Goal: Task Accomplishment & Management: Manage account settings

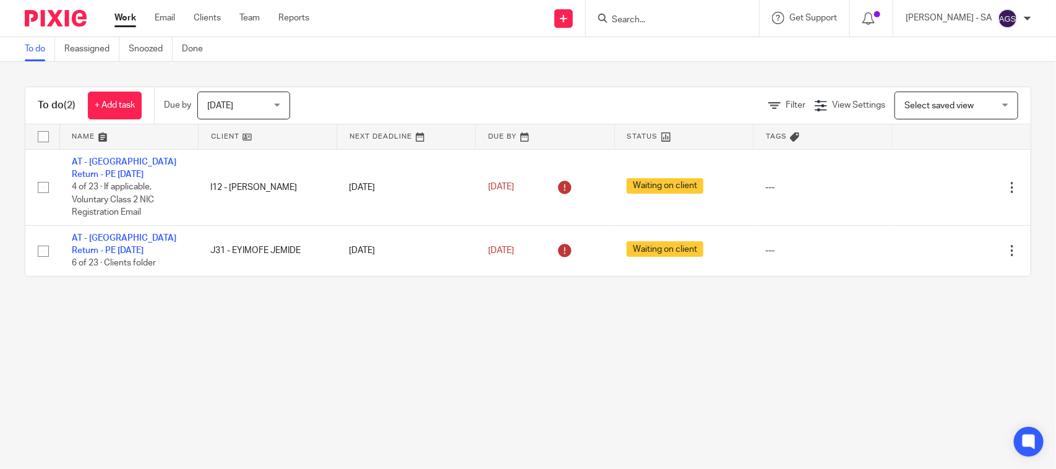
click at [354, 338] on main "To do Reassigned Snoozed Done To do (2) + Add task Due by Today Today Today Tom…" at bounding box center [528, 234] width 1056 height 469
click at [621, 364] on main "To do Reassigned Snoozed Done To do (2) + Add task Due by Today Today Today Tom…" at bounding box center [528, 234] width 1056 height 469
drag, startPoint x: 390, startPoint y: 354, endPoint x: 380, endPoint y: 335, distance: 20.8
click at [389, 354] on main "To do Reassigned Snoozed Done To do (2) + Add task Due by Today Today Today Tom…" at bounding box center [528, 234] width 1056 height 469
drag, startPoint x: 896, startPoint y: 348, endPoint x: 409, endPoint y: 359, distance: 487.0
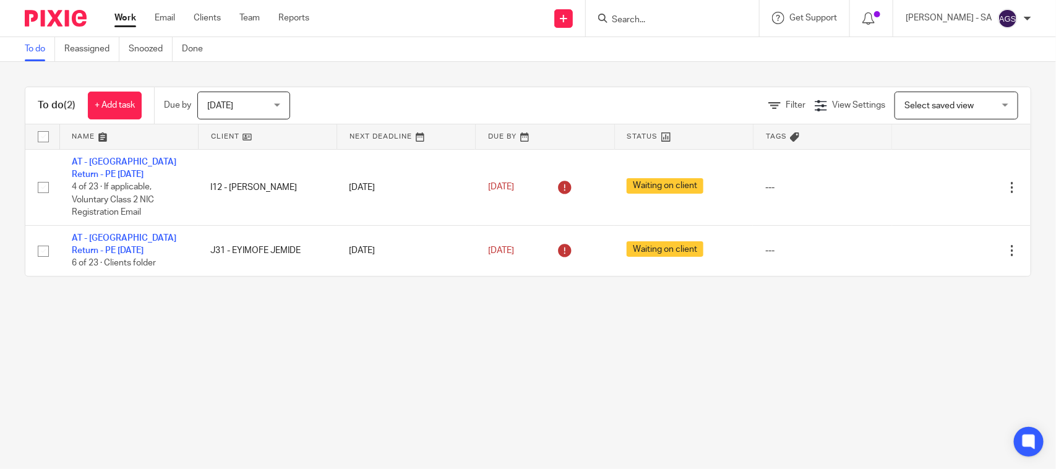
click at [877, 355] on main "To do Reassigned Snoozed Done To do (2) + Add task Due by Today Today Today Tom…" at bounding box center [528, 234] width 1056 height 469
click at [257, 340] on main "To do Reassigned Snoozed Done To do (2) + Add task Due by Today Today Today Tom…" at bounding box center [528, 234] width 1056 height 469
click at [245, 15] on link "Team" at bounding box center [249, 18] width 20 height 12
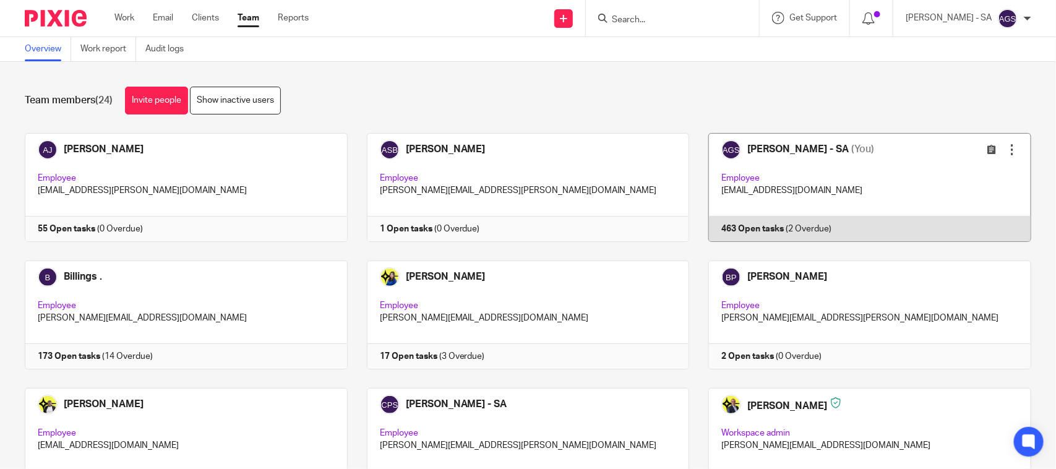
click at [827, 192] on link at bounding box center [860, 187] width 342 height 109
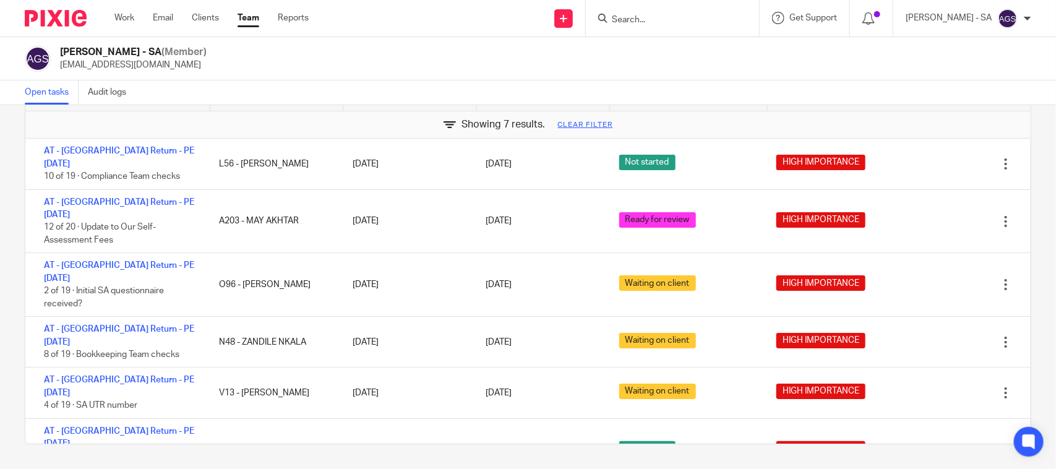
click at [457, 58] on div "Anjali Gamit - SA (Member) anjali.gamit@confiancebizsol.in" at bounding box center [528, 59] width 1007 height 26
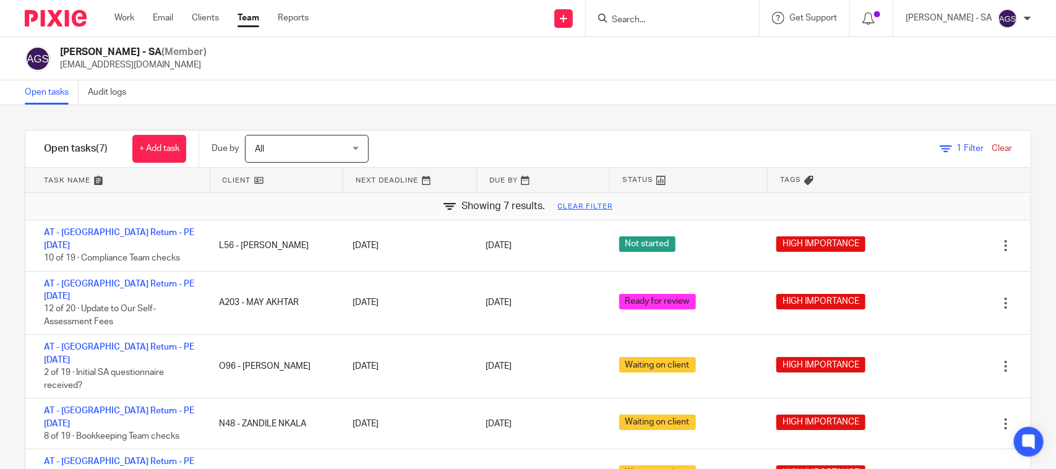
click at [895, 80] on div "Open tasks Audit logs" at bounding box center [528, 92] width 1056 height 25
click at [861, 87] on div "Open tasks Audit logs" at bounding box center [528, 92] width 1056 height 25
click at [639, 92] on div "Open tasks Audit logs" at bounding box center [528, 92] width 1056 height 25
click at [700, 67] on div "Anjali Gamit - SA (Member) anjali.gamit@confiancebizsol.in" at bounding box center [528, 59] width 1007 height 26
click at [666, 81] on div "Open tasks Audit logs" at bounding box center [528, 92] width 1056 height 25
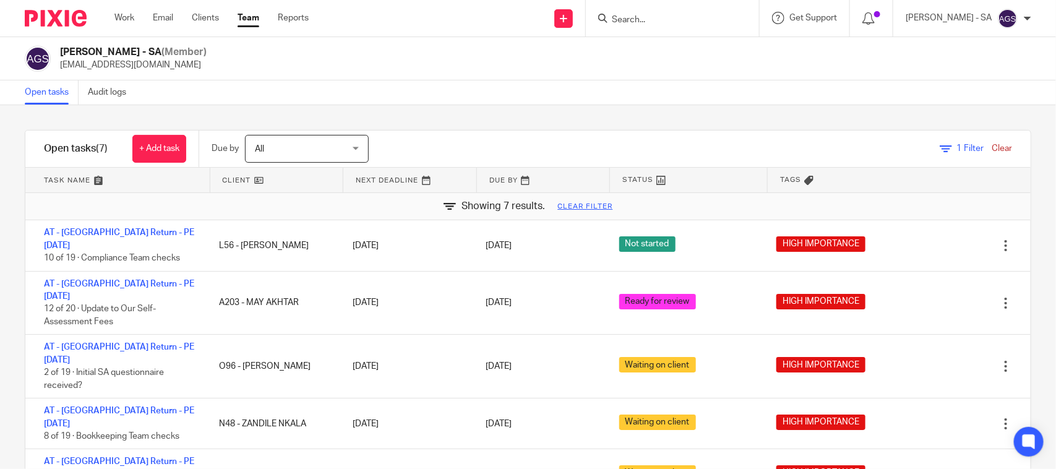
click at [474, 88] on div "Open tasks Audit logs" at bounding box center [528, 92] width 1056 height 25
click at [353, 77] on div "Anjali Gamit - SA (Member) anjali.gamit@confiancebizsol.in" at bounding box center [528, 58] width 1056 height 43
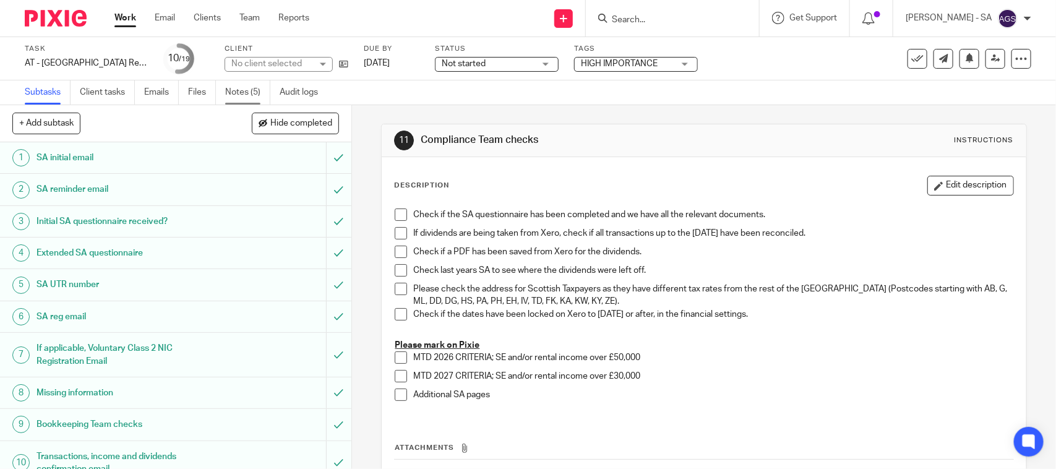
drag, startPoint x: 0, startPoint y: 0, endPoint x: 239, endPoint y: 101, distance: 259.2
click at [239, 101] on link "Notes (5)" at bounding box center [247, 92] width 45 height 24
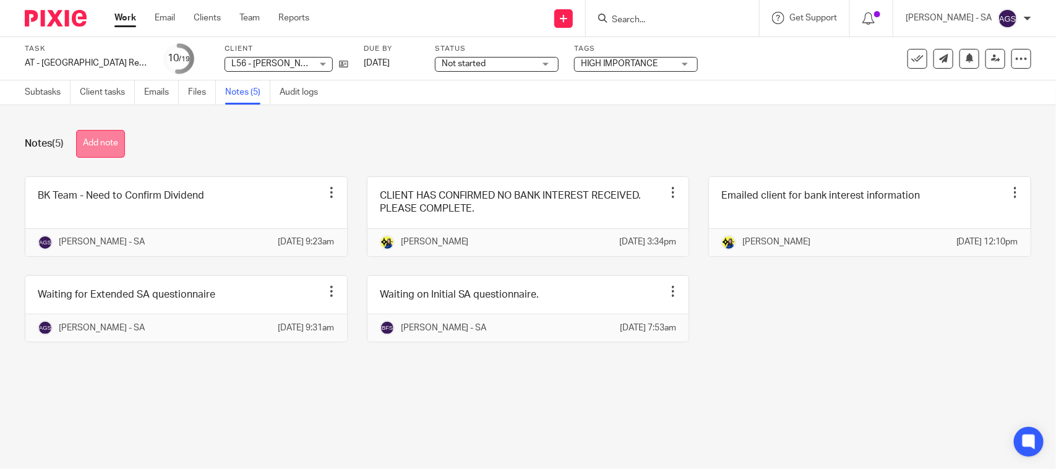
click at [100, 138] on button "Add note" at bounding box center [100, 144] width 49 height 28
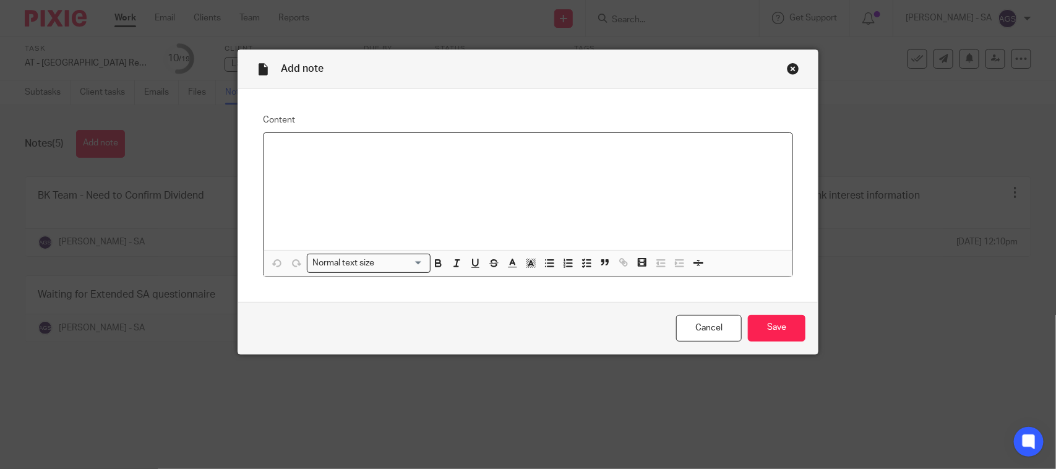
click at [277, 149] on p at bounding box center [527, 149] width 509 height 12
click at [770, 319] on input "Save" at bounding box center [777, 328] width 58 height 27
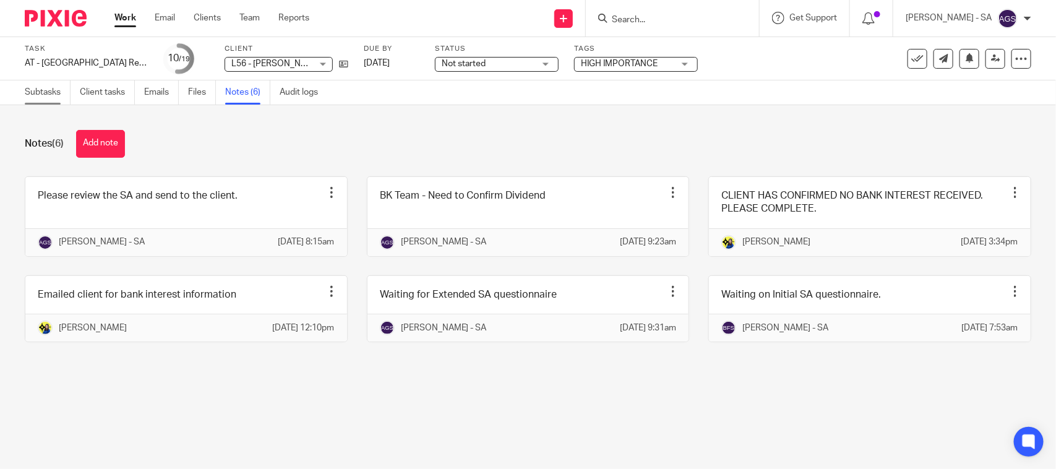
click at [45, 93] on link "Subtasks" at bounding box center [48, 92] width 46 height 24
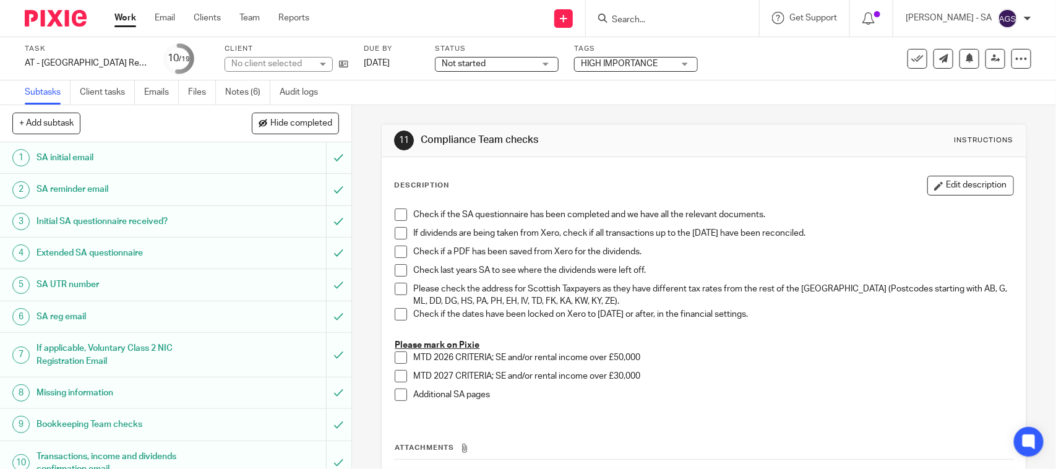
click at [53, 288] on h1 "SA UTR number" at bounding box center [129, 284] width 185 height 19
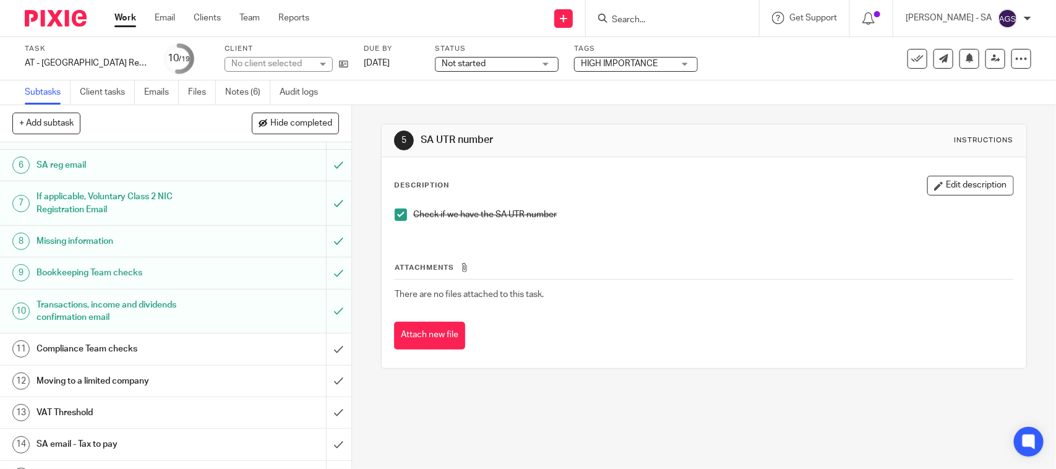
scroll to position [155, 0]
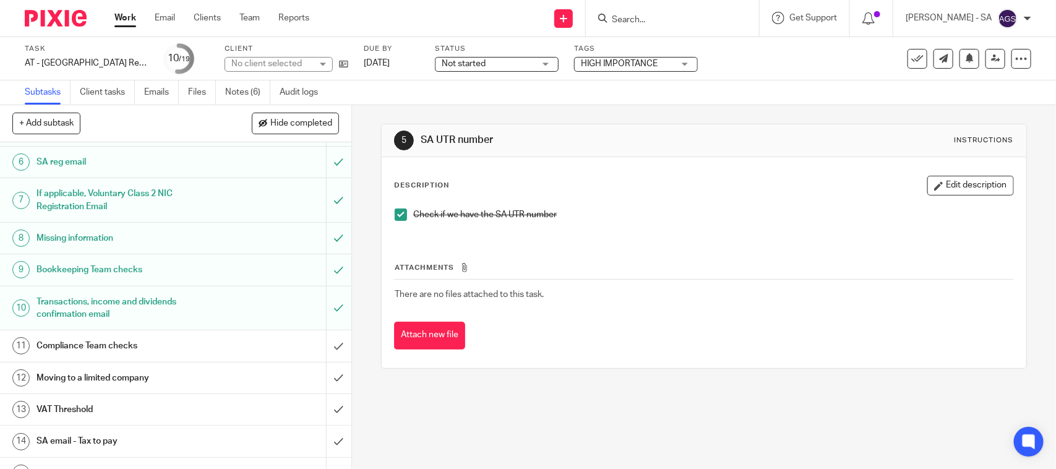
click at [71, 238] on h1 "Missing information" at bounding box center [129, 238] width 185 height 19
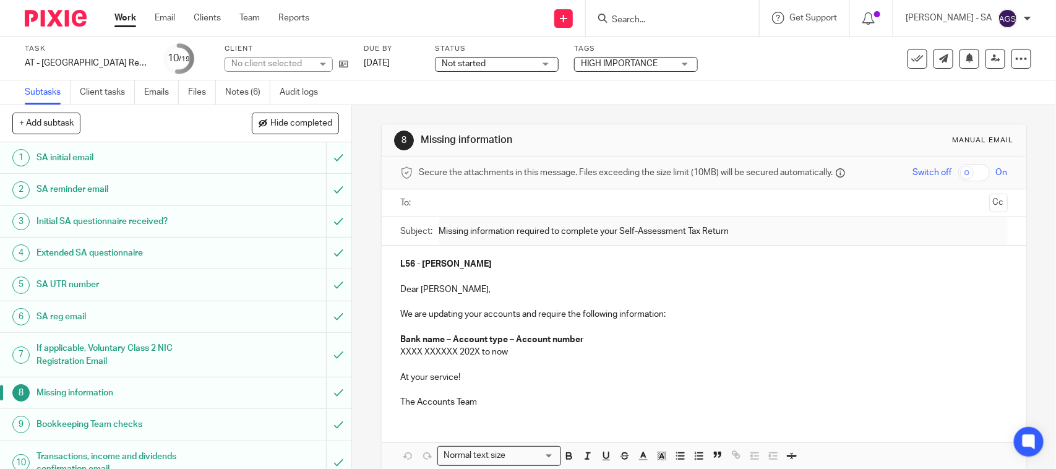
scroll to position [77, 0]
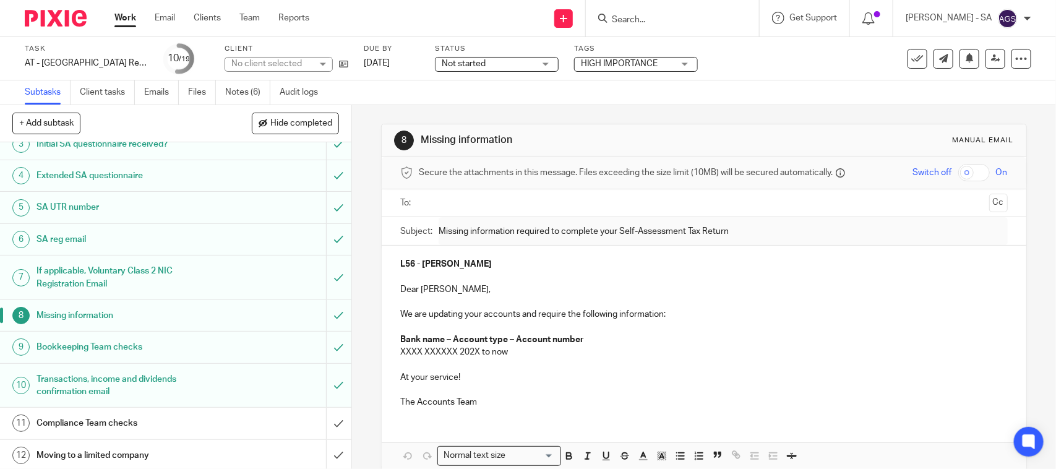
click at [51, 343] on h1 "Bookkeeping Team checks" at bounding box center [129, 347] width 185 height 19
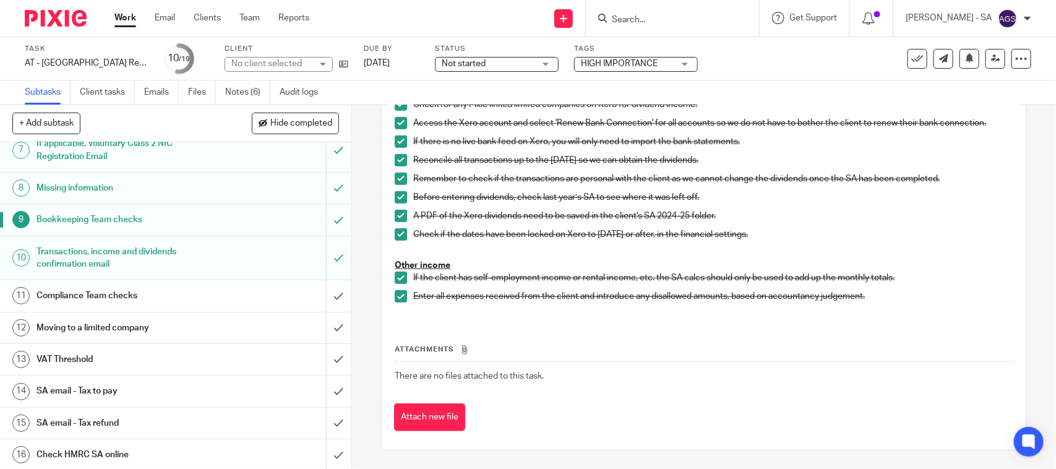
scroll to position [309, 0]
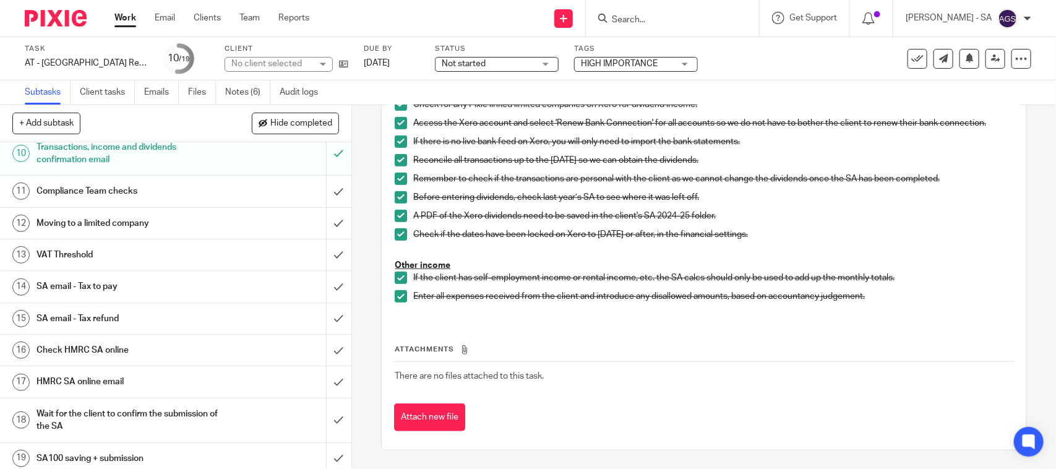
click at [141, 285] on h1 "SA email - Tax to pay" at bounding box center [129, 286] width 185 height 19
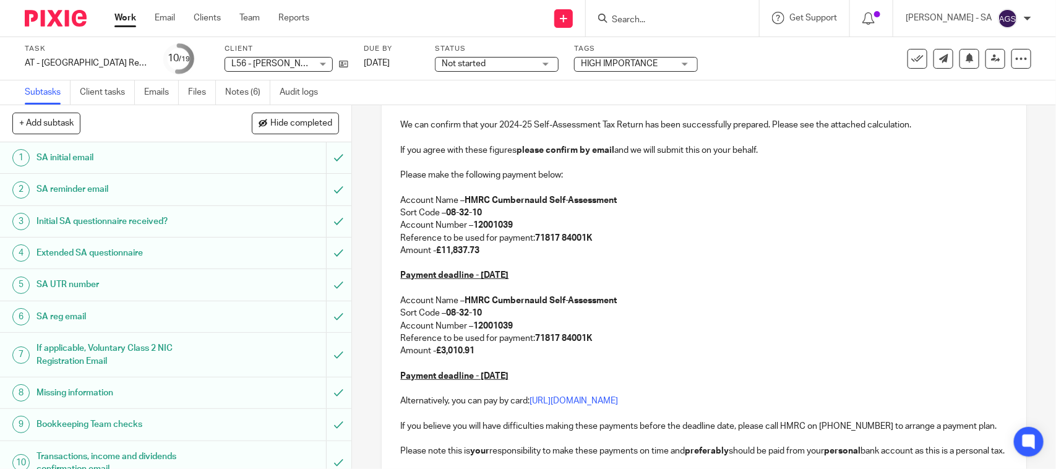
scroll to position [155, 0]
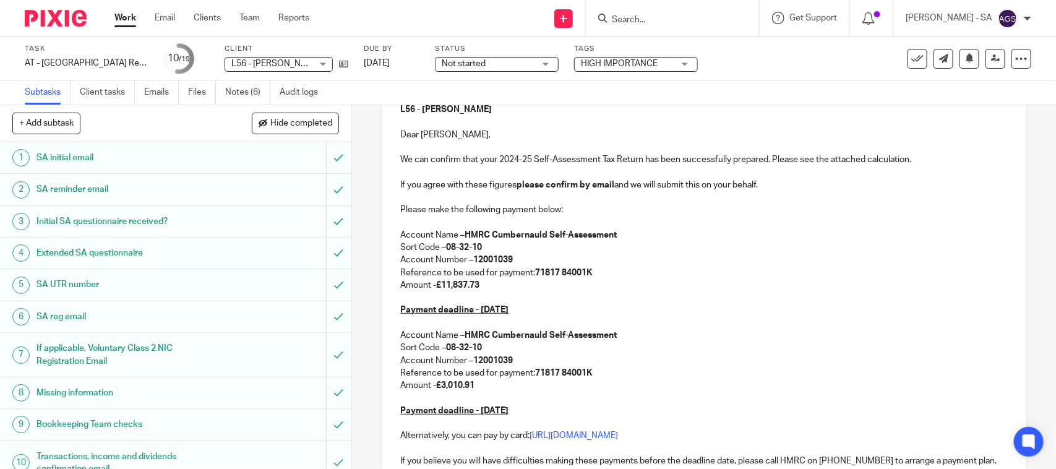
drag, startPoint x: 440, startPoint y: 286, endPoint x: 479, endPoint y: 288, distance: 39.6
click at [479, 288] on p "Amount - £11,837.73" at bounding box center [703, 285] width 607 height 12
click at [452, 384] on strong "£3,010.91" at bounding box center [455, 385] width 38 height 9
click at [523, 390] on p "Amount - £3,010.91" at bounding box center [703, 385] width 607 height 12
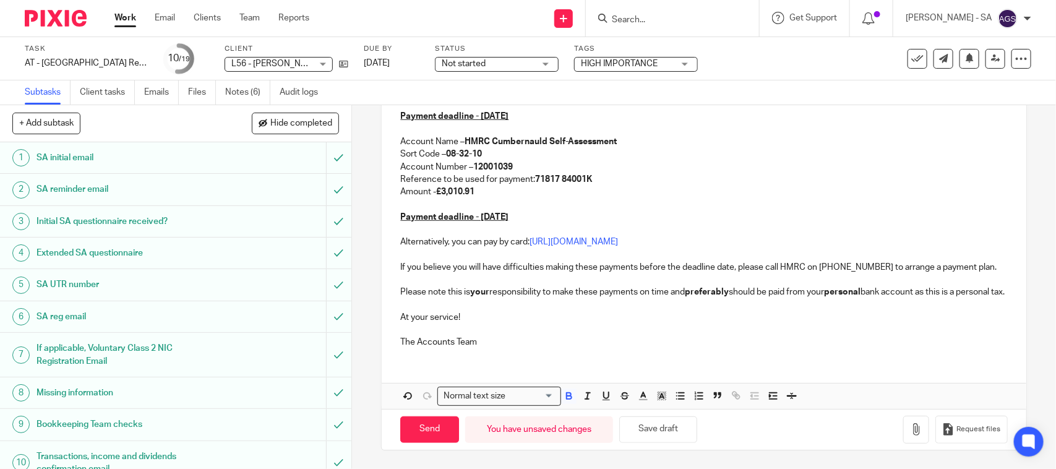
scroll to position [362, 0]
click at [651, 434] on button "Save draft" at bounding box center [658, 429] width 78 height 27
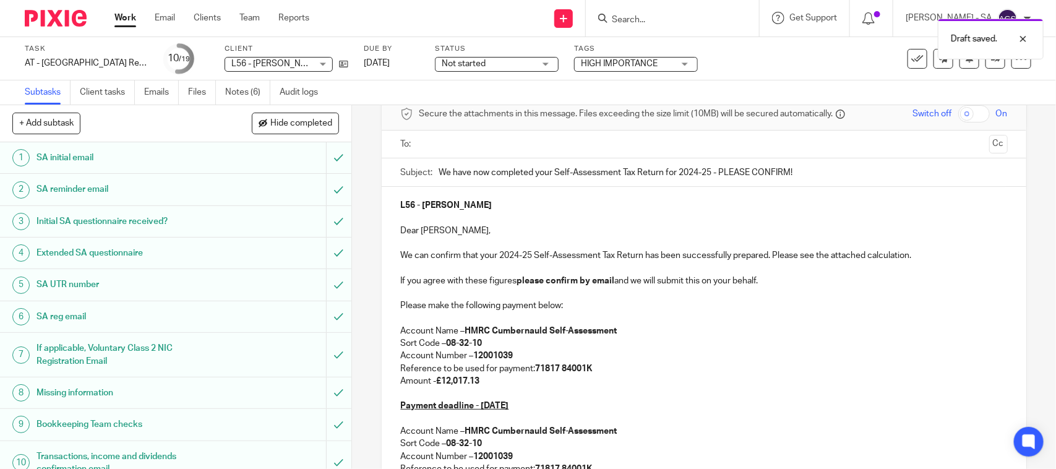
scroll to position [0, 0]
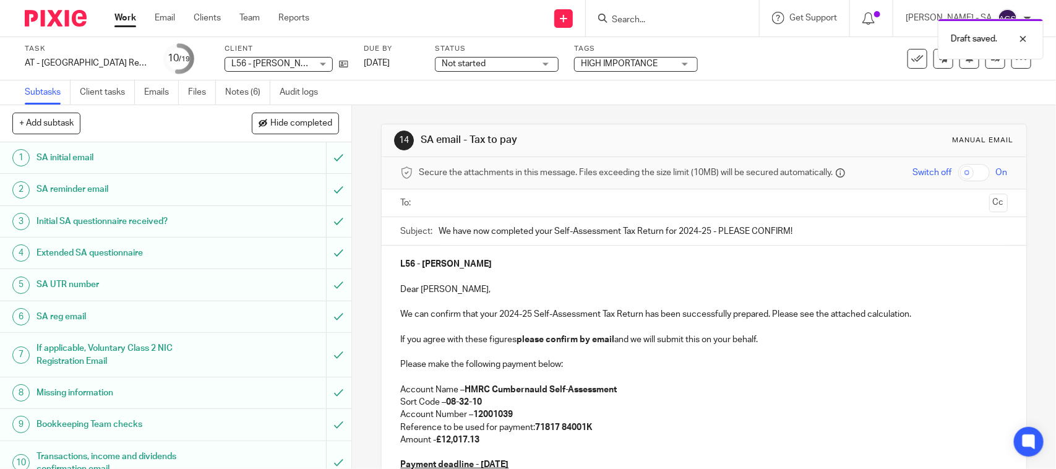
click at [496, 67] on span "Not started" at bounding box center [488, 64] width 93 height 13
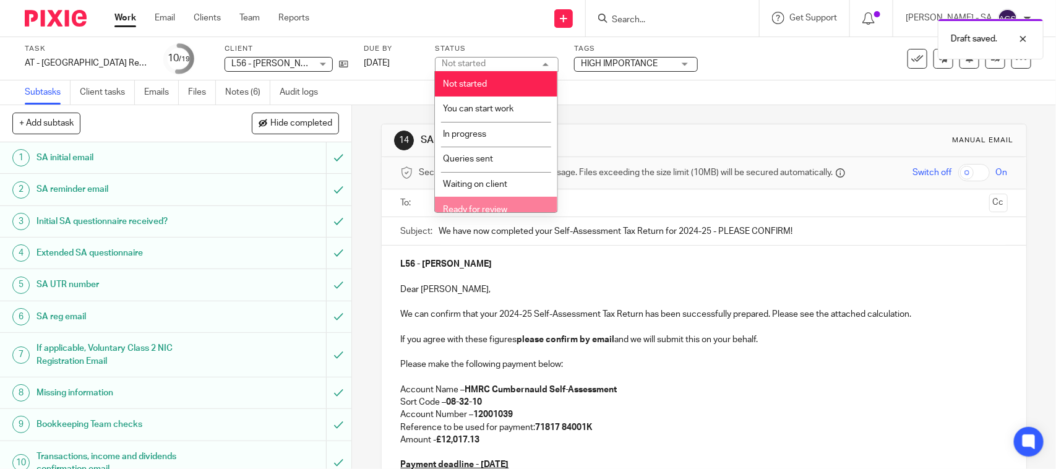
click at [483, 205] on span "Ready for review" at bounding box center [475, 209] width 64 height 9
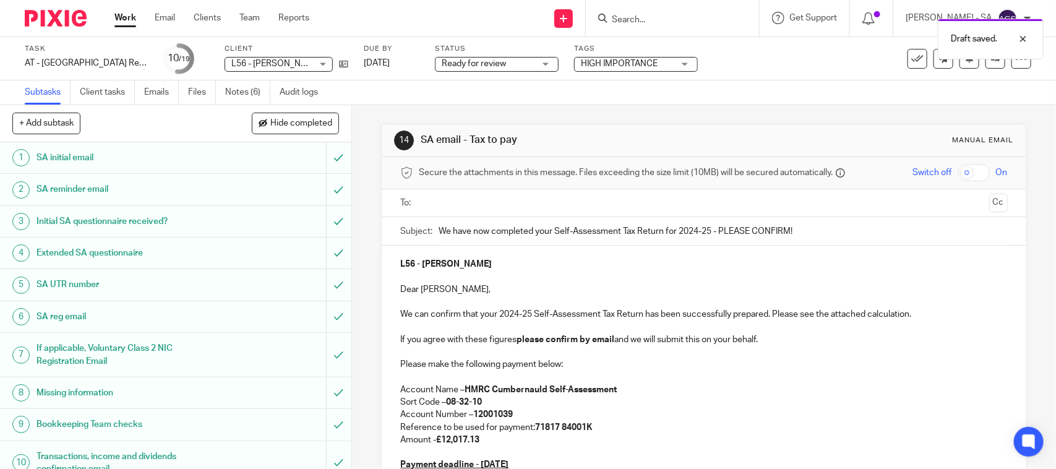
click at [561, 80] on div "Subtasks Client tasks Emails Files Notes (6) Audit logs" at bounding box center [528, 92] width 1056 height 25
click at [249, 85] on link "Notes (6)" at bounding box center [247, 92] width 45 height 24
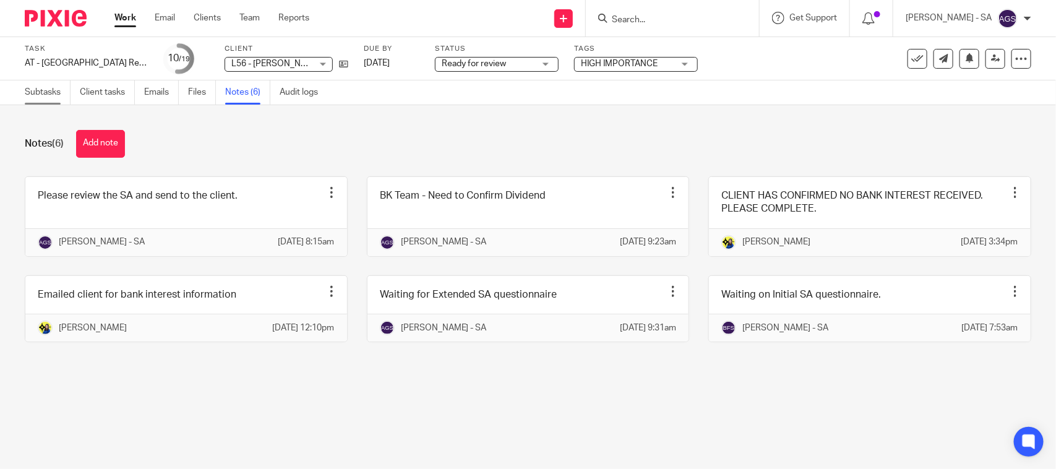
click at [35, 92] on link "Subtasks" at bounding box center [48, 92] width 46 height 24
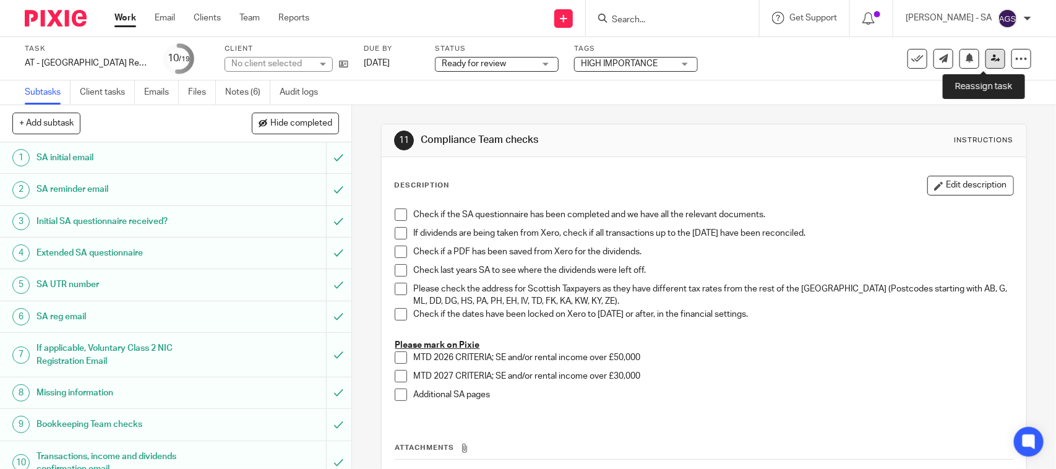
click at [991, 57] on icon at bounding box center [995, 58] width 9 height 9
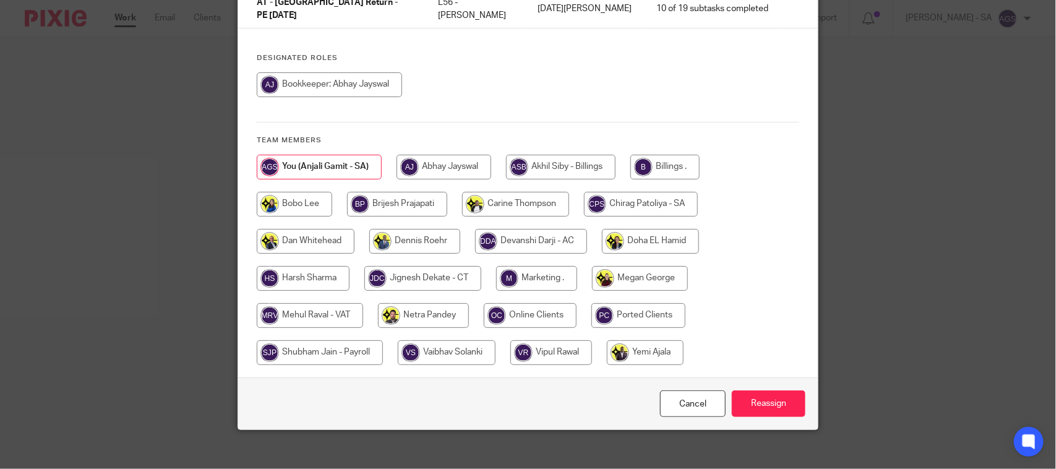
scroll to position [126, 0]
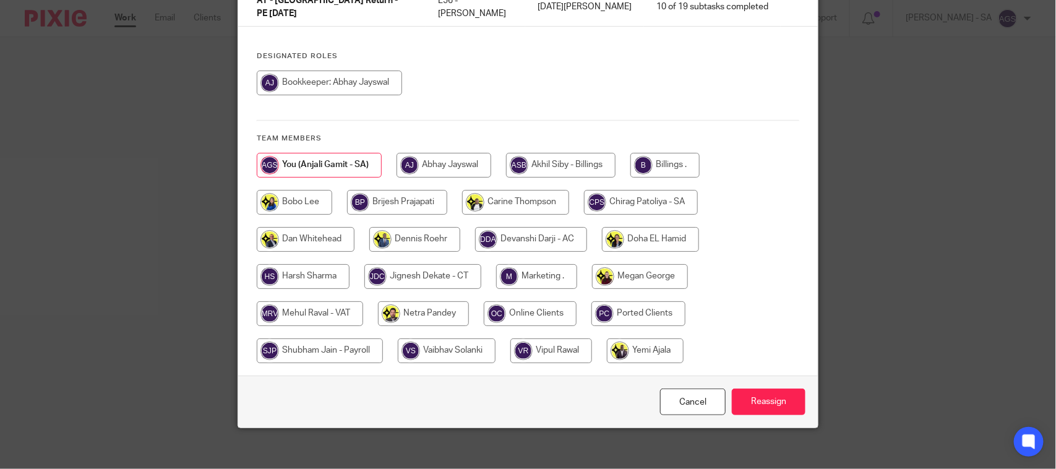
click at [415, 306] on input "radio" at bounding box center [423, 313] width 91 height 25
radio input "true"
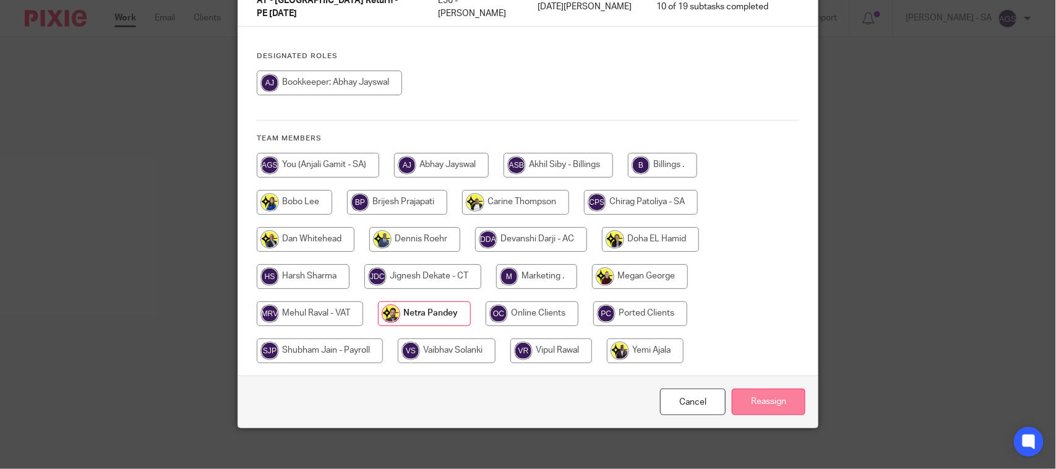
click at [778, 397] on input "Reassign" at bounding box center [769, 402] width 74 height 27
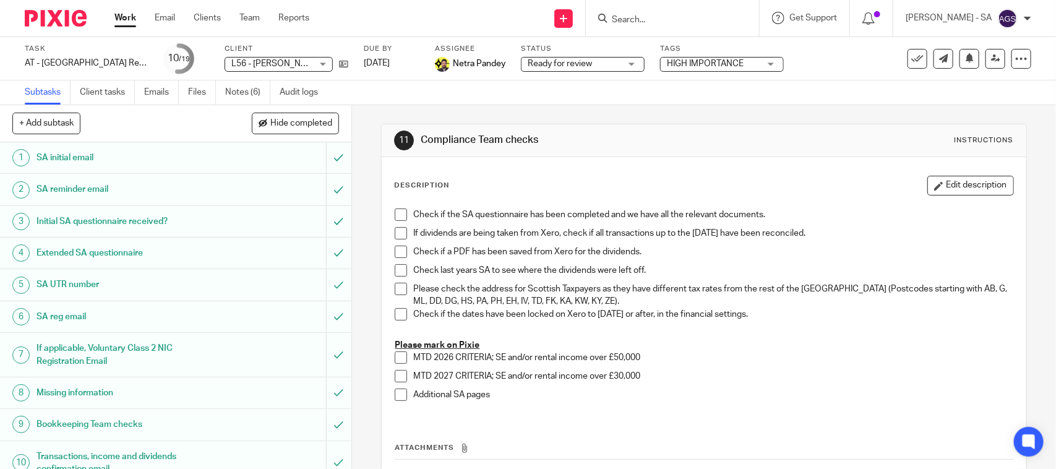
click at [638, 22] on input "Search" at bounding box center [666, 20] width 111 height 11
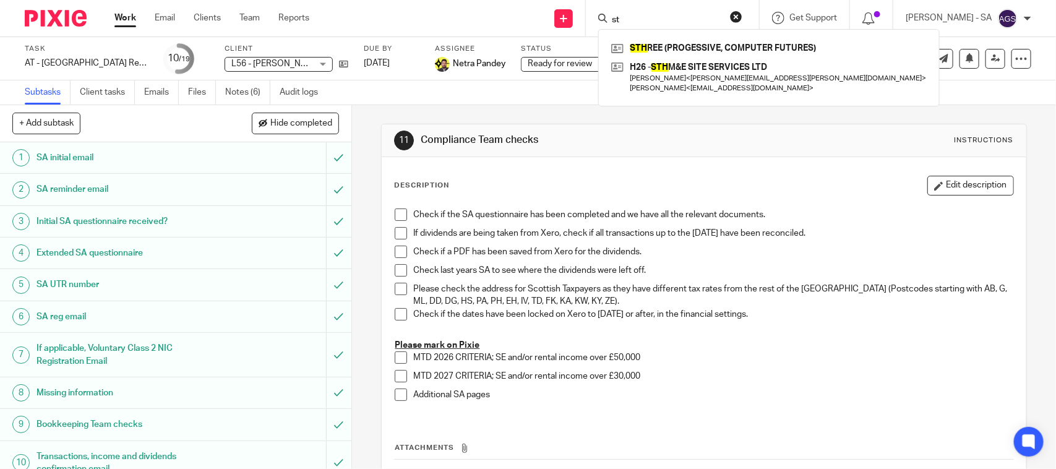
type input "s"
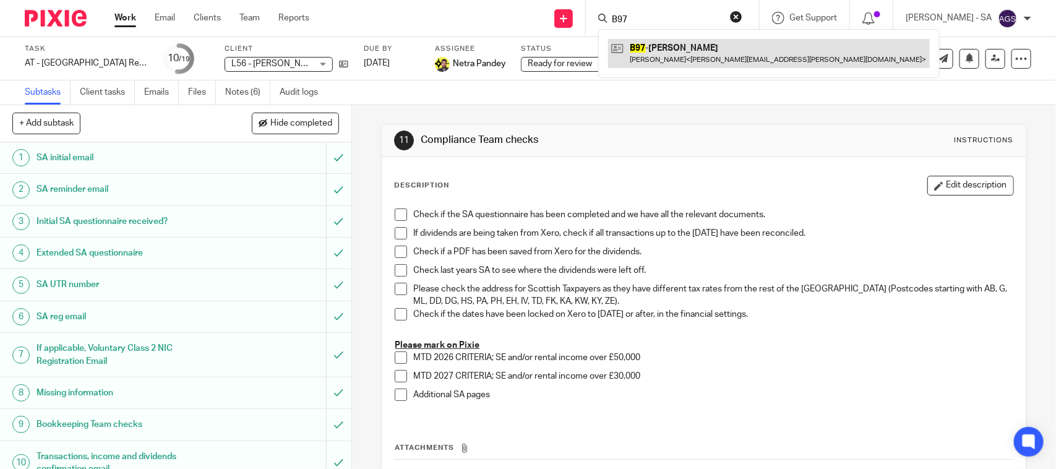
type input "B97"
click at [704, 59] on link at bounding box center [769, 53] width 322 height 28
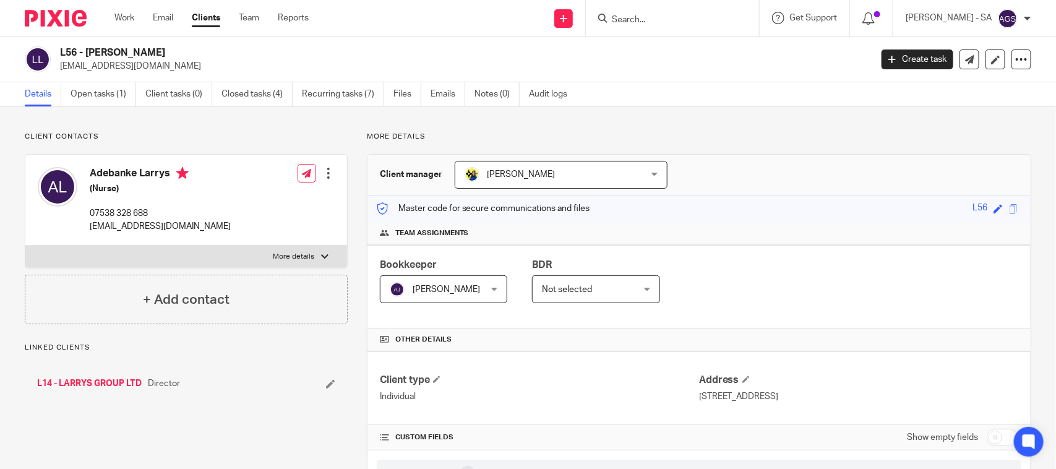
drag, startPoint x: 88, startPoint y: 174, endPoint x: 175, endPoint y: 174, distance: 86.6
click at [175, 174] on div "Adebanke Larrys (Nurse) 07538 328 688 [EMAIL_ADDRESS][DOMAIN_NAME]" at bounding box center [134, 200] width 193 height 78
copy h4 "Adebanke Larrys"
click at [103, 190] on h5 "(Nurse)" at bounding box center [160, 189] width 141 height 12
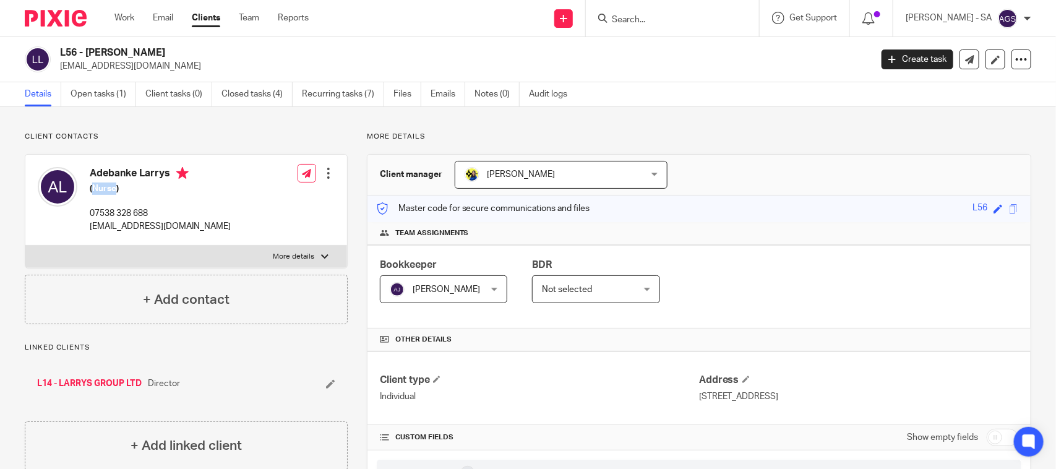
copy h5 "Nurse"
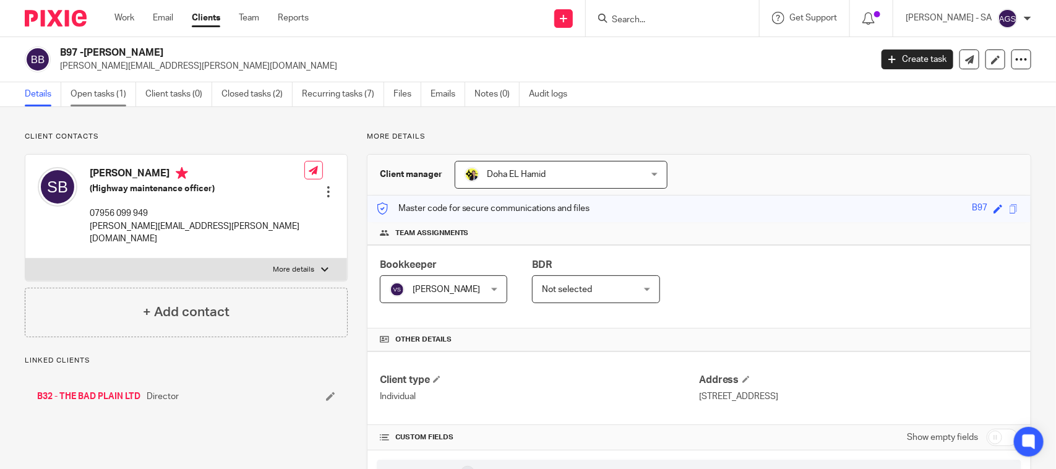
click at [87, 99] on link "Open tasks (1)" at bounding box center [104, 94] width 66 height 24
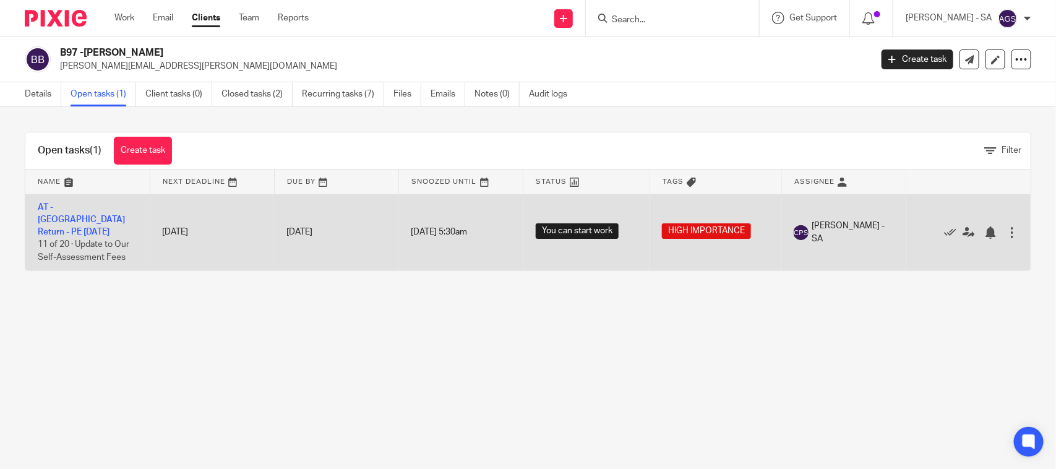
click at [70, 212] on td "AT - [GEOGRAPHIC_DATA] Return - PE [DATE] 11 of 20 · Update to Our Self-Assessm…" at bounding box center [87, 232] width 124 height 76
click at [72, 205] on link "AT - [GEOGRAPHIC_DATA] Return - PE [DATE]" at bounding box center [81, 220] width 87 height 34
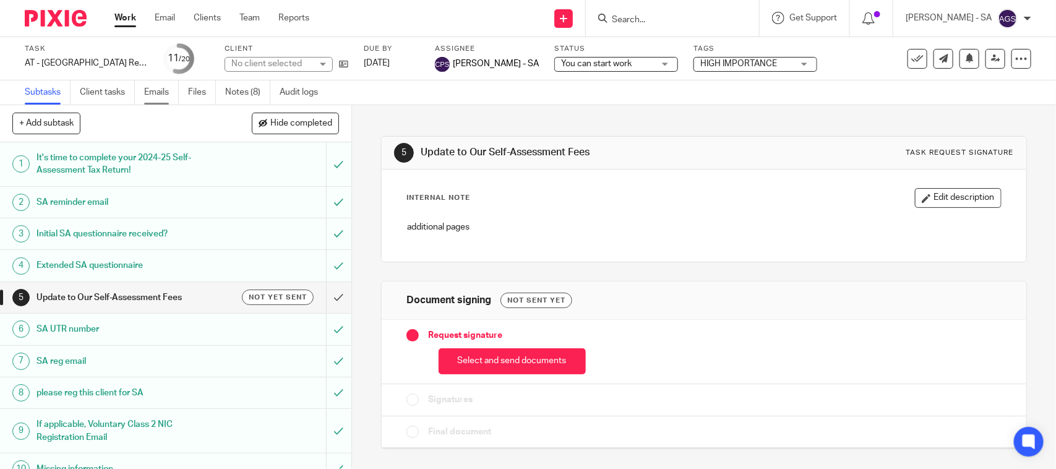
click at [149, 85] on link "Emails" at bounding box center [161, 92] width 35 height 24
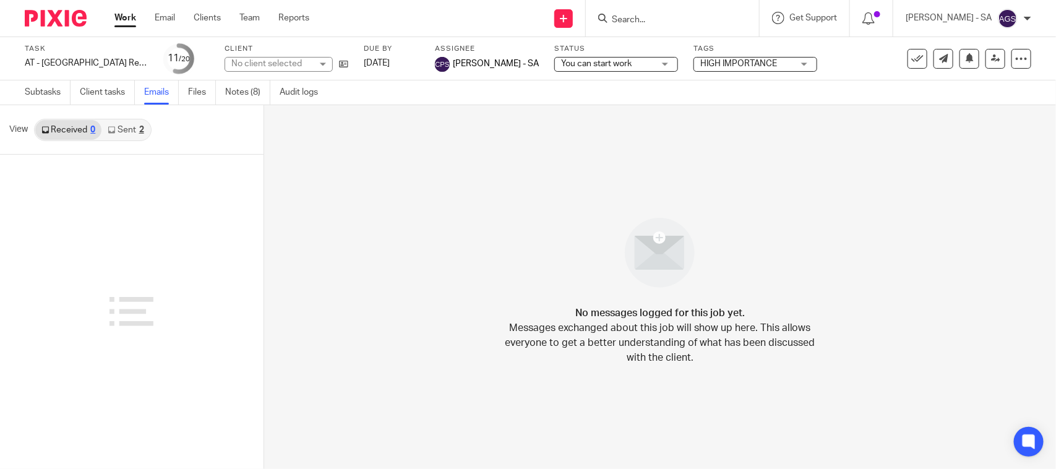
click at [128, 125] on link "Sent 2" at bounding box center [125, 130] width 48 height 20
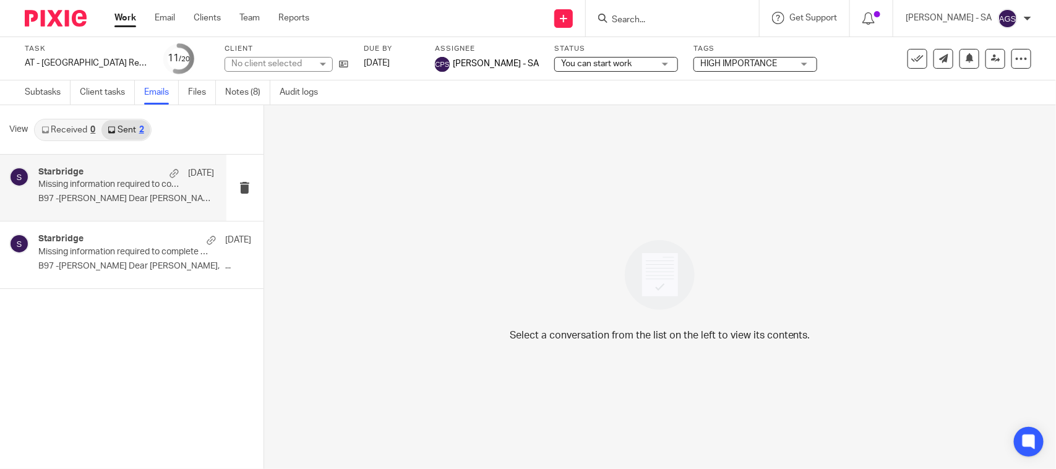
click at [102, 169] on div "Starbridge 11 Aug" at bounding box center [126, 173] width 176 height 12
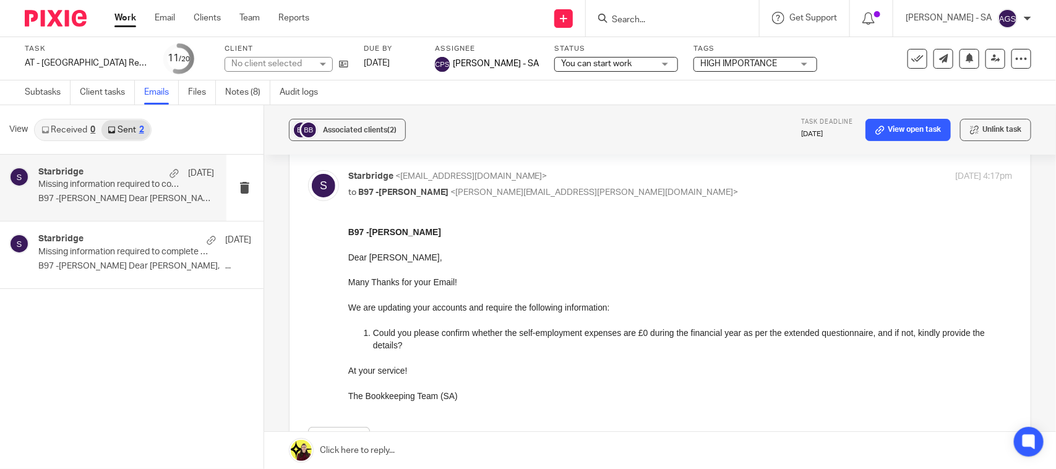
scroll to position [77, 0]
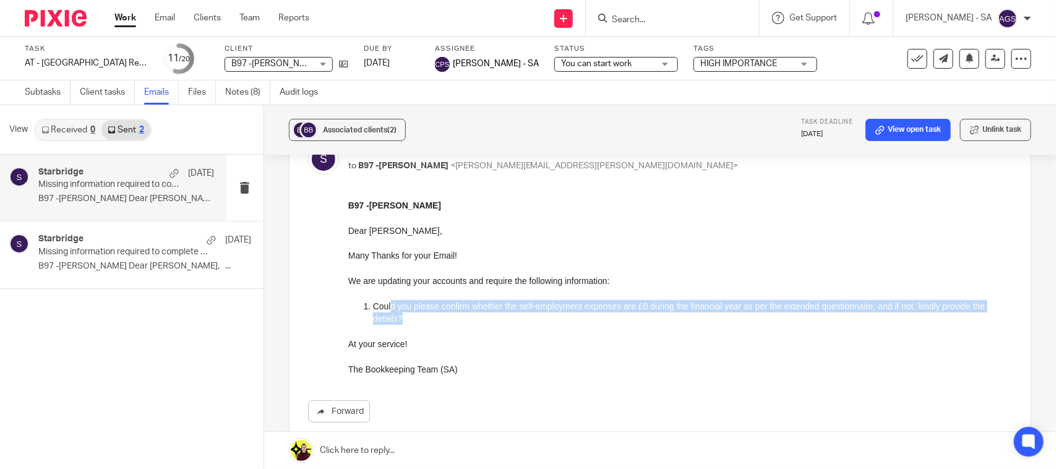
drag, startPoint x: 392, startPoint y: 304, endPoint x: 542, endPoint y: 317, distance: 150.8
click at [542, 317] on p "Could you please confirm whether the self-employment expenses are £0 during the…" at bounding box center [691, 311] width 639 height 25
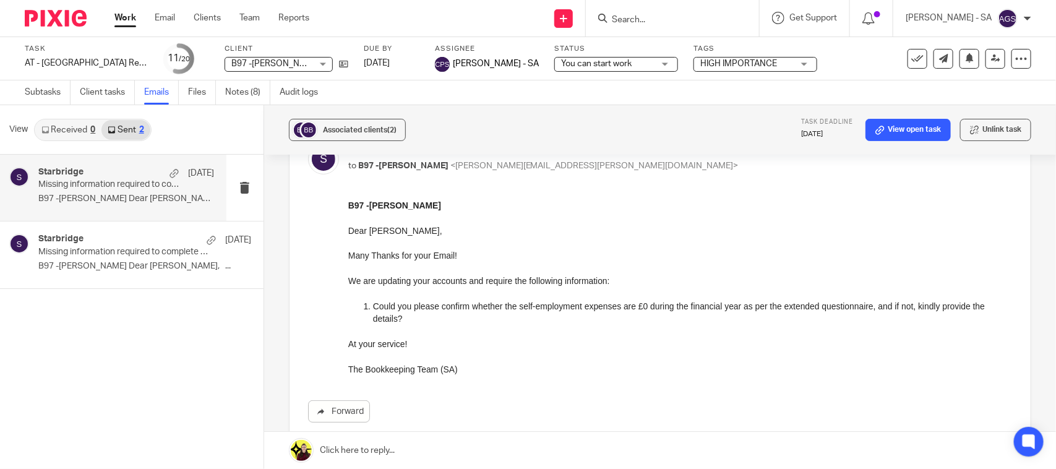
click at [534, 339] on p "At your service!" at bounding box center [680, 343] width 664 height 12
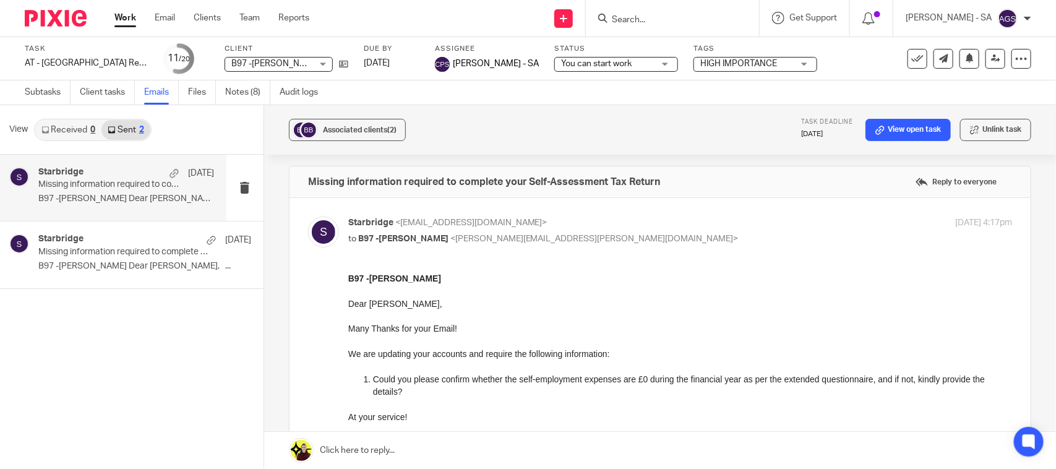
scroll to position [0, 0]
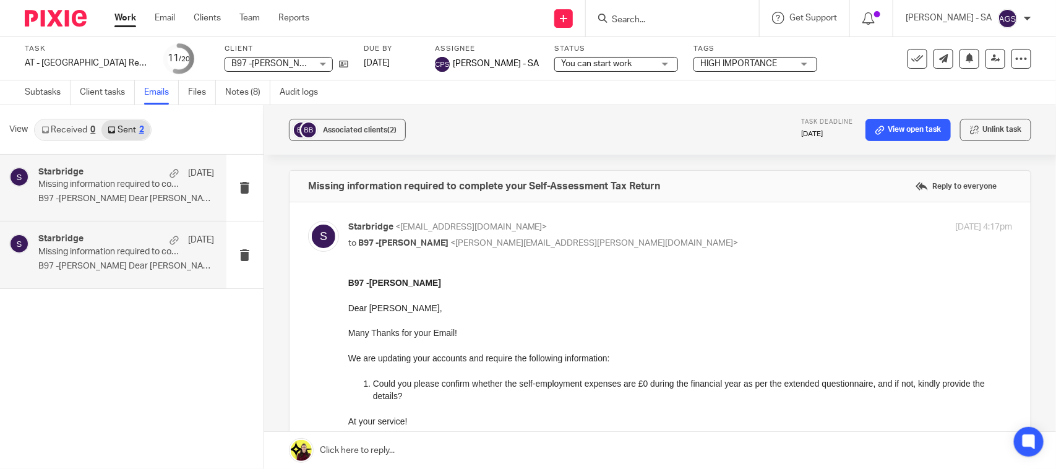
click at [88, 242] on div "Starbridge 7 Aug" at bounding box center [126, 240] width 176 height 12
click at [118, 183] on p "Missing information required to complete your Self-Assessment Tax Return" at bounding box center [108, 184] width 140 height 11
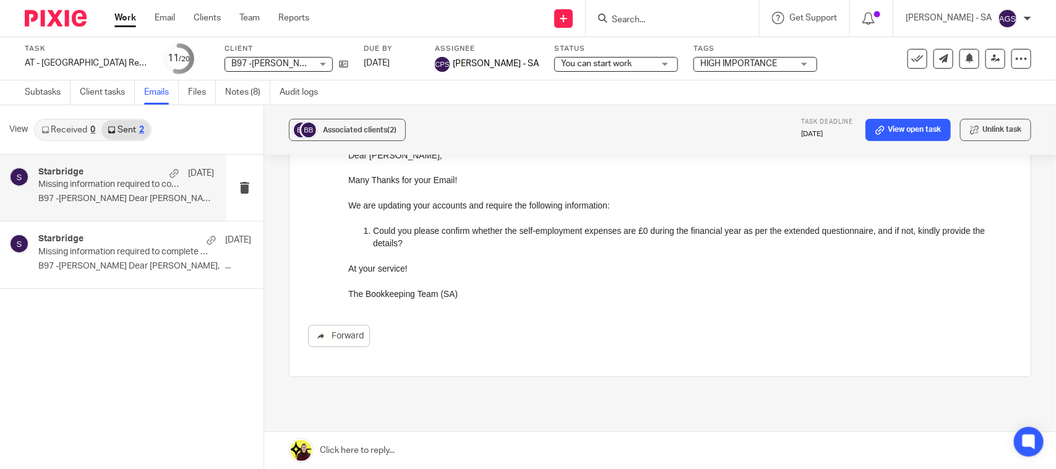
scroll to position [155, 0]
click at [87, 230] on div "Starbridge 7 Aug Missing information required to complete your Self-Assessment …" at bounding box center [113, 254] width 226 height 66
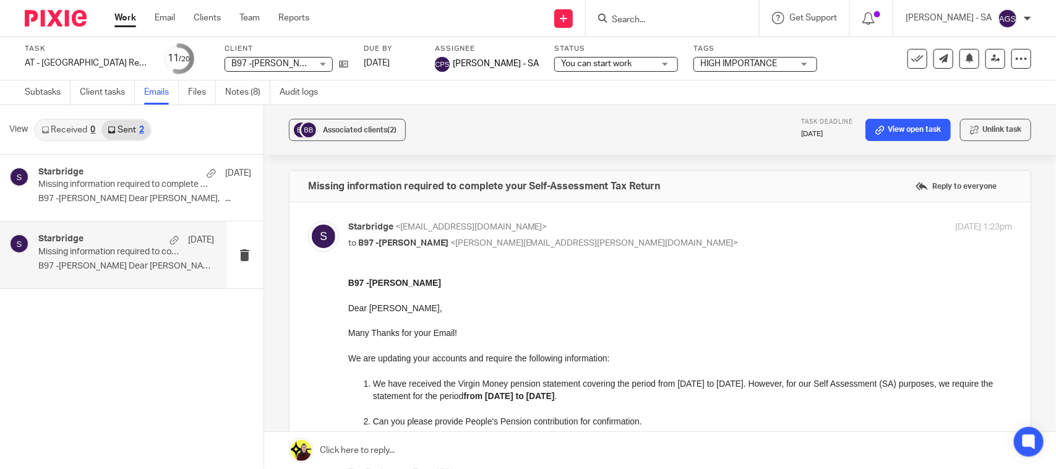
scroll to position [77, 0]
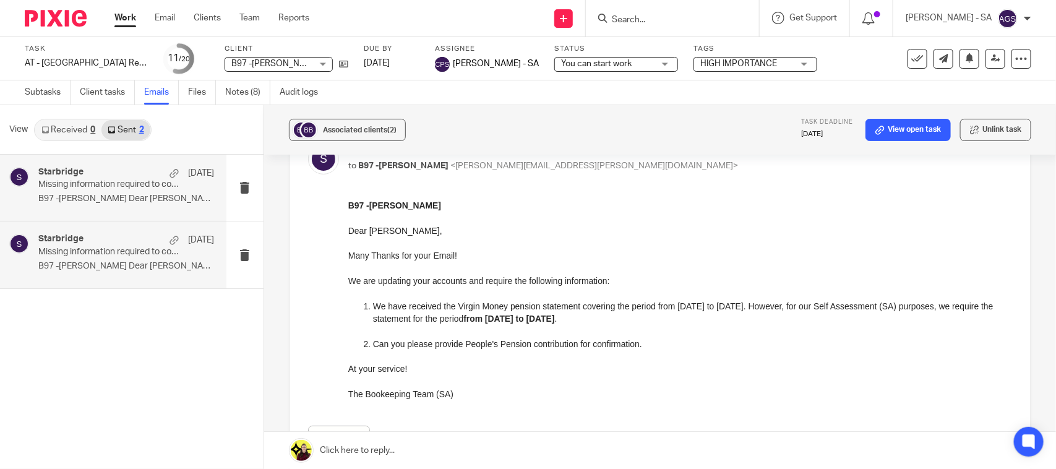
click at [112, 197] on p "B97 -STEPHAN BIGNALL Dear Stephan, ..." at bounding box center [126, 199] width 176 height 11
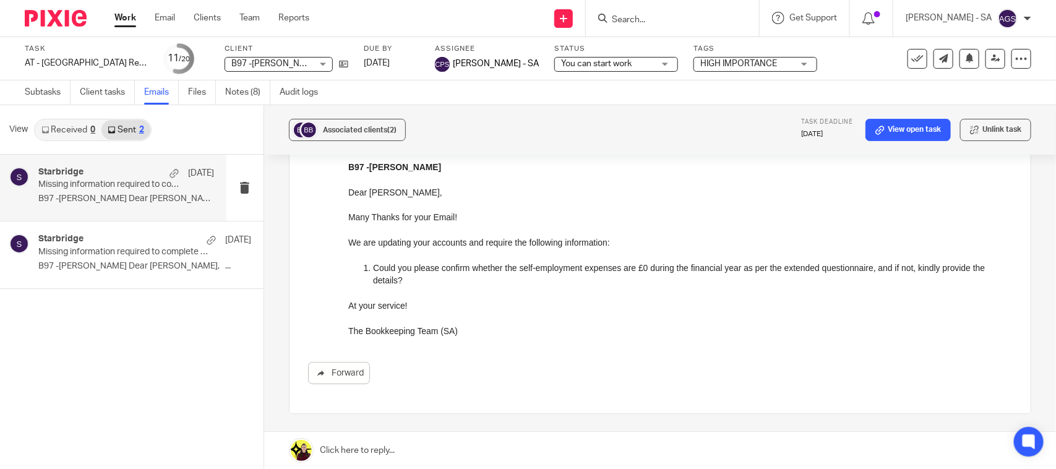
scroll to position [0, 0]
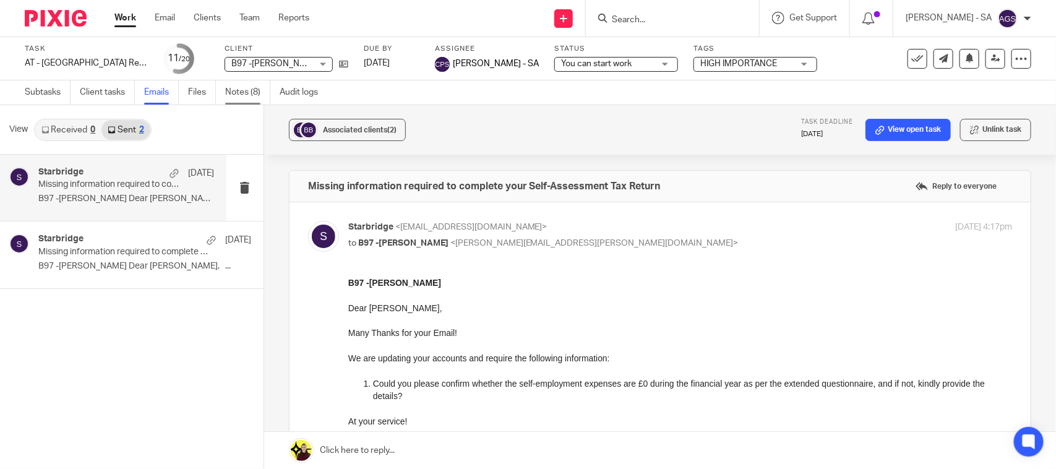
click at [246, 90] on link "Notes (8)" at bounding box center [247, 92] width 45 height 24
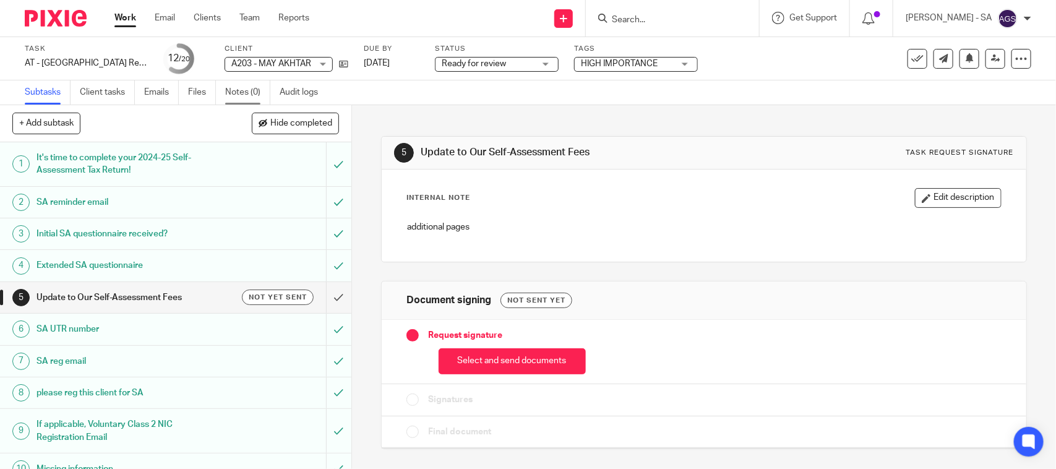
click at [244, 90] on link "Notes (0)" at bounding box center [247, 92] width 45 height 24
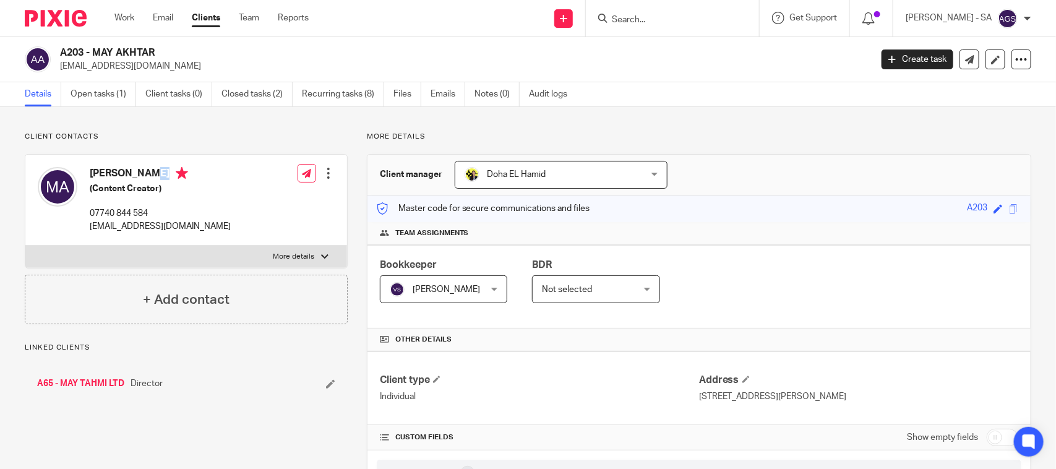
click at [100, 169] on h4 "[PERSON_NAME]" at bounding box center [160, 174] width 141 height 15
drag, startPoint x: 93, startPoint y: 186, endPoint x: 158, endPoint y: 189, distance: 64.4
click at [158, 189] on h5 "(Content Creator)" at bounding box center [160, 189] width 141 height 12
copy h5 "Content Creator"
click at [658, 20] on input "Search" at bounding box center [666, 20] width 111 height 11
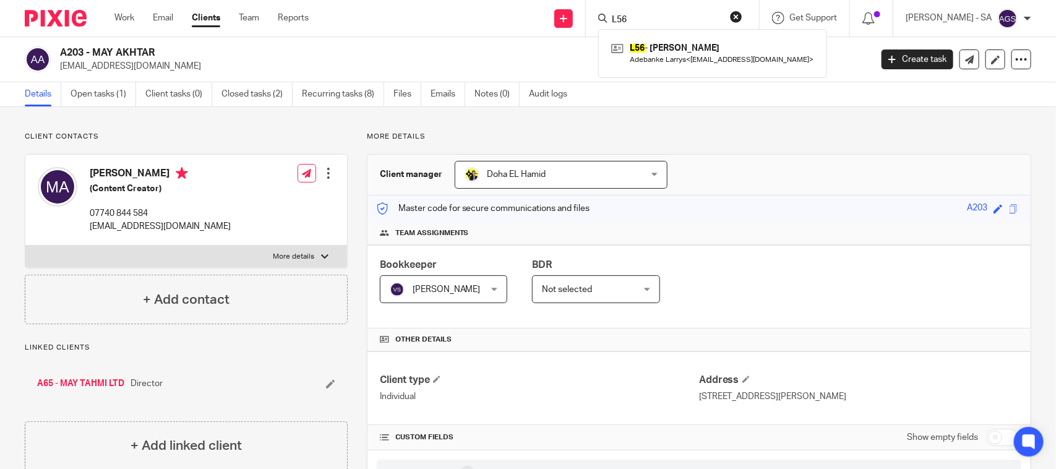
type input "L56"
drag, startPoint x: 77, startPoint y: 85, endPoint x: 95, endPoint y: 56, distance: 33.8
click at [78, 84] on link "Open tasks (1)" at bounding box center [104, 94] width 66 height 24
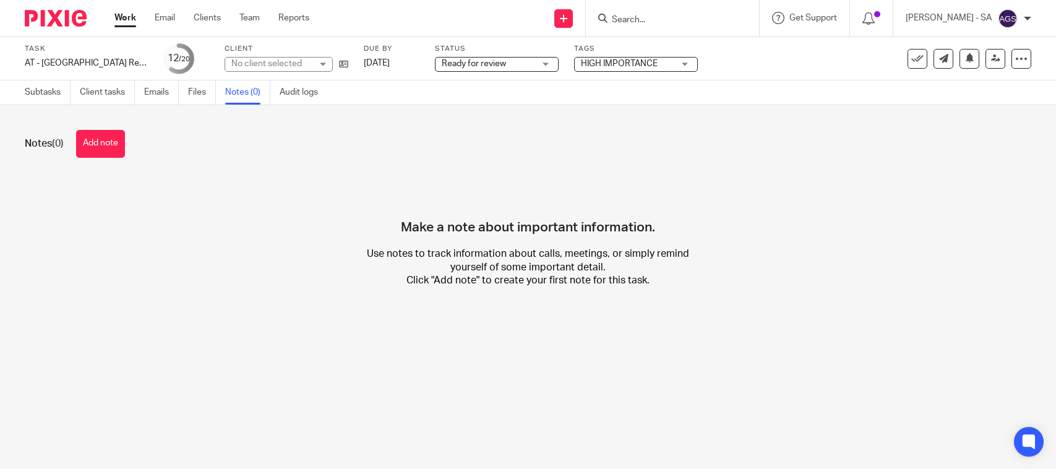
click at [88, 137] on button "Add note" at bounding box center [100, 144] width 49 height 28
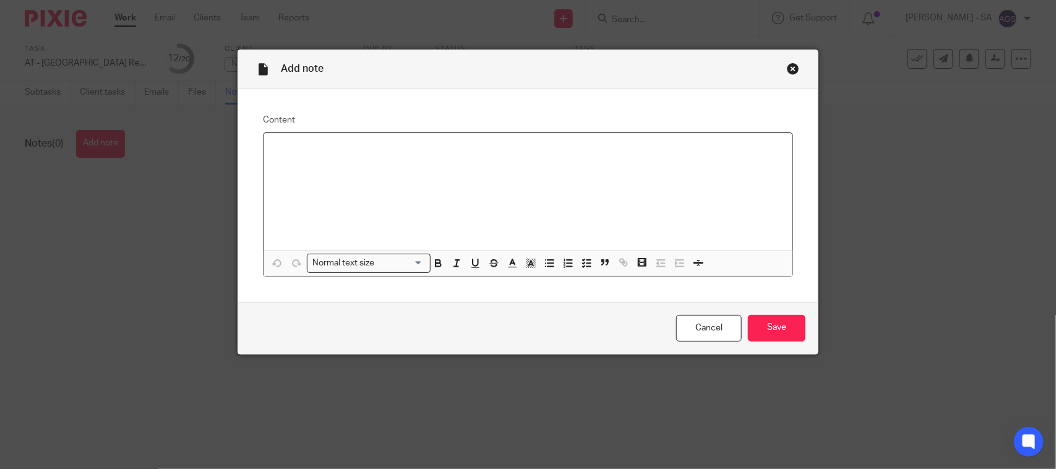
click at [277, 150] on p at bounding box center [527, 149] width 509 height 12
click at [771, 325] on input "Save" at bounding box center [777, 328] width 58 height 27
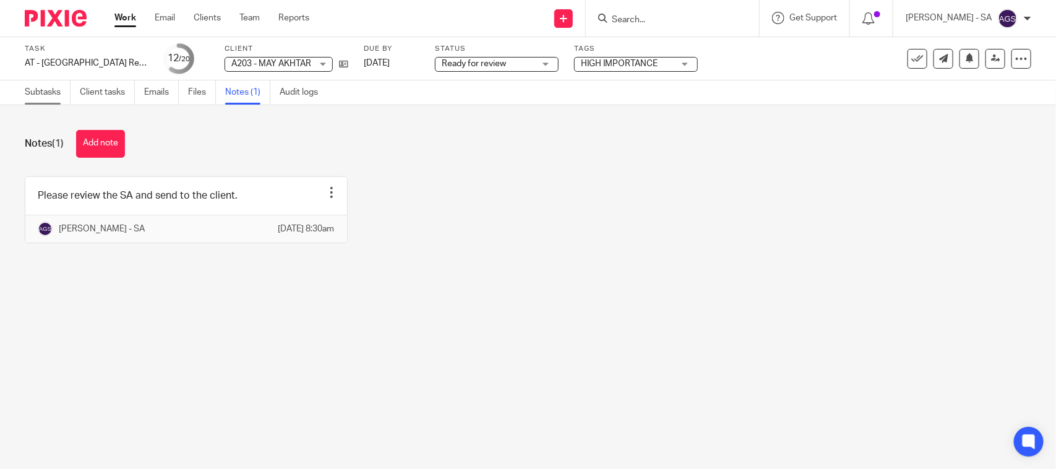
click at [35, 92] on link "Subtasks" at bounding box center [48, 92] width 46 height 24
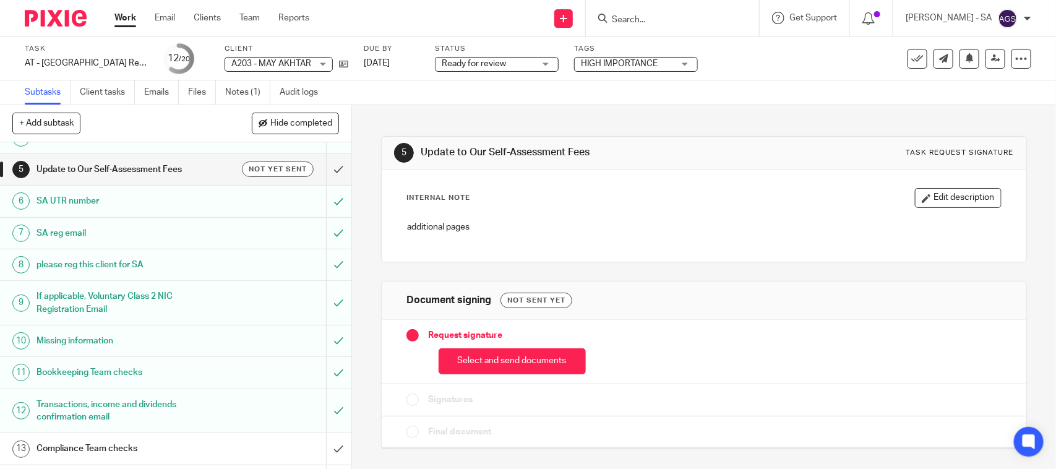
scroll to position [155, 0]
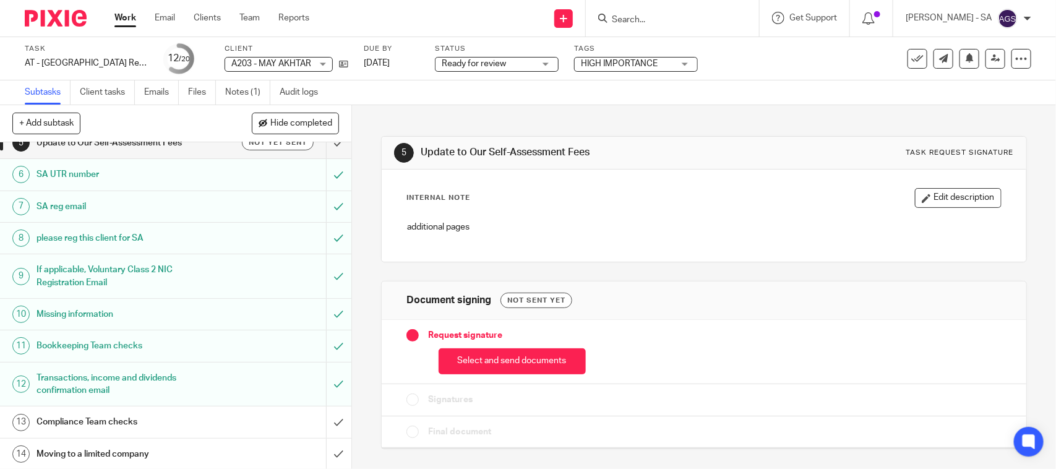
click at [72, 348] on h1 "Bookkeeping Team checks" at bounding box center [129, 346] width 185 height 19
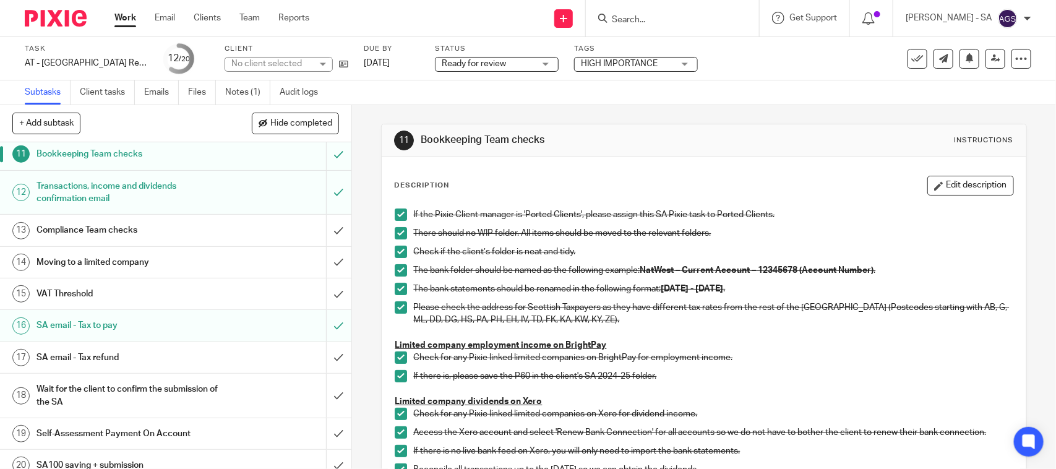
scroll to position [362, 0]
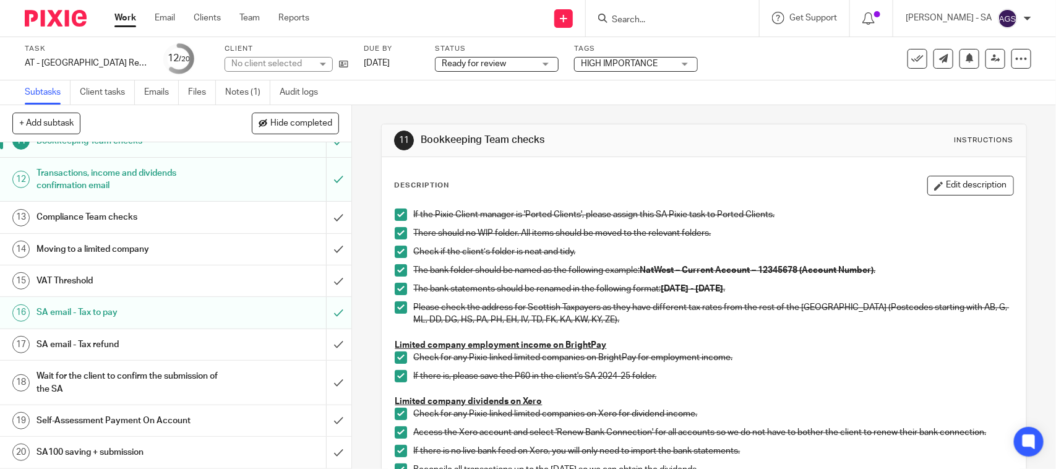
click at [82, 314] on h1 "SA email - Tax to pay" at bounding box center [129, 312] width 185 height 19
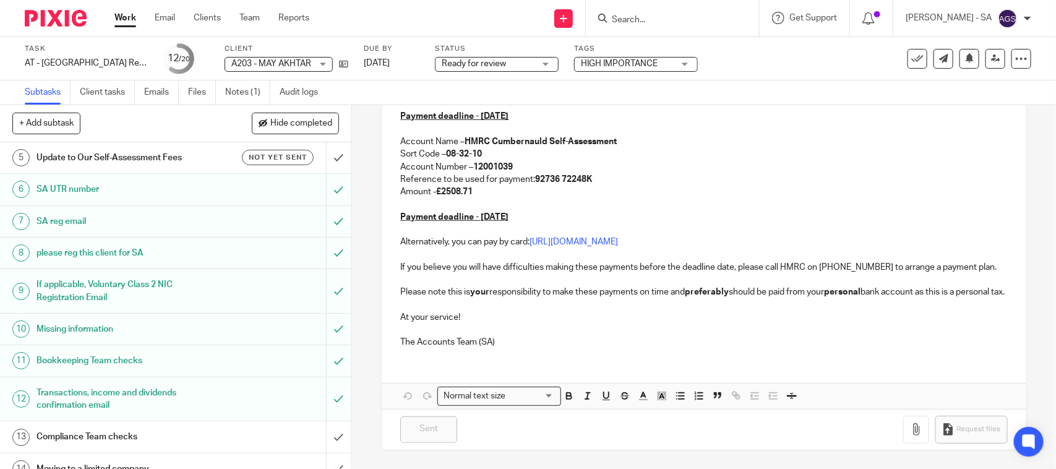
scroll to position [362, 0]
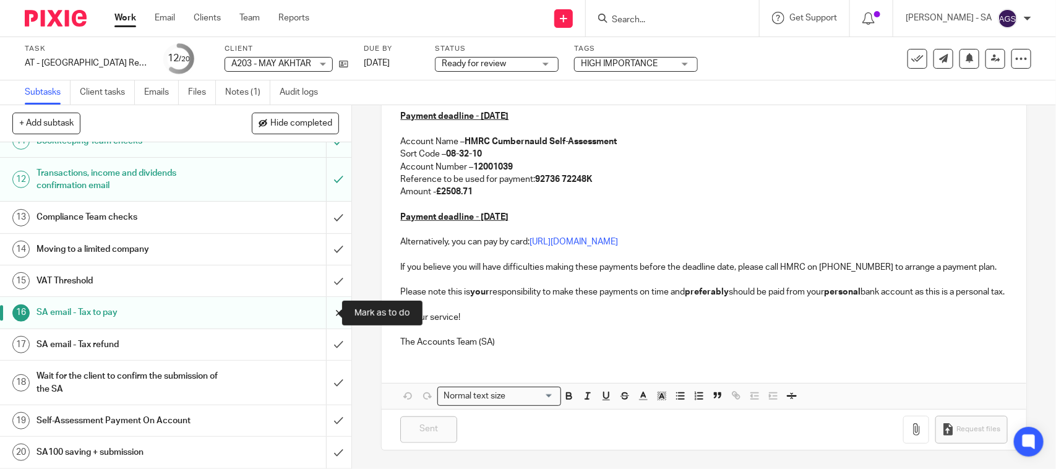
click at [322, 312] on input "submit" at bounding box center [175, 312] width 351 height 31
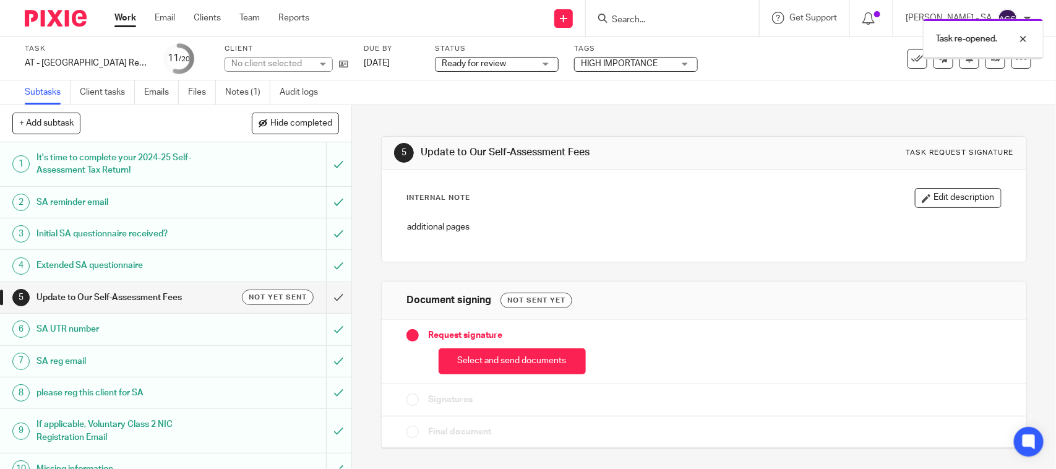
scroll to position [362, 0]
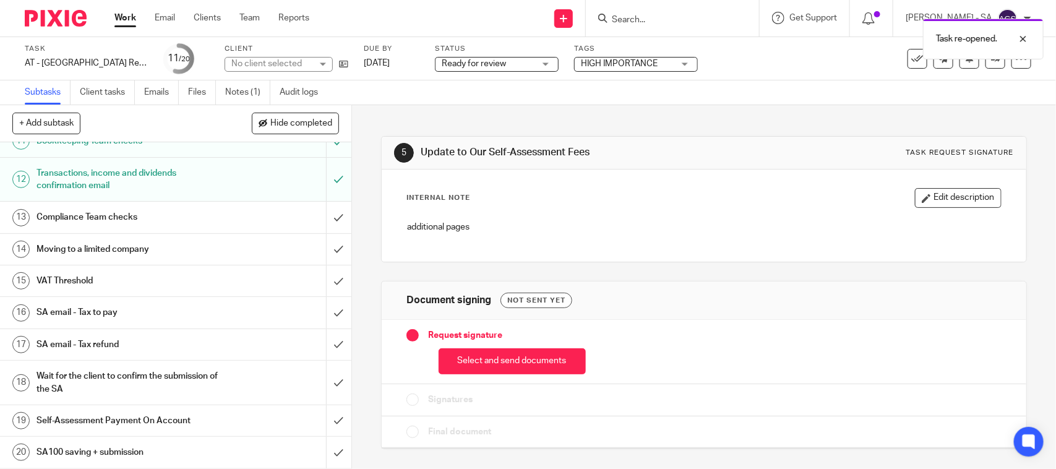
click at [171, 310] on h1 "SA email - Tax to pay" at bounding box center [129, 312] width 185 height 19
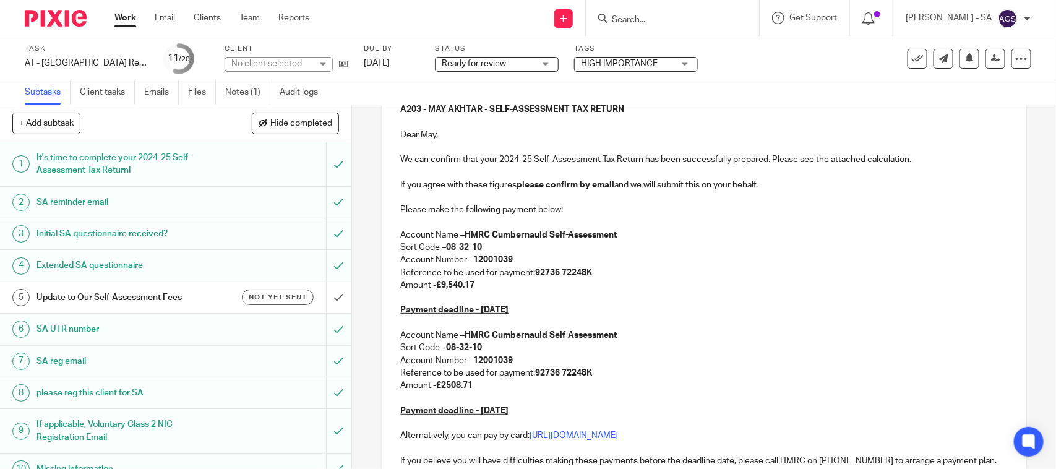
scroll to position [155, 0]
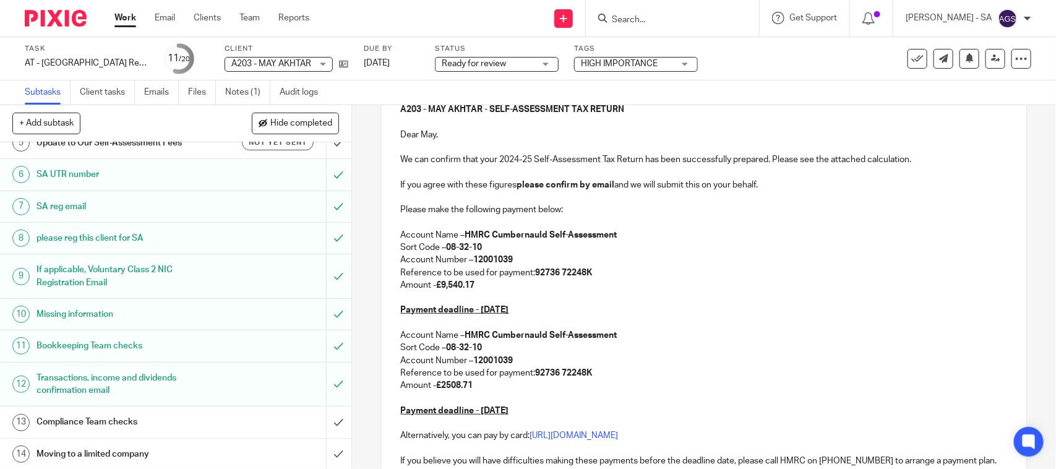
drag, startPoint x: 444, startPoint y: 387, endPoint x: 444, endPoint y: 400, distance: 12.4
click at [444, 389] on strong "£2508.71" at bounding box center [454, 385] width 37 height 9
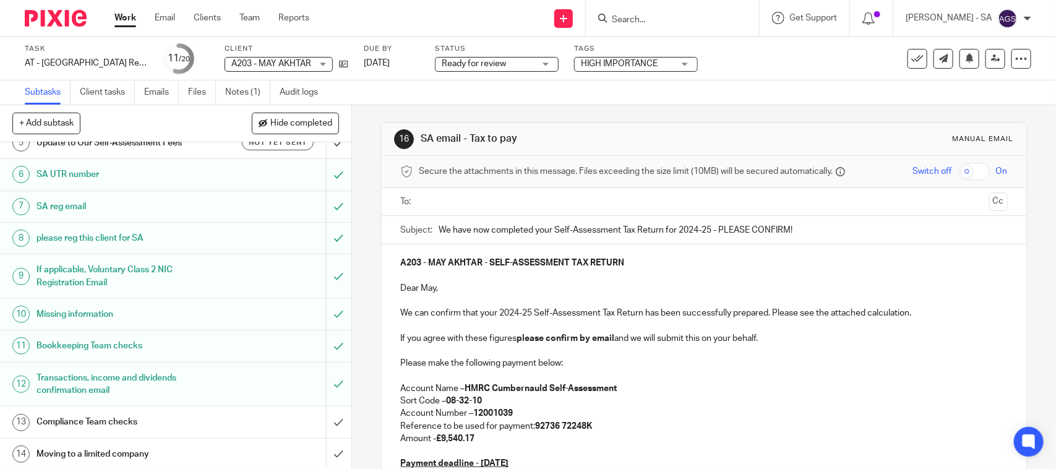
scroll to position [0, 0]
click at [244, 90] on link "Notes (1)" at bounding box center [247, 92] width 45 height 24
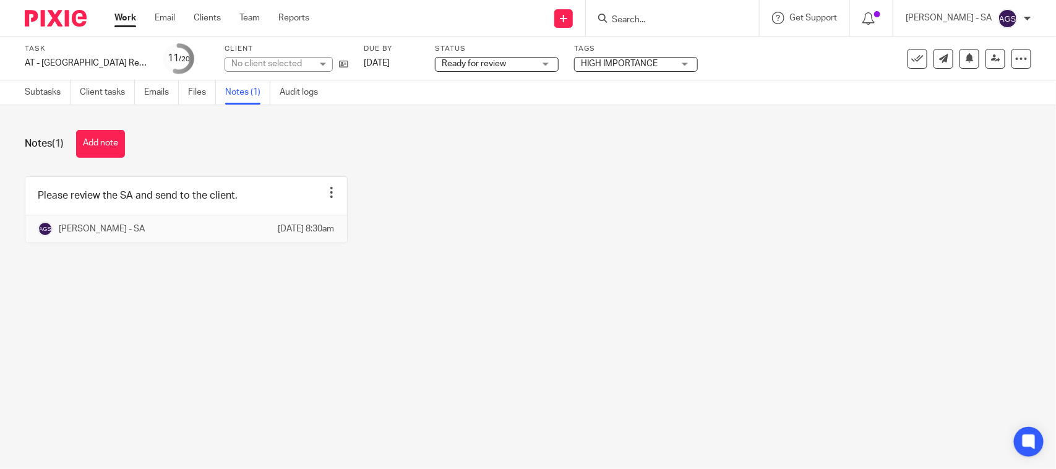
click at [991, 56] on icon at bounding box center [995, 58] width 9 height 9
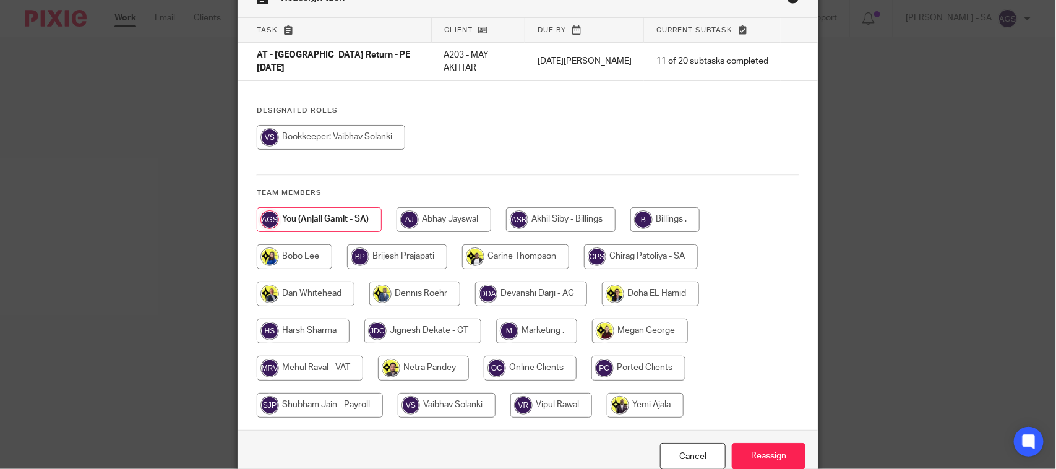
scroll to position [126, 0]
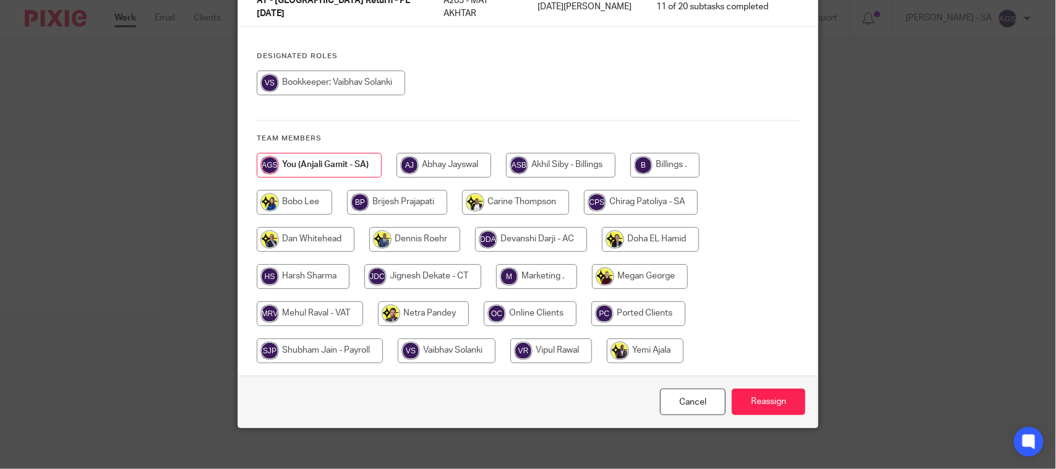
click at [419, 305] on input "radio" at bounding box center [423, 313] width 91 height 25
radio input "true"
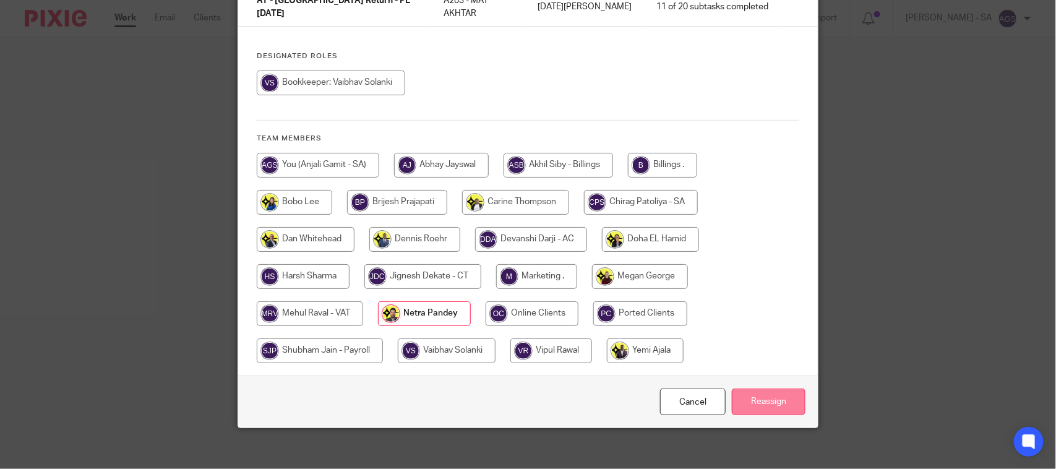
click at [775, 394] on input "Reassign" at bounding box center [769, 402] width 74 height 27
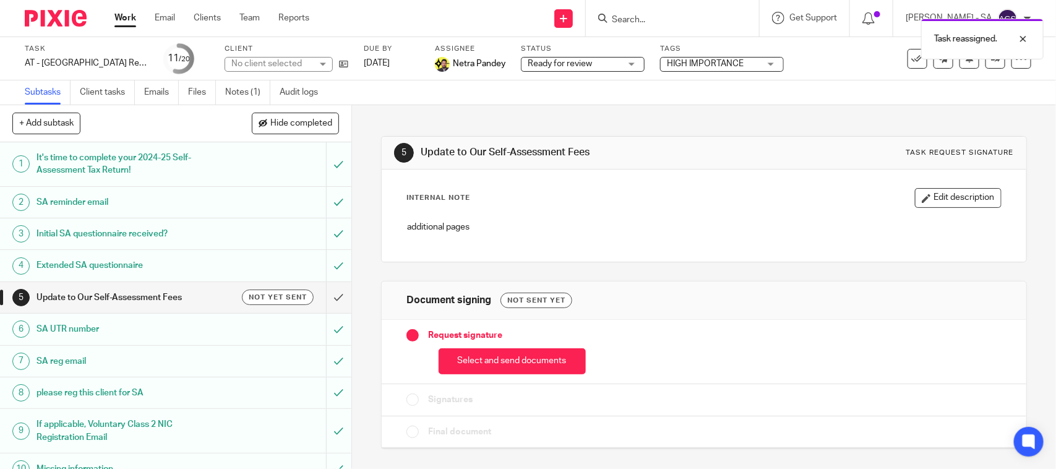
click at [33, 92] on link "Subtasks" at bounding box center [48, 92] width 46 height 24
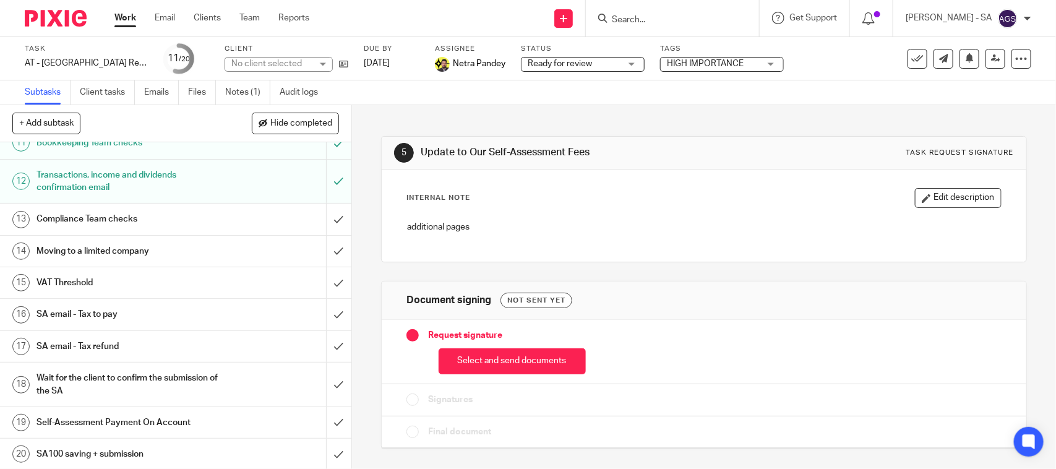
scroll to position [362, 0]
click at [106, 317] on h1 "SA email - Tax to pay" at bounding box center [129, 312] width 185 height 19
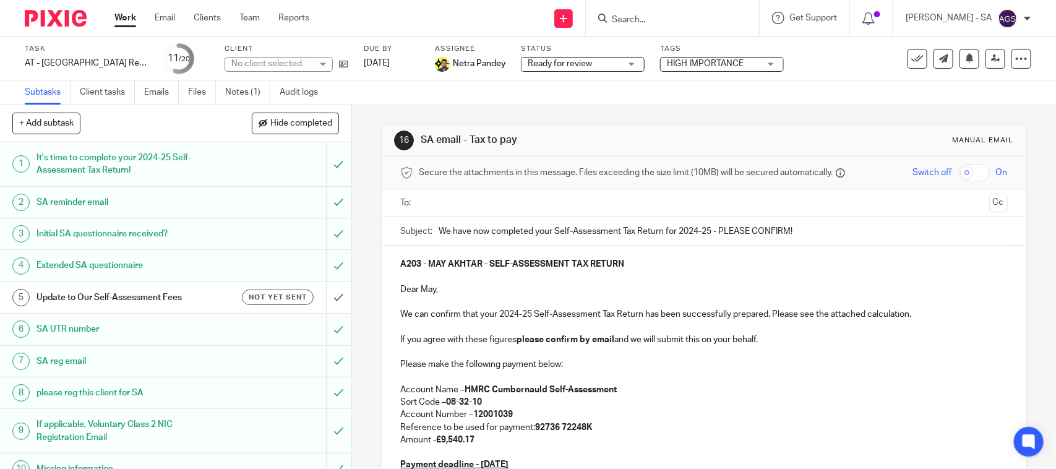
scroll to position [309, 0]
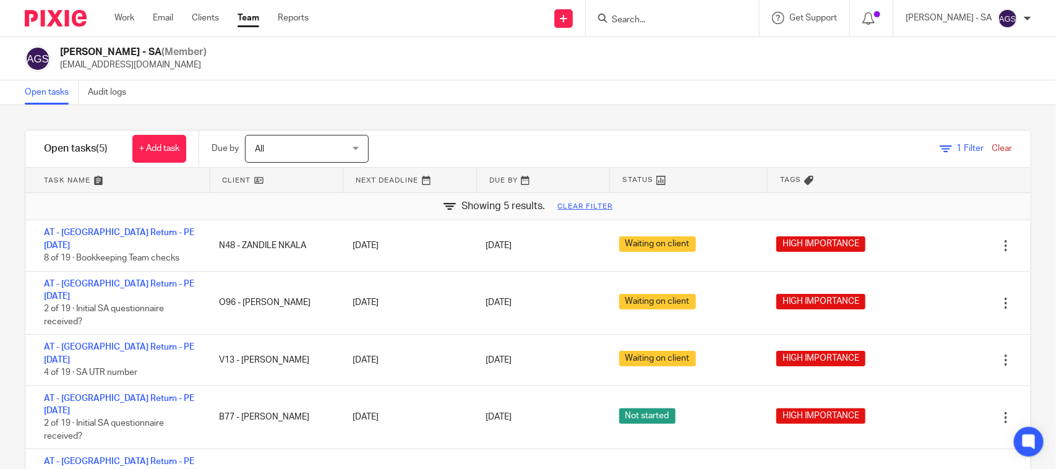
scroll to position [5, 0]
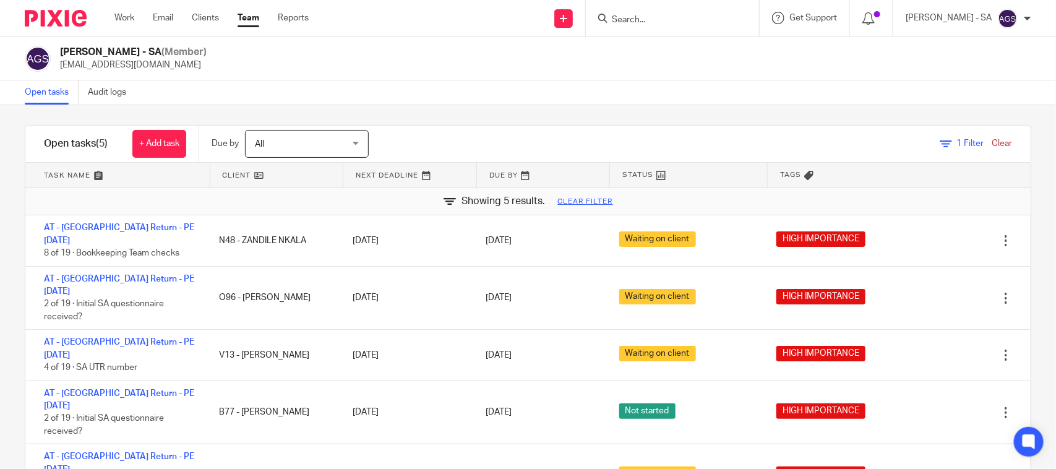
click at [372, 74] on div "Anjali Gamit - SA (Member) anjali.gamit@confiancebizsol.in" at bounding box center [528, 58] width 1056 height 43
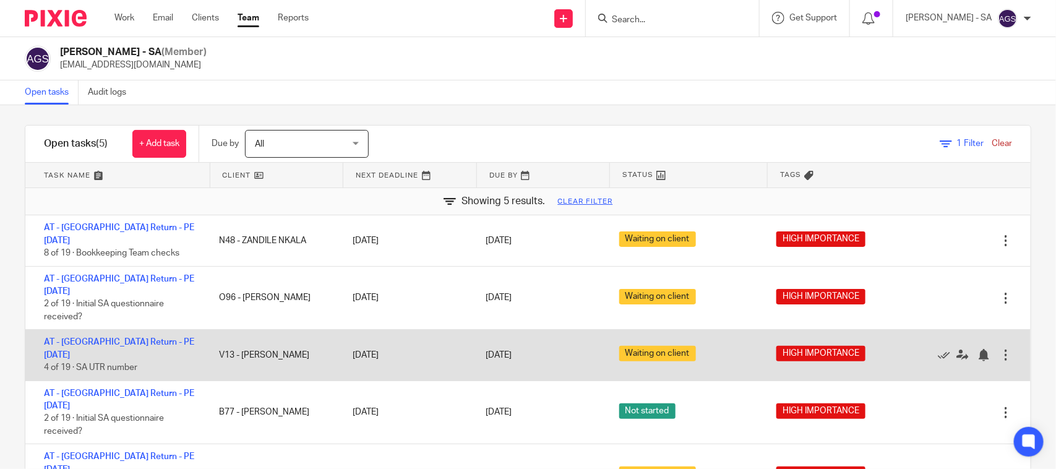
scroll to position [0, 0]
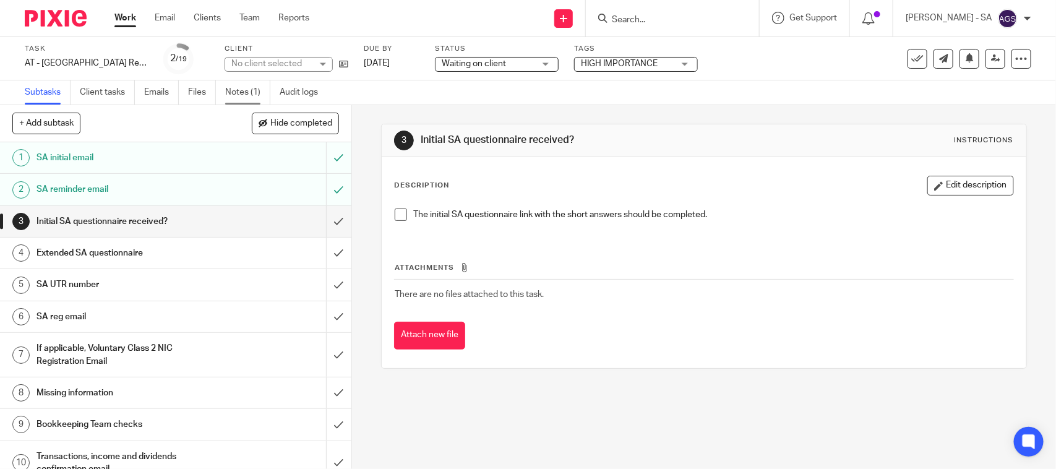
click at [246, 92] on link "Notes (1)" at bounding box center [247, 92] width 45 height 24
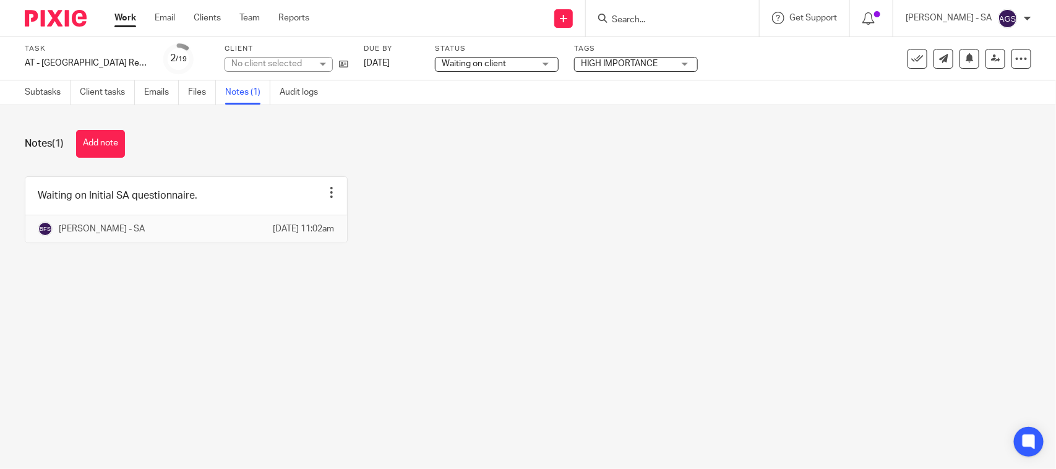
click at [463, 227] on div "Waiting on Initial SA questionnaire. Edit note Delete note Bhumi Fulbaje - SA 2…" at bounding box center [519, 218] width 1026 height 85
click at [40, 92] on link "Subtasks" at bounding box center [48, 92] width 46 height 24
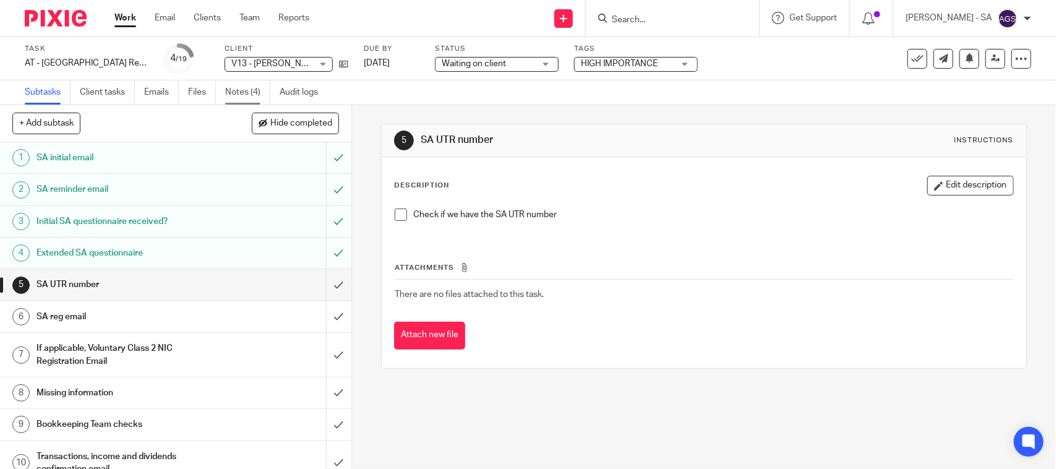
click at [236, 93] on link "Notes (4)" at bounding box center [247, 92] width 45 height 24
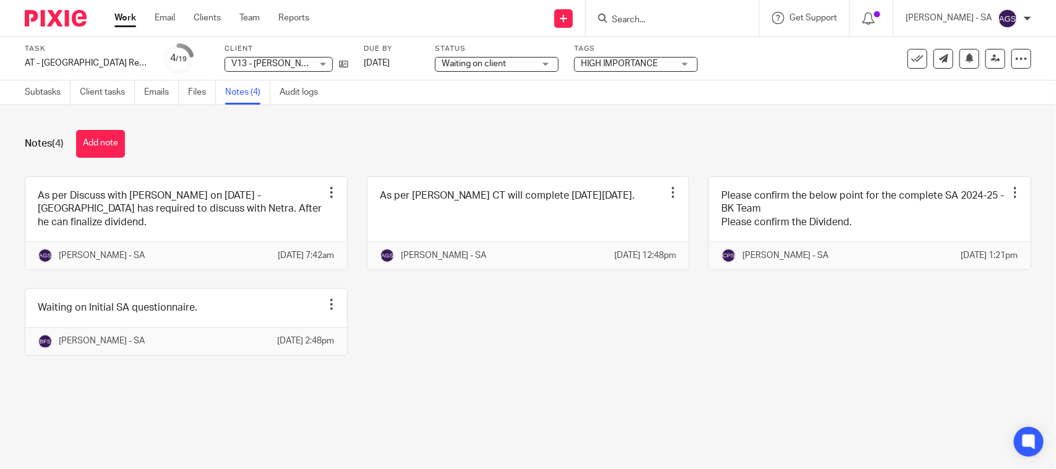
click at [436, 345] on div "As per Discuss with Jignesh on 08.08.2025 - Doha has required to discuss with N…" at bounding box center [519, 275] width 1026 height 198
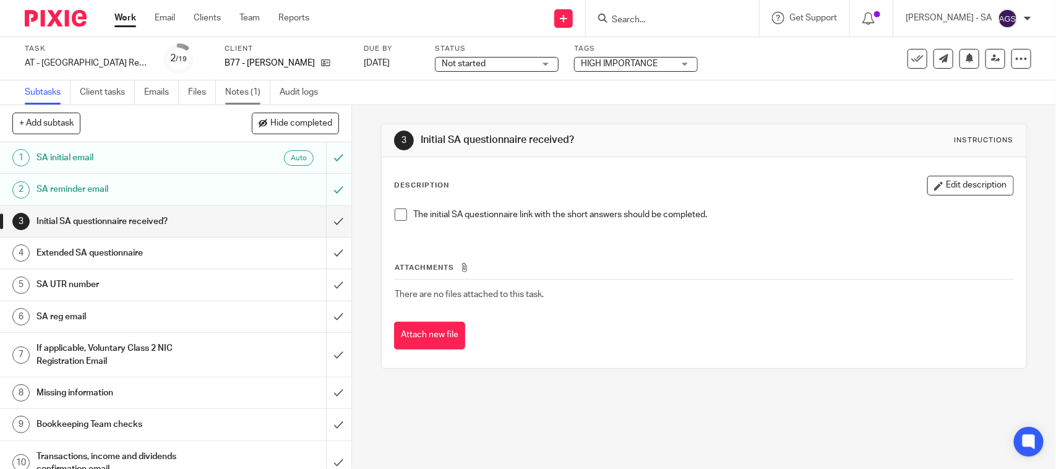
click at [240, 94] on link "Notes (1)" at bounding box center [247, 92] width 45 height 24
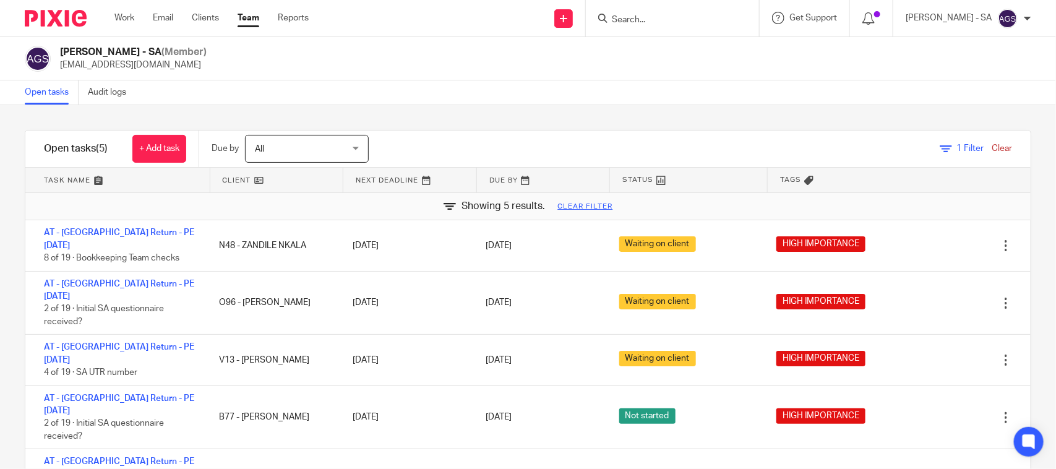
click at [992, 152] on link "Clear" at bounding box center [1002, 148] width 20 height 9
click at [992, 146] on link "Clear" at bounding box center [1002, 148] width 20 height 9
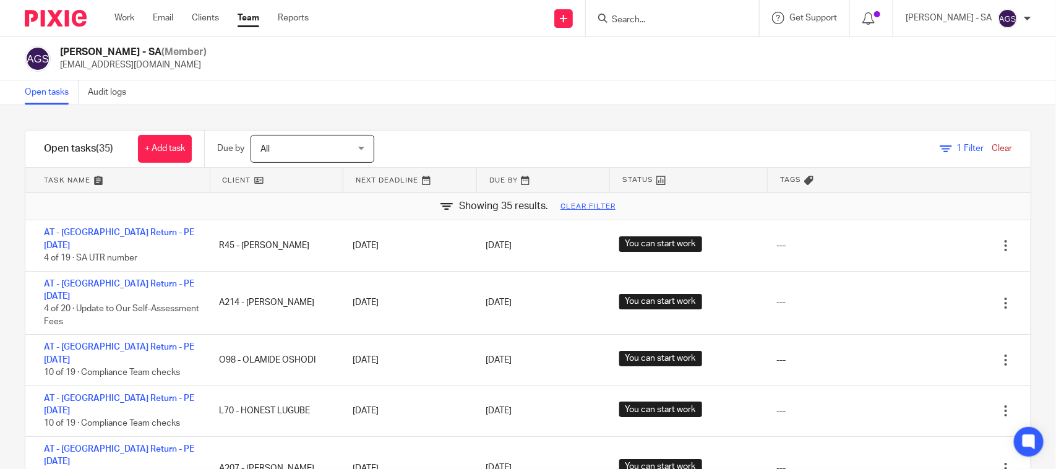
drag, startPoint x: 406, startPoint y: 72, endPoint x: 395, endPoint y: 152, distance: 80.7
click at [406, 72] on div "Anjali Gamit - SA (Member) anjali.gamit@confiancebizsol.in" at bounding box center [528, 58] width 1056 height 43
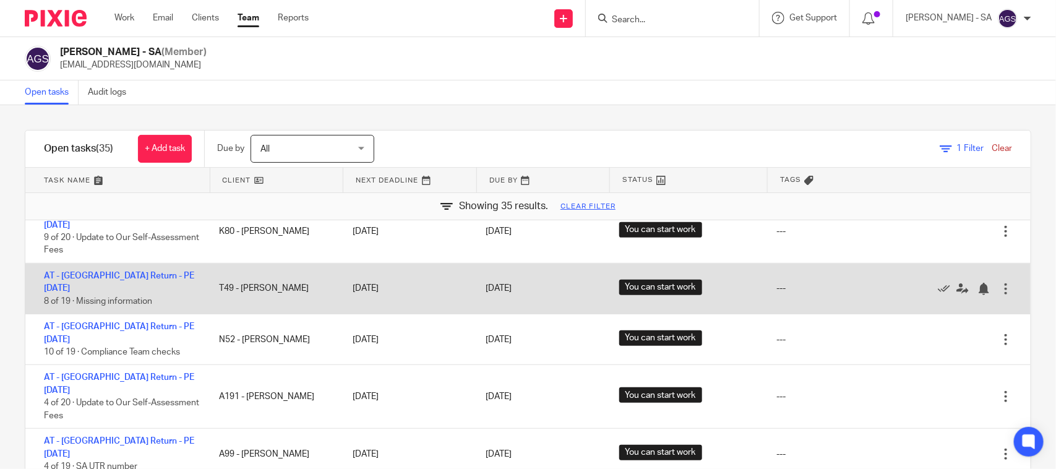
scroll to position [350, 0]
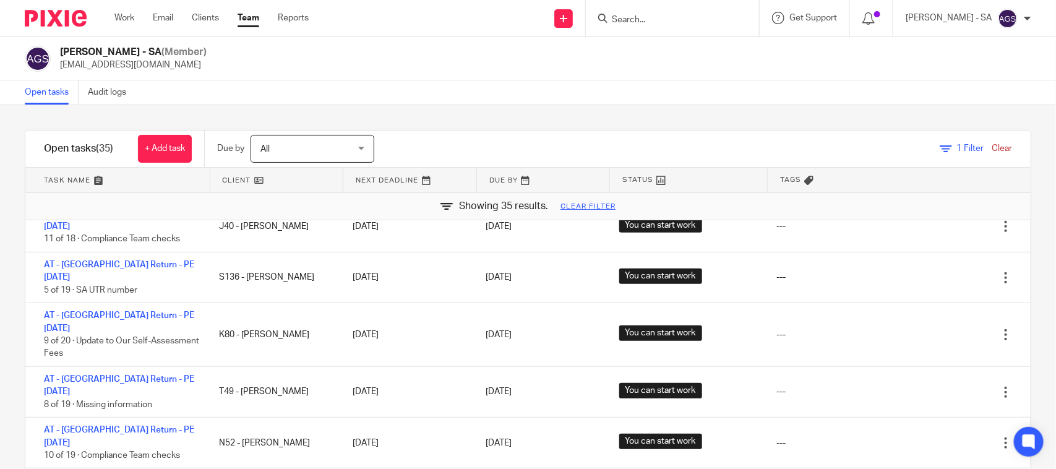
click at [458, 62] on div "Anjali Gamit - SA (Member) anjali.gamit@confiancebizsol.in" at bounding box center [528, 59] width 1007 height 26
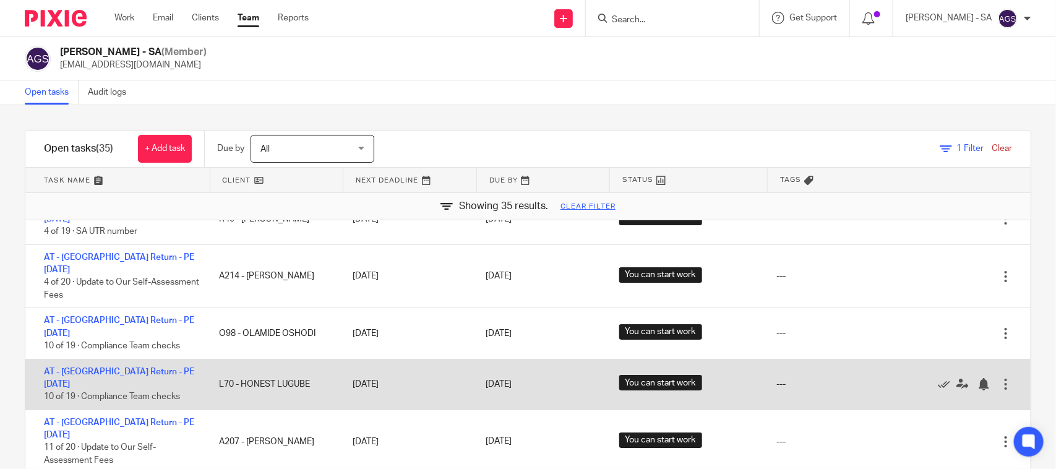
scroll to position [0, 0]
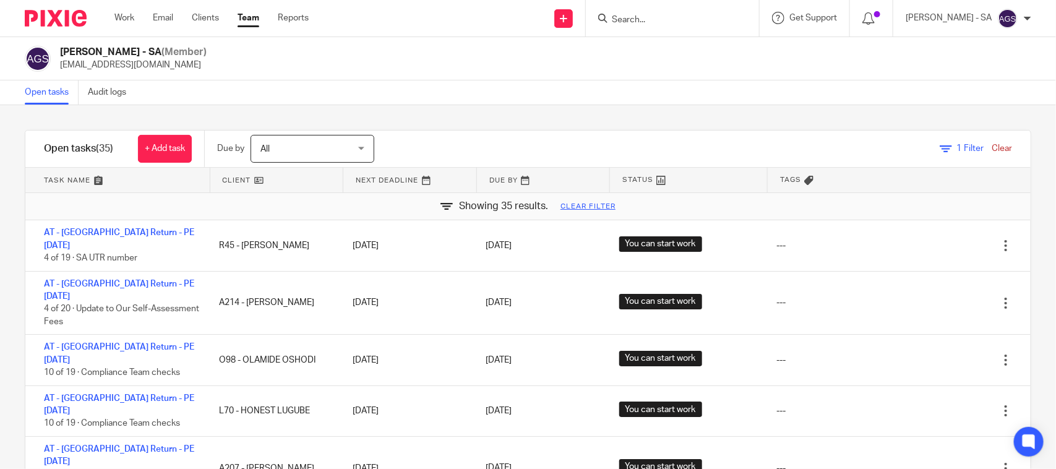
drag, startPoint x: 599, startPoint y: 96, endPoint x: 559, endPoint y: 114, distance: 44.3
click at [599, 96] on div "Open tasks Audit logs" at bounding box center [528, 92] width 1056 height 25
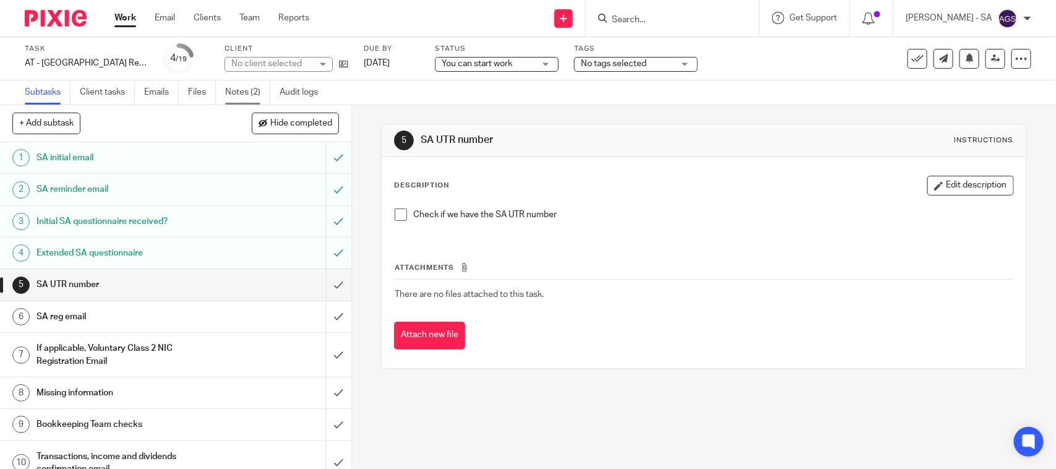
click at [248, 90] on link "Notes (2)" at bounding box center [247, 92] width 45 height 24
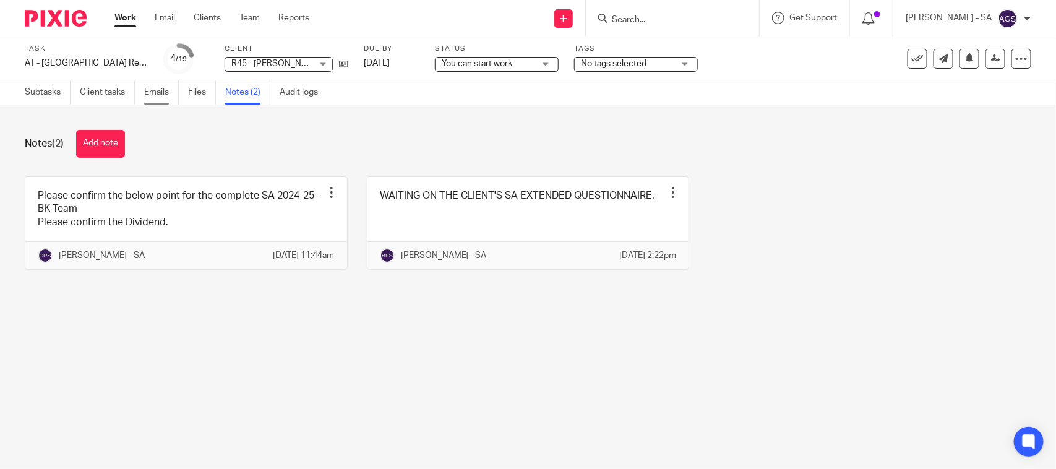
click at [164, 88] on link "Emails" at bounding box center [161, 92] width 35 height 24
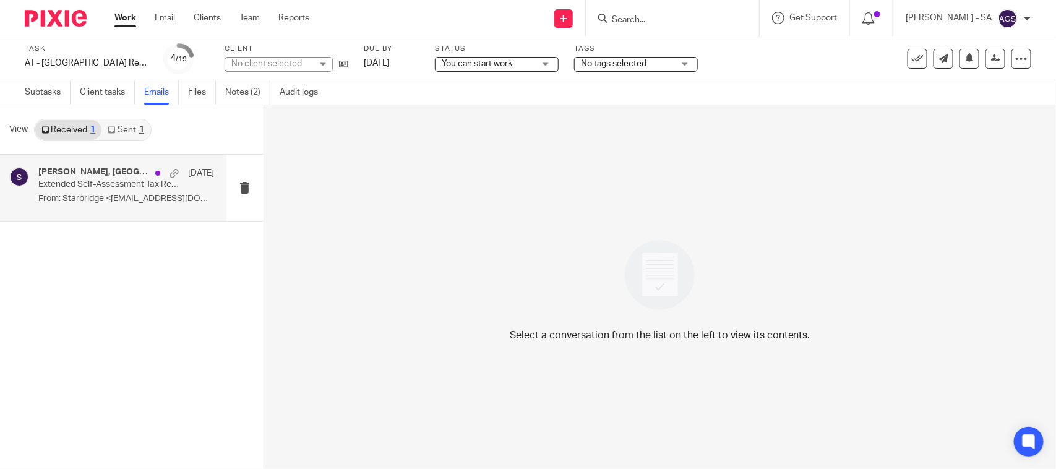
click at [118, 184] on p "Extended Self-Assessment Tax Return Questionnaire" at bounding box center [108, 184] width 140 height 11
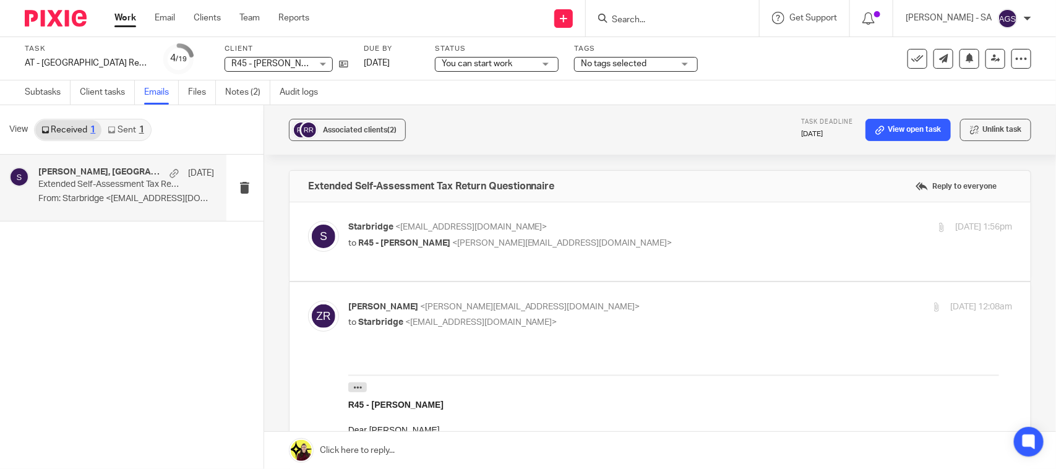
click at [535, 242] on span "<zoe.renner@hotmail.com>" at bounding box center [562, 243] width 220 height 9
checkbox input "true"
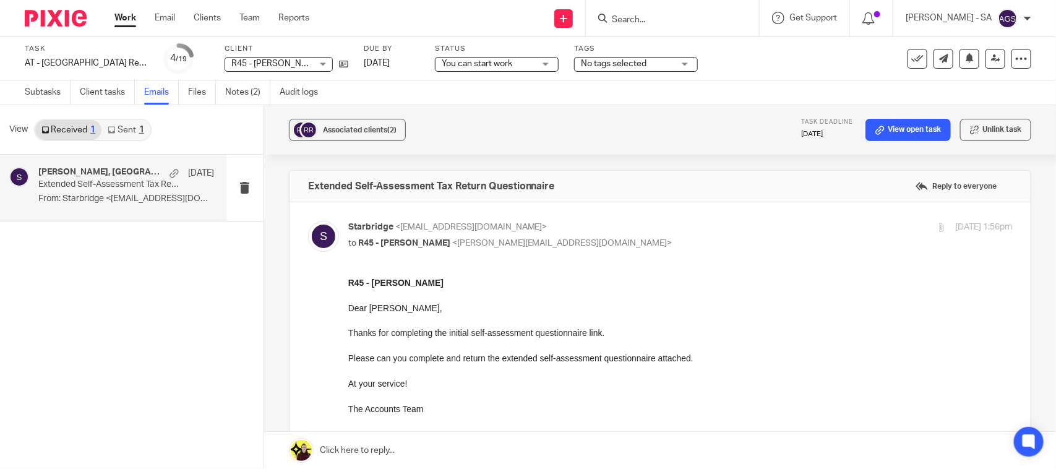
click at [108, 128] on icon at bounding box center [111, 129] width 7 height 7
click at [122, 194] on p "R45 - ZOE RENNER Dear Zoë, Thanks for..." at bounding box center [126, 199] width 176 height 11
click at [45, 87] on link "Subtasks" at bounding box center [48, 92] width 46 height 24
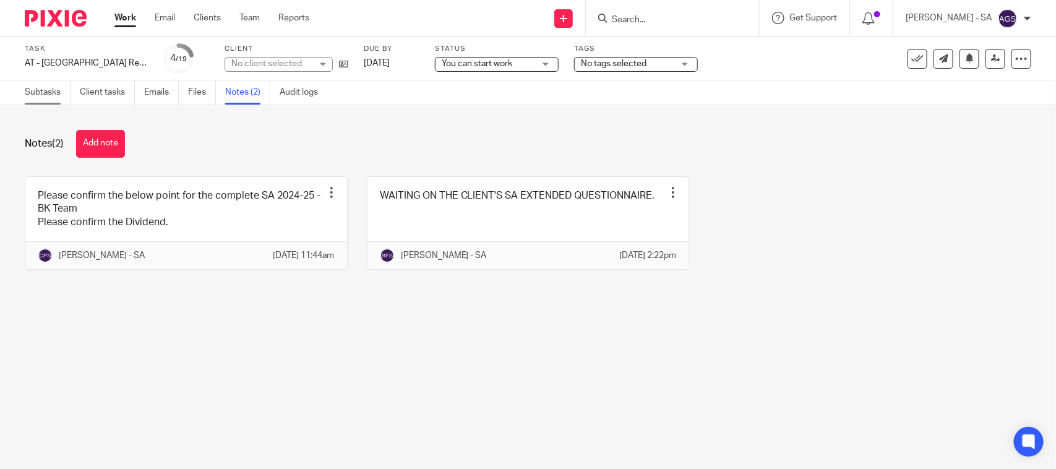
click at [32, 90] on link "Subtasks" at bounding box center [48, 92] width 46 height 24
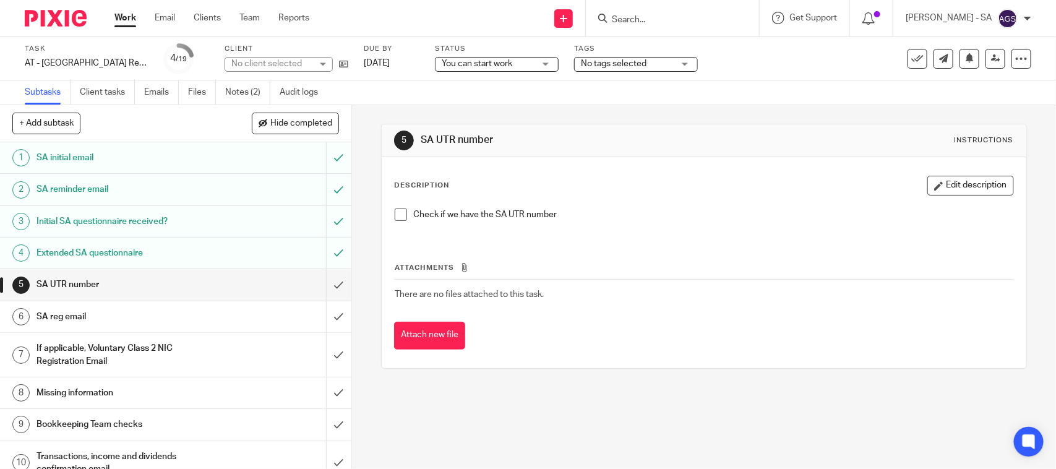
click at [395, 215] on span at bounding box center [401, 214] width 12 height 12
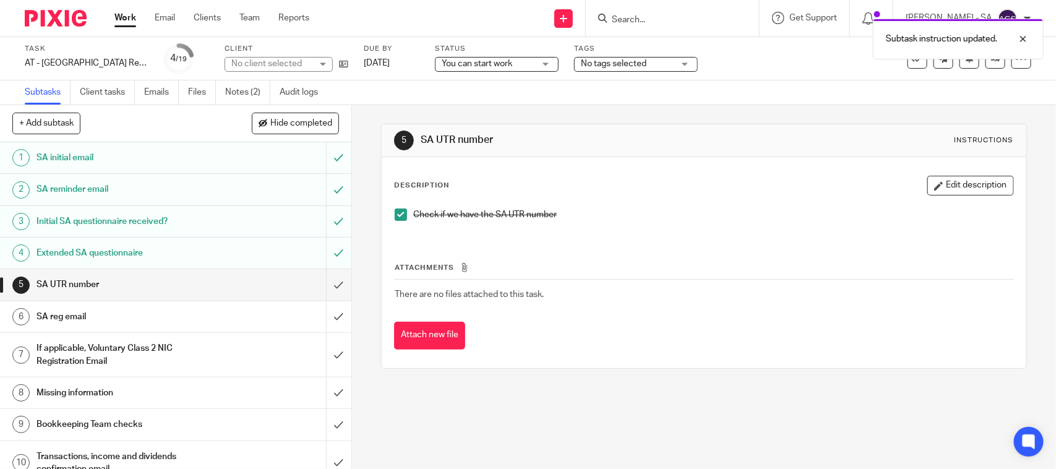
click at [328, 286] on input "submit" at bounding box center [175, 284] width 351 height 31
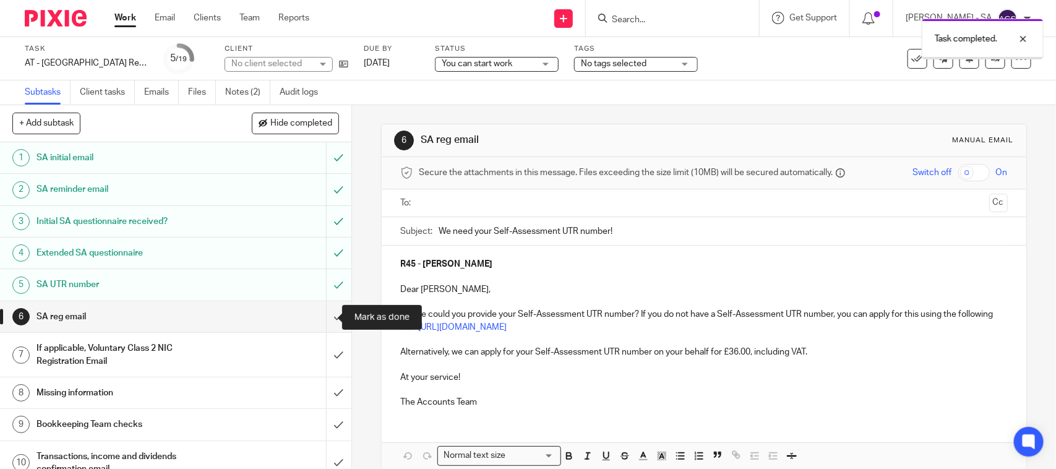
click at [326, 316] on input "submit" at bounding box center [175, 316] width 351 height 31
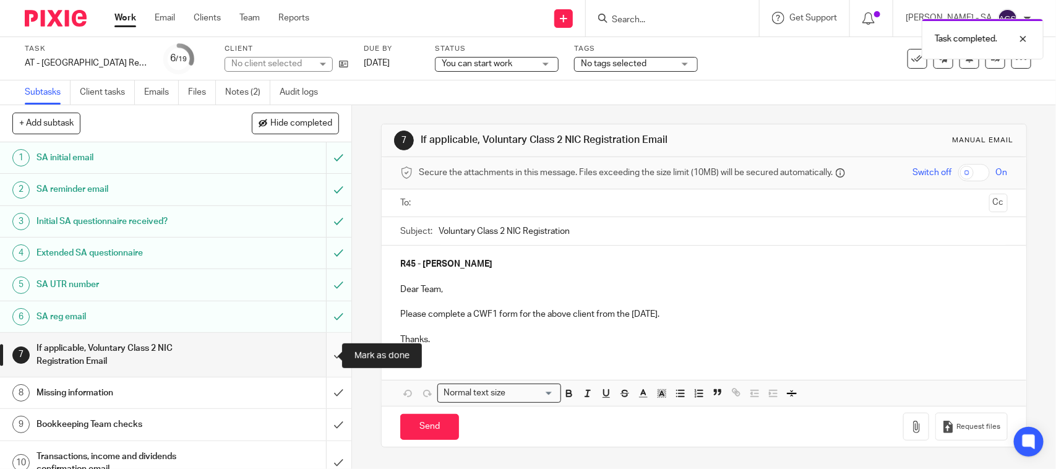
click at [324, 353] on input "submit" at bounding box center [175, 355] width 351 height 44
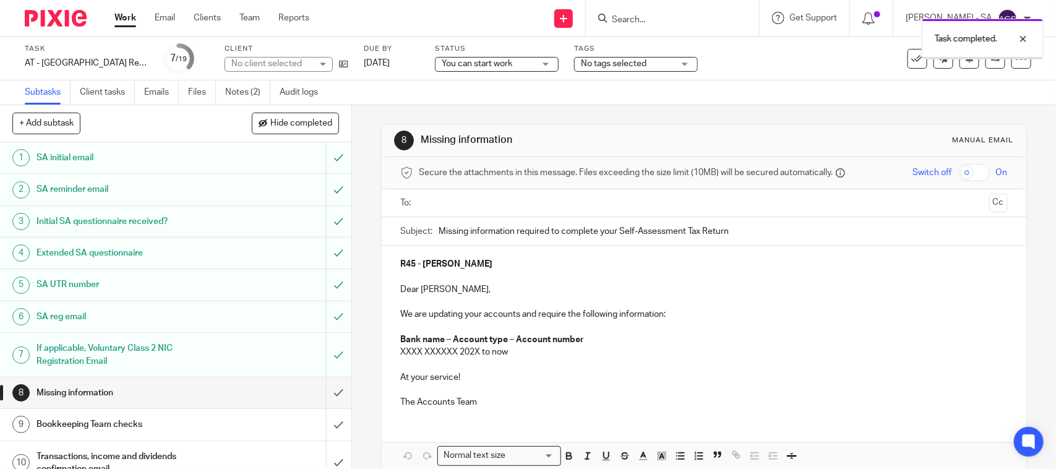
scroll to position [77, 0]
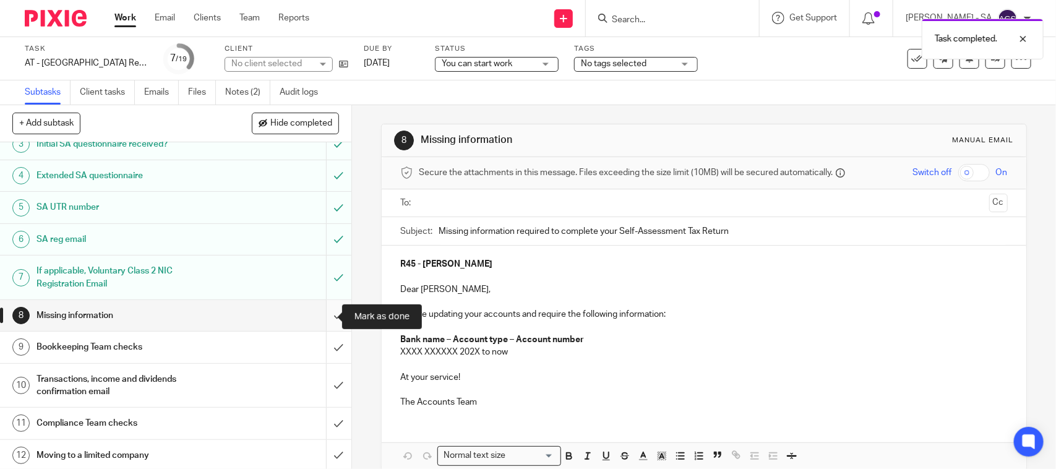
click at [322, 323] on input "submit" at bounding box center [175, 315] width 351 height 31
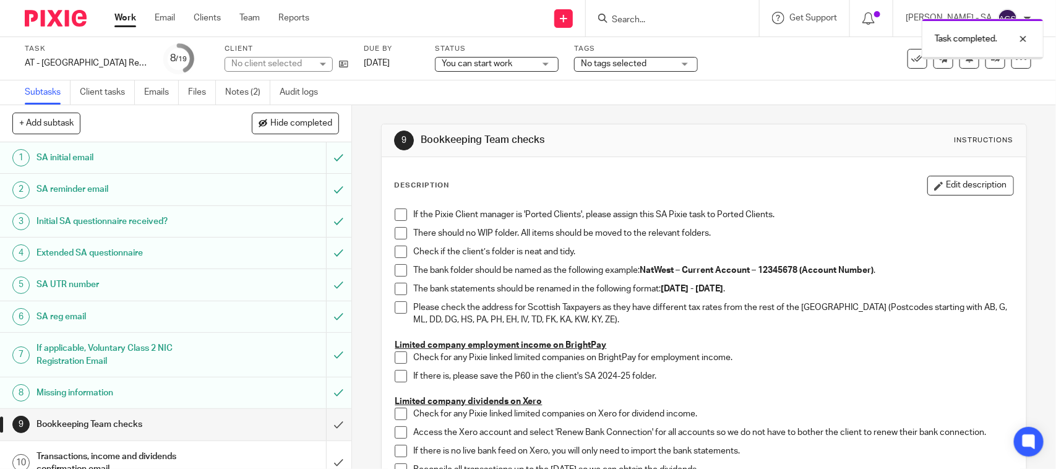
scroll to position [155, 0]
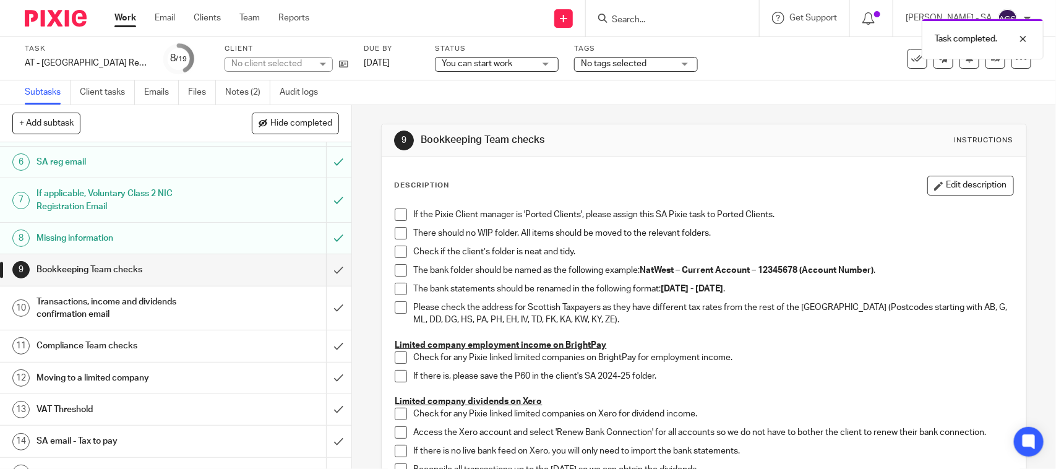
click at [395, 212] on span at bounding box center [401, 214] width 12 height 12
click at [396, 237] on span at bounding box center [401, 233] width 12 height 12
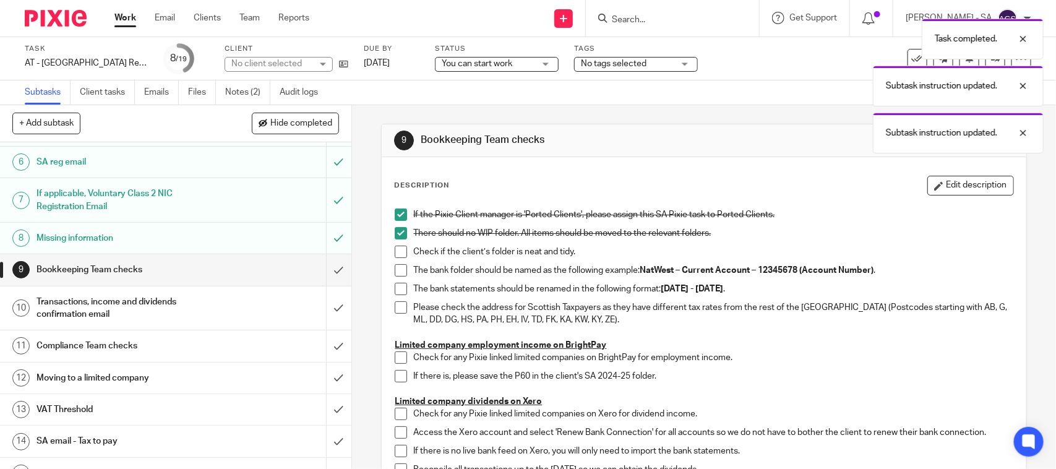
click at [395, 252] on span at bounding box center [401, 252] width 12 height 12
click at [395, 275] on span at bounding box center [401, 270] width 12 height 12
click at [395, 290] on span at bounding box center [401, 289] width 12 height 12
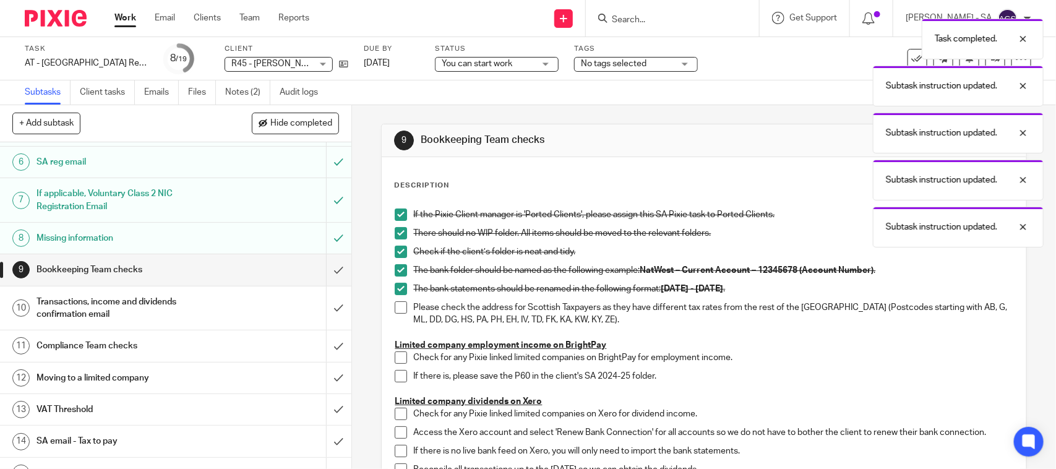
click at [395, 286] on span at bounding box center [401, 289] width 12 height 12
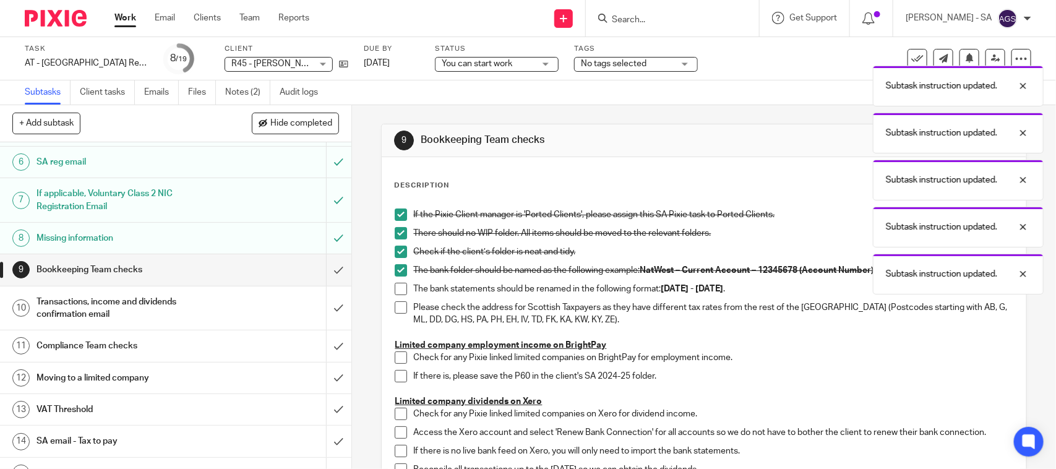
click at [400, 291] on span at bounding box center [401, 289] width 12 height 12
click at [395, 307] on span at bounding box center [401, 307] width 12 height 12
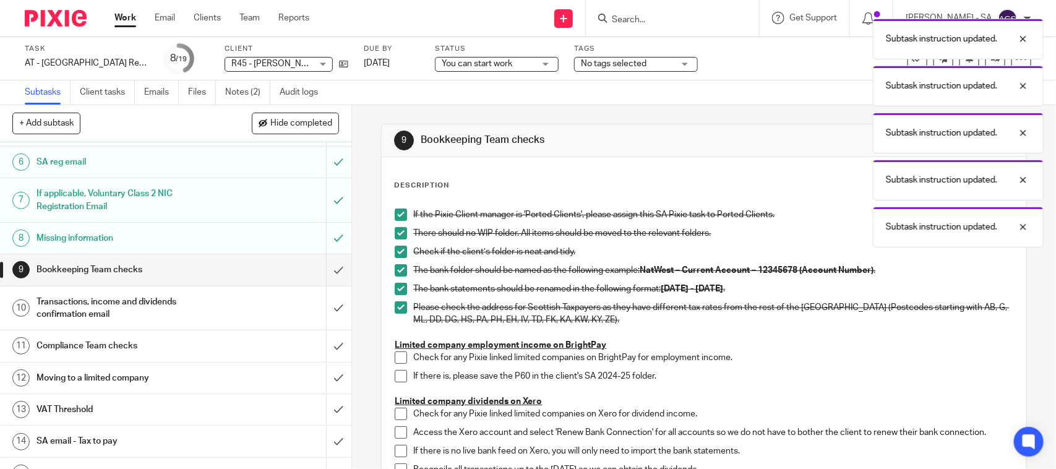
scroll to position [77, 0]
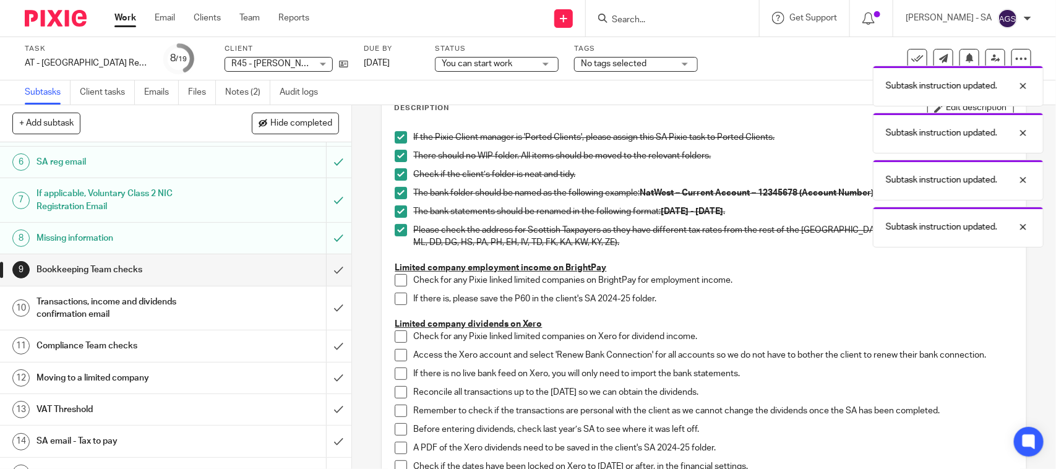
click at [395, 280] on span at bounding box center [401, 280] width 12 height 12
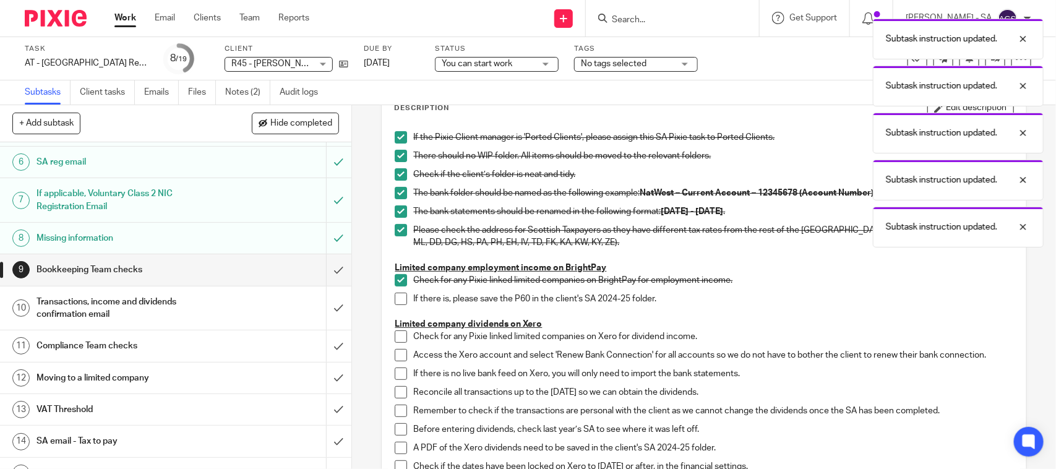
click at [397, 301] on span at bounding box center [401, 299] width 12 height 12
click at [399, 334] on span at bounding box center [401, 336] width 12 height 12
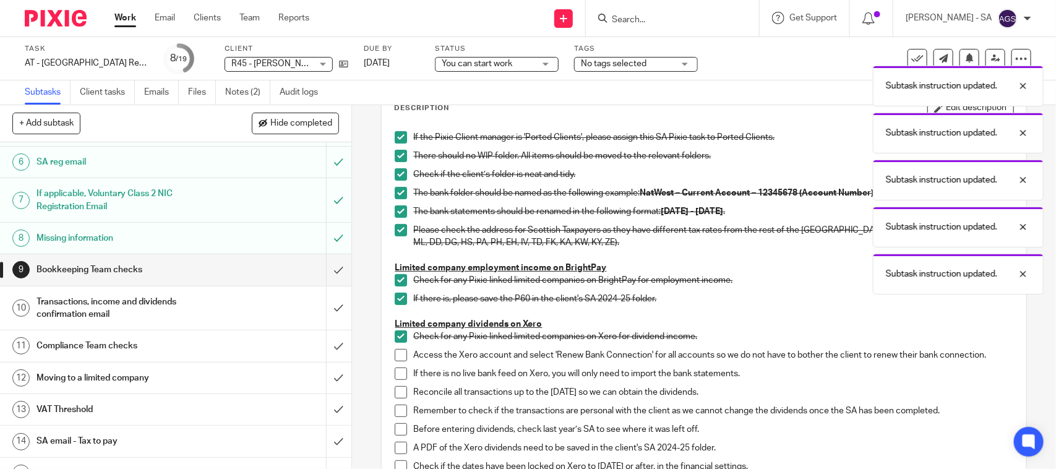
click at [397, 354] on span at bounding box center [401, 355] width 12 height 12
click at [396, 373] on span at bounding box center [401, 373] width 12 height 12
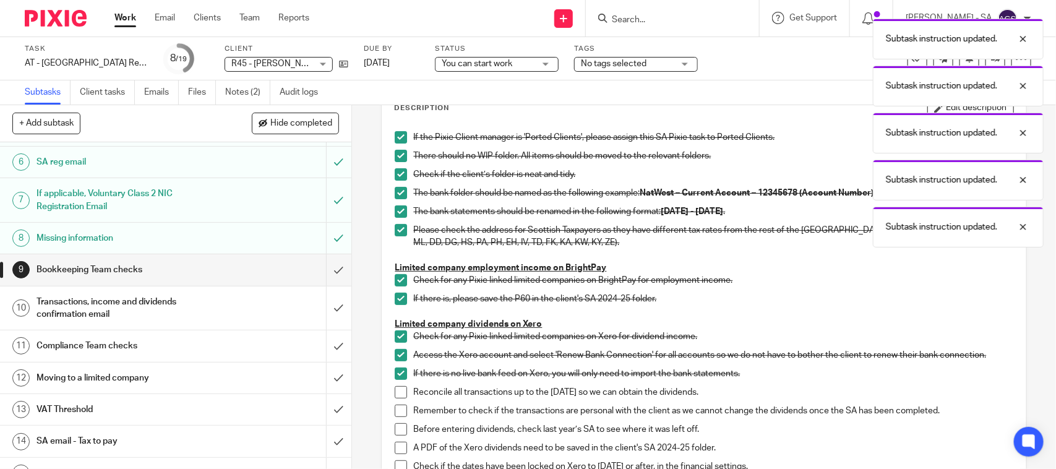
click at [397, 395] on span at bounding box center [401, 392] width 12 height 12
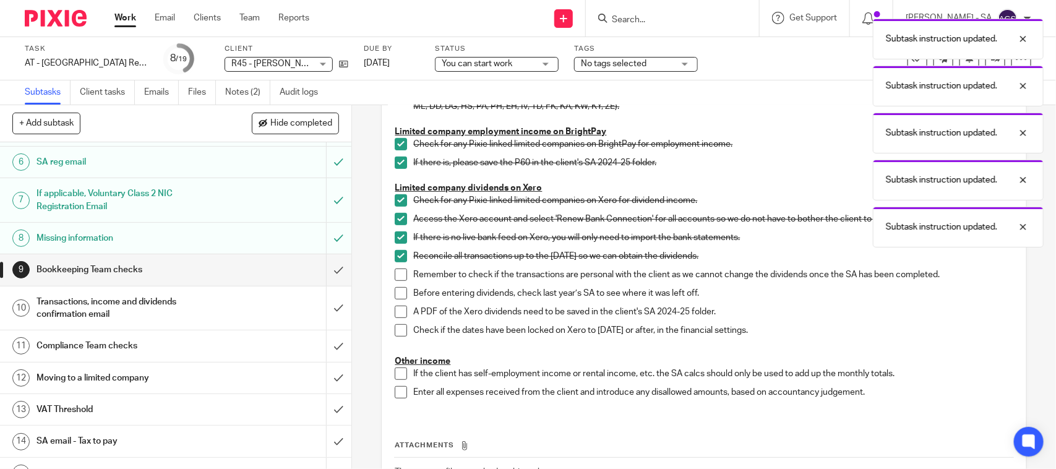
scroll to position [232, 0]
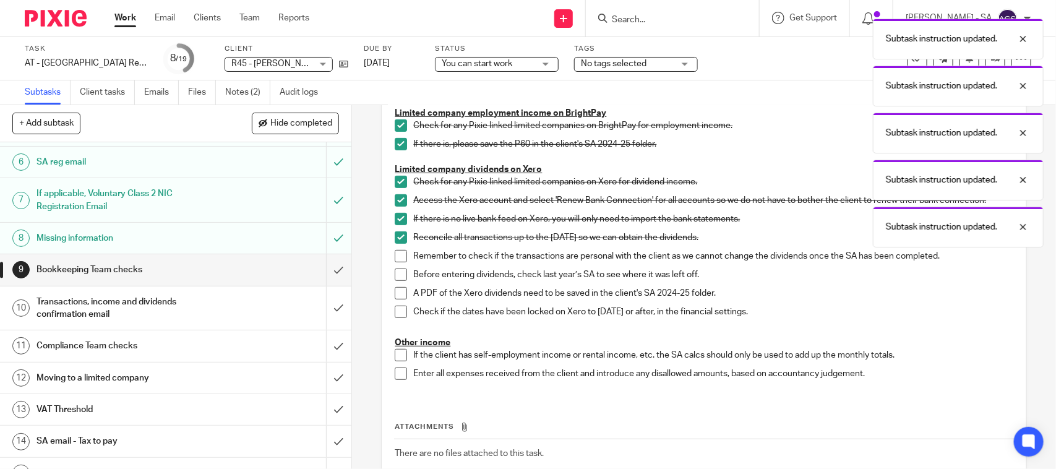
click at [395, 259] on span at bounding box center [401, 256] width 12 height 12
drag, startPoint x: 394, startPoint y: 277, endPoint x: 395, endPoint y: 299, distance: 21.7
click at [395, 277] on span at bounding box center [401, 275] width 12 height 12
click at [395, 294] on span at bounding box center [401, 293] width 12 height 12
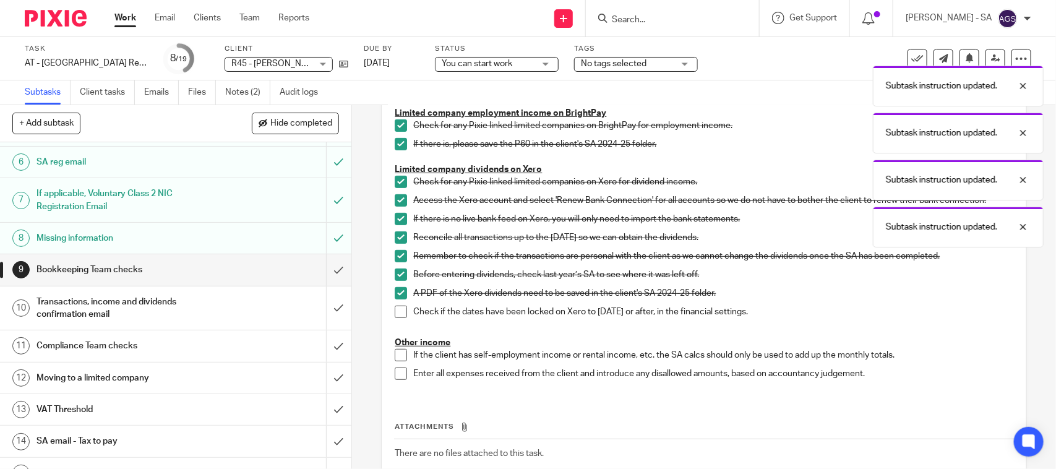
click at [395, 310] on span at bounding box center [401, 312] width 12 height 12
click at [395, 359] on span at bounding box center [401, 355] width 12 height 12
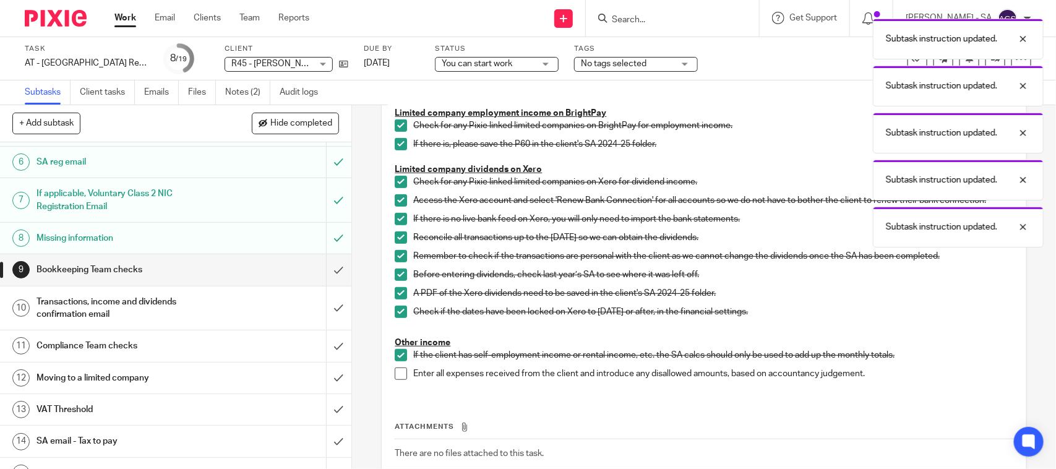
click at [398, 376] on span at bounding box center [401, 373] width 12 height 12
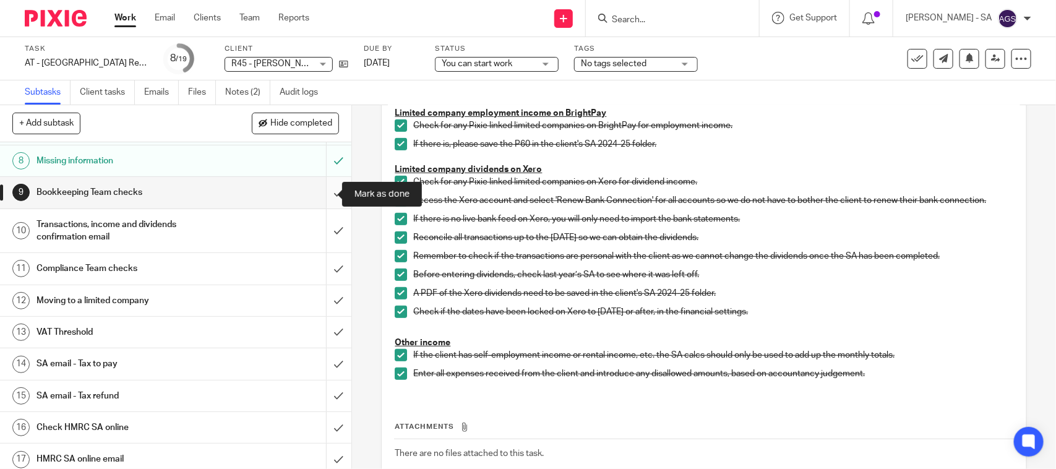
click at [325, 196] on input "submit" at bounding box center [175, 192] width 351 height 31
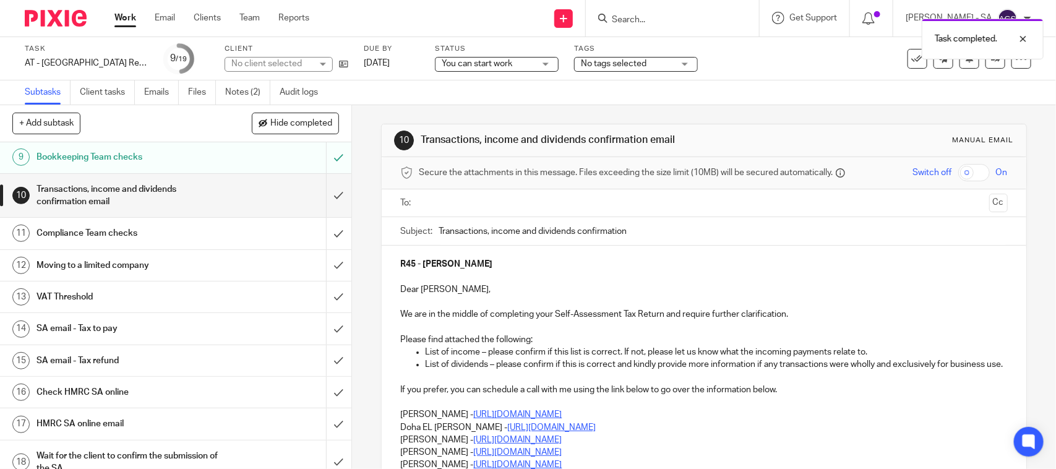
scroll to position [240, 0]
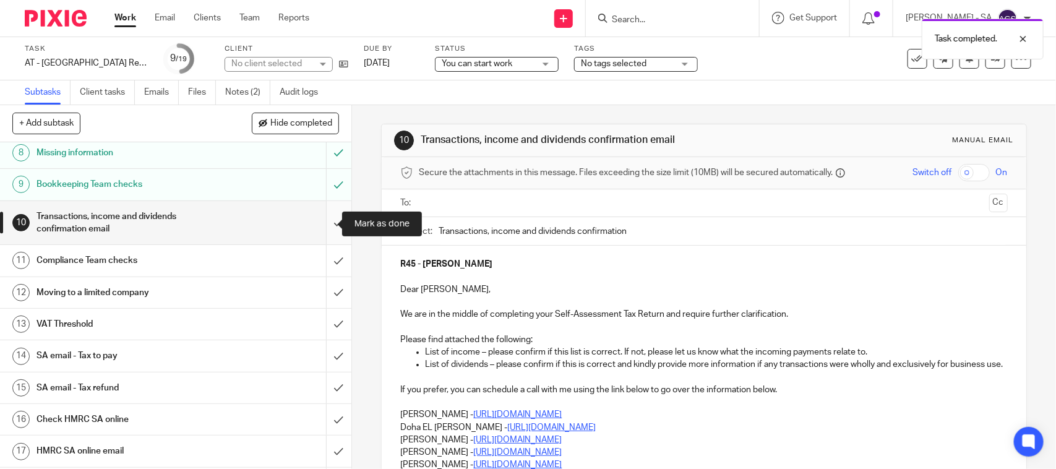
click at [332, 220] on input "submit" at bounding box center [175, 223] width 351 height 44
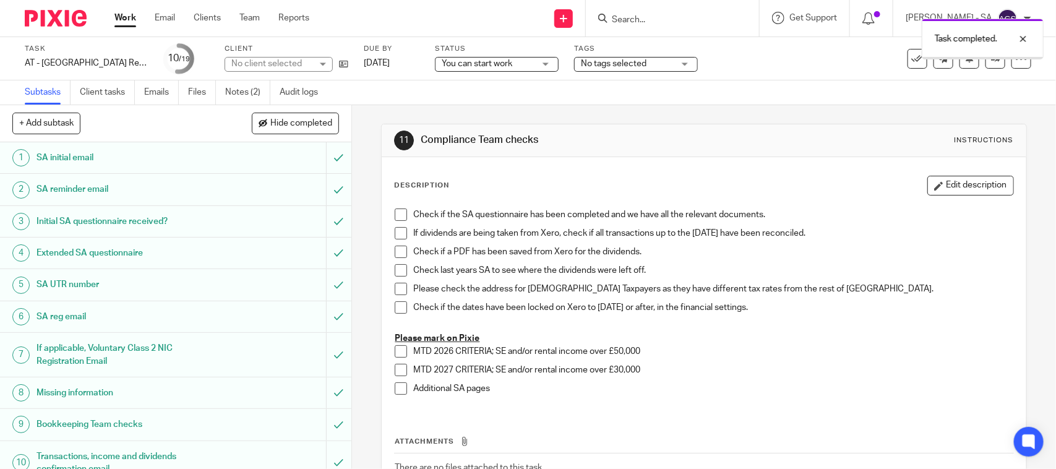
scroll to position [317, 0]
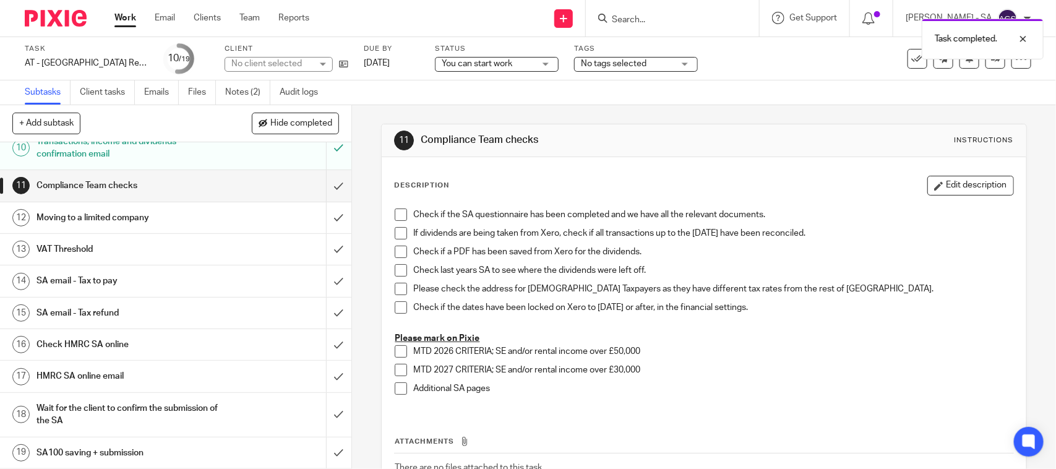
click at [127, 289] on h1 "SA email - Tax to pay" at bounding box center [129, 281] width 185 height 19
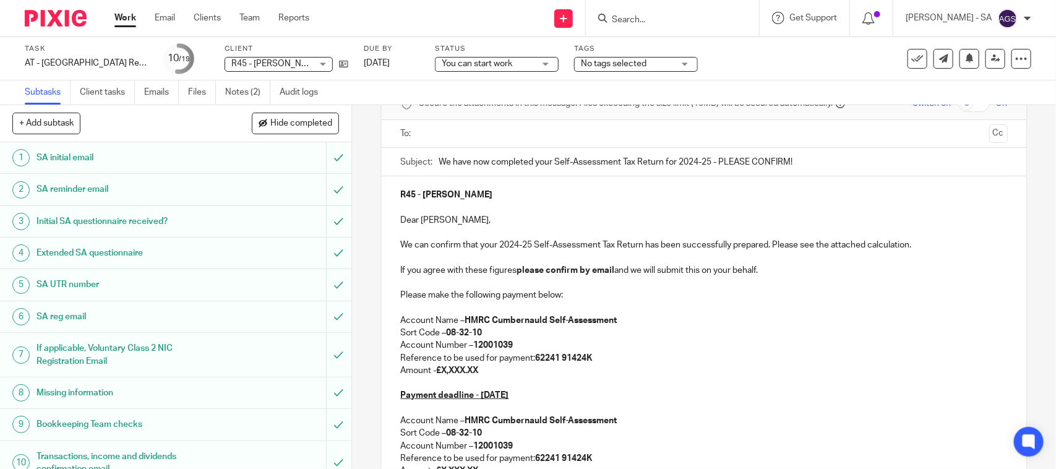
scroll to position [155, 0]
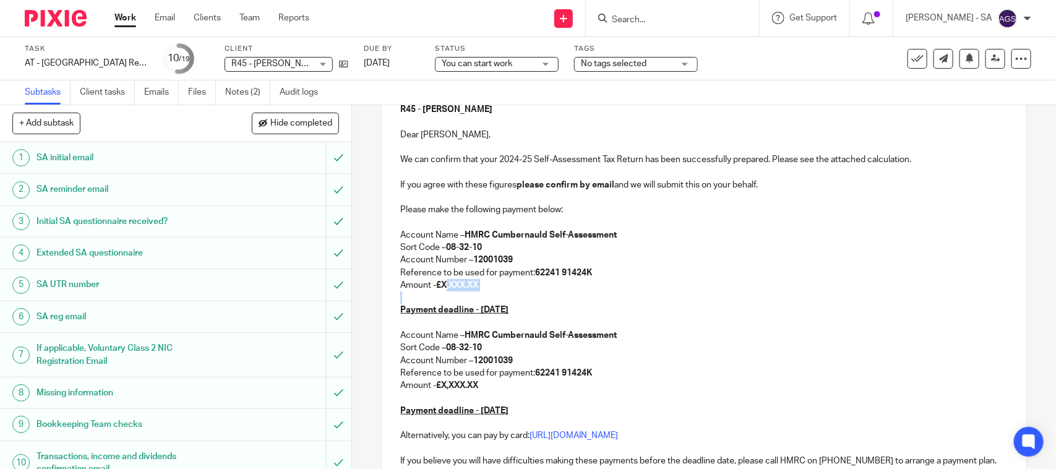
drag, startPoint x: 441, startPoint y: 285, endPoint x: 489, endPoint y: 296, distance: 49.5
click at [489, 296] on div "R45 - ZOË RENNER Dear Zoë, We can confirm that your 2024-25 Self-Assessment Tax…" at bounding box center [704, 321] width 644 height 460
drag, startPoint x: 440, startPoint y: 384, endPoint x: 496, endPoint y: 385, distance: 55.7
click at [496, 385] on p "Amount - £X,XXX.XX" at bounding box center [703, 385] width 607 height 12
click at [504, 384] on p "Amount - £1,501.00" at bounding box center [703, 385] width 607 height 12
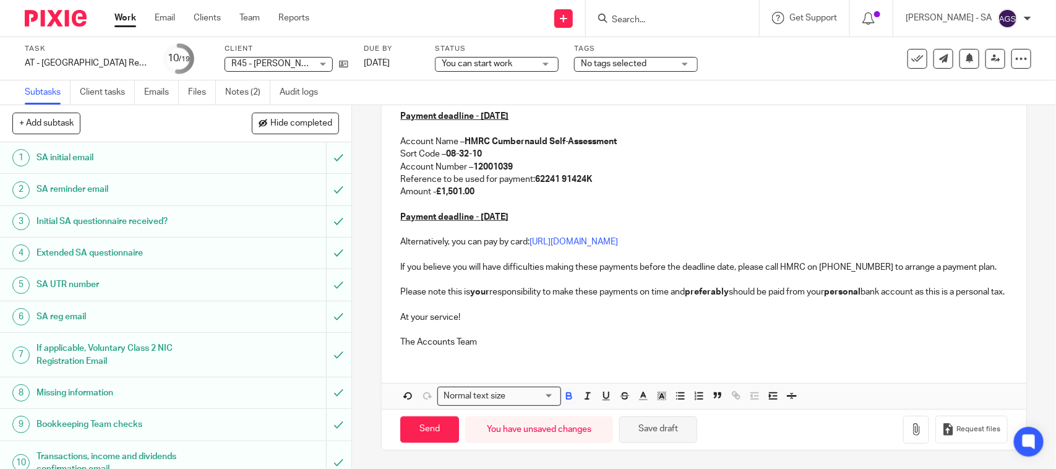
scroll to position [362, 0]
click at [662, 418] on button "Save draft" at bounding box center [658, 429] width 78 height 27
click at [671, 428] on button "Save draft" at bounding box center [658, 429] width 78 height 27
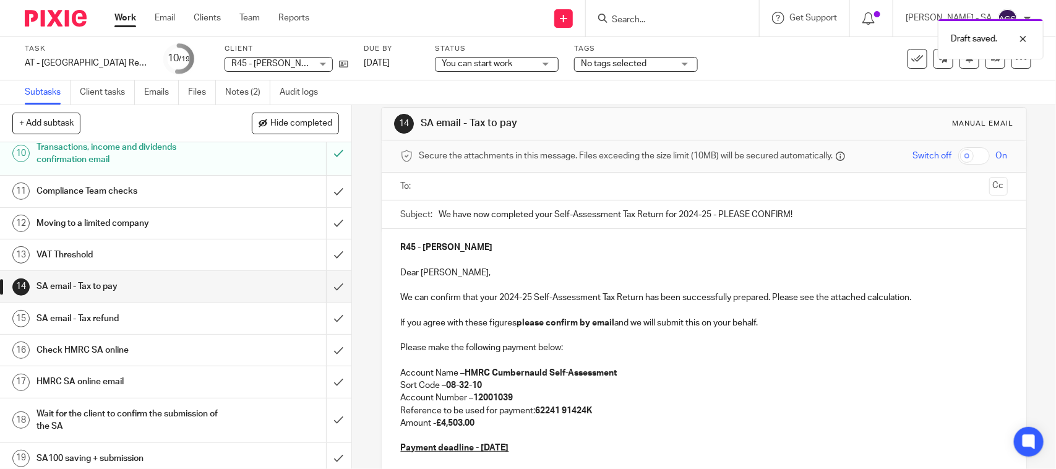
scroll to position [0, 0]
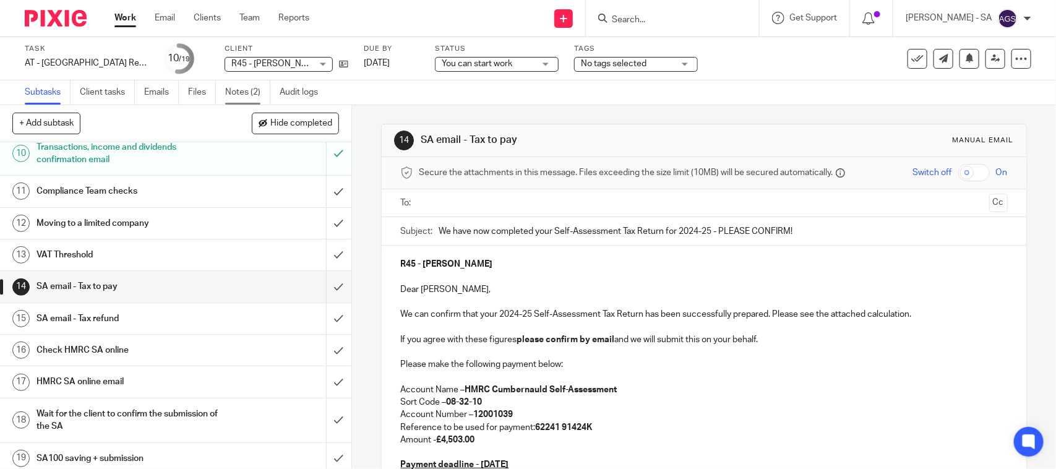
click at [260, 93] on link "Notes (2)" at bounding box center [247, 92] width 45 height 24
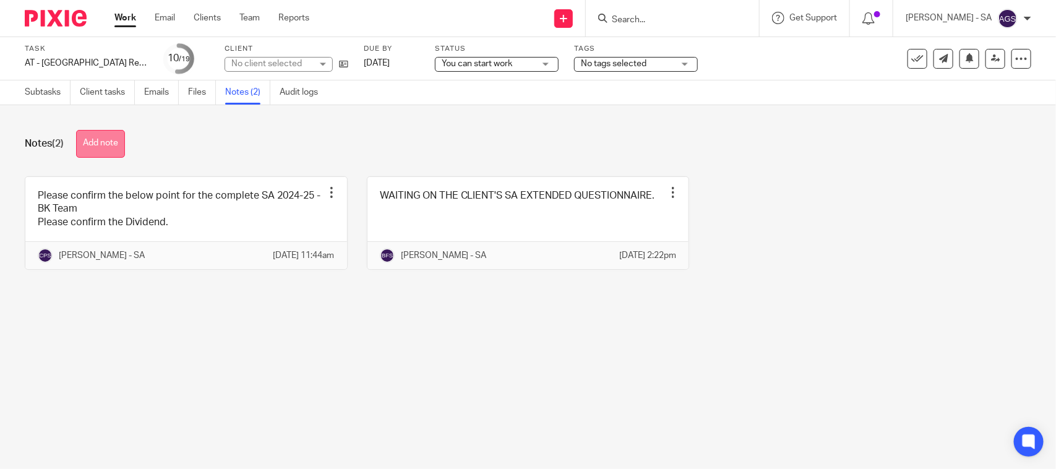
click at [96, 155] on button "Add note" at bounding box center [100, 144] width 49 height 28
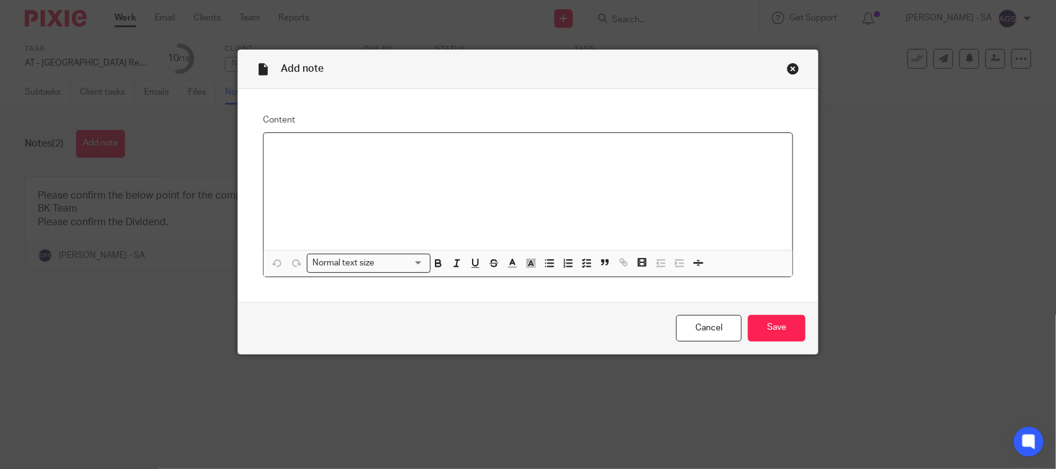
click at [277, 160] on div at bounding box center [528, 191] width 529 height 117
click at [784, 325] on input "Save" at bounding box center [777, 328] width 58 height 27
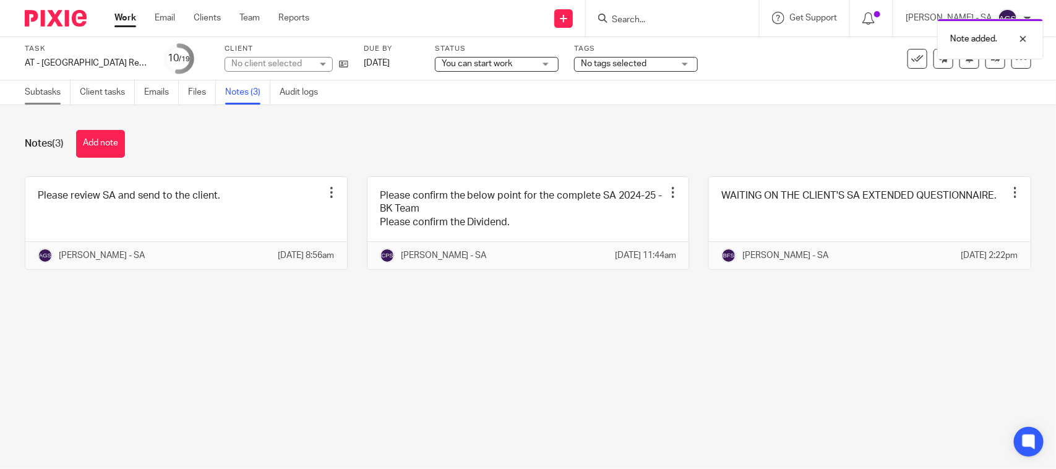
click at [41, 88] on link "Subtasks" at bounding box center [48, 92] width 46 height 24
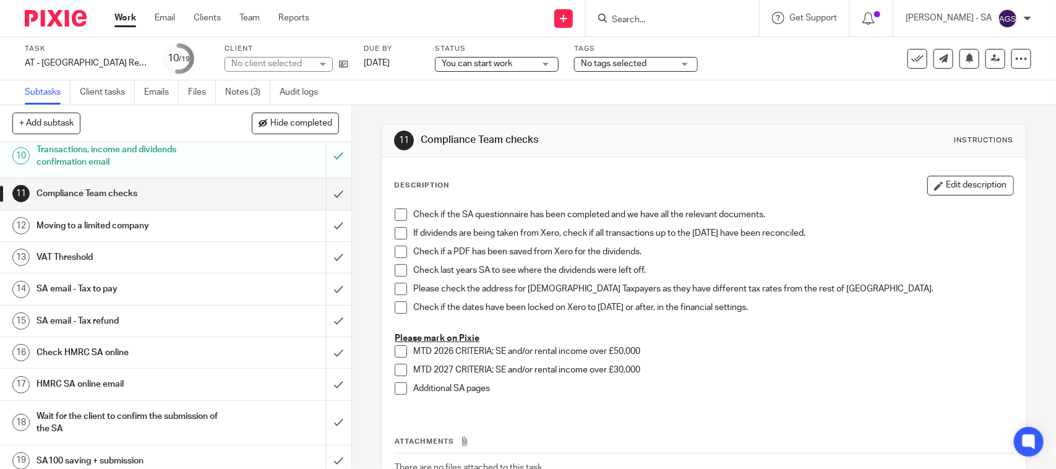
scroll to position [309, 0]
click at [174, 288] on h1 "SA email - Tax to pay" at bounding box center [129, 286] width 185 height 19
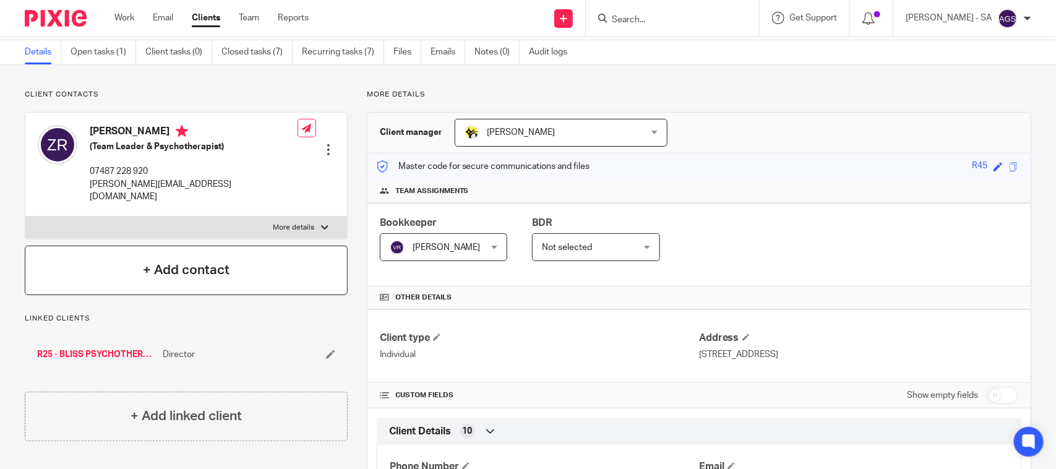
scroll to position [1, 0]
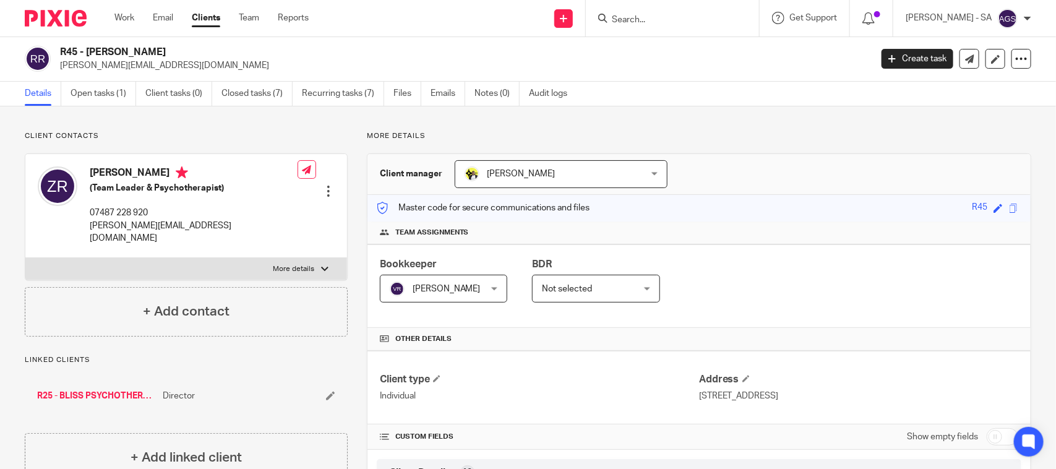
click at [109, 390] on link "R25 - BLISS PSYCHOTHERAPY LTD" at bounding box center [96, 396] width 119 height 12
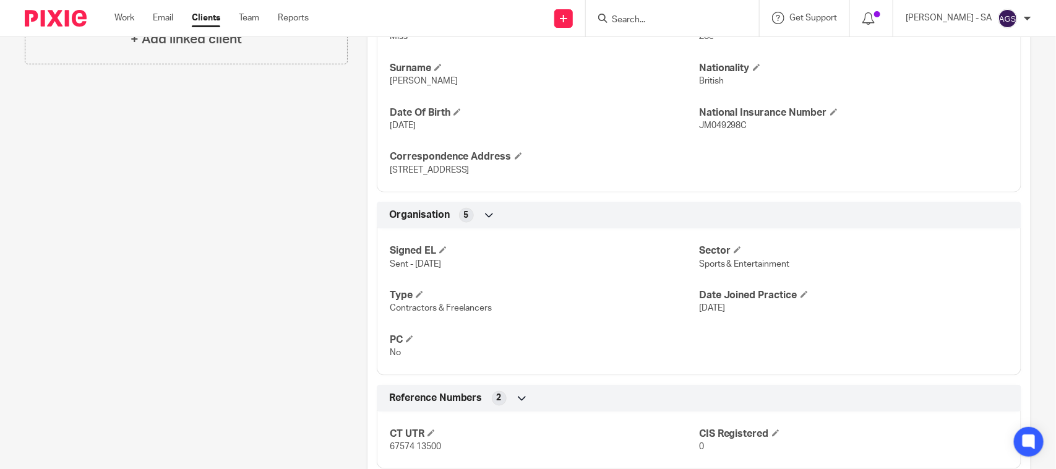
scroll to position [495, 0]
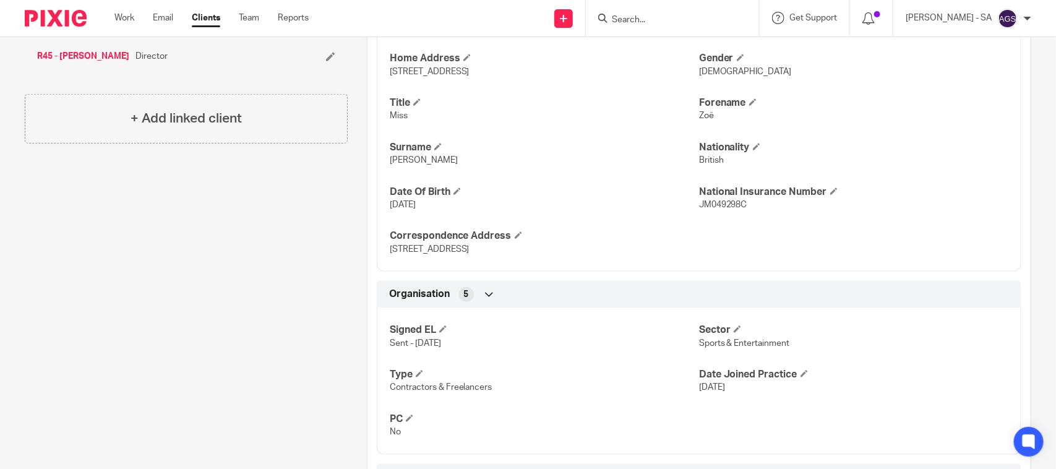
click at [200, 367] on div "Pinned note Expenses The client sent an email to let us know that there would b…" at bounding box center [177, 310] width 342 height 1347
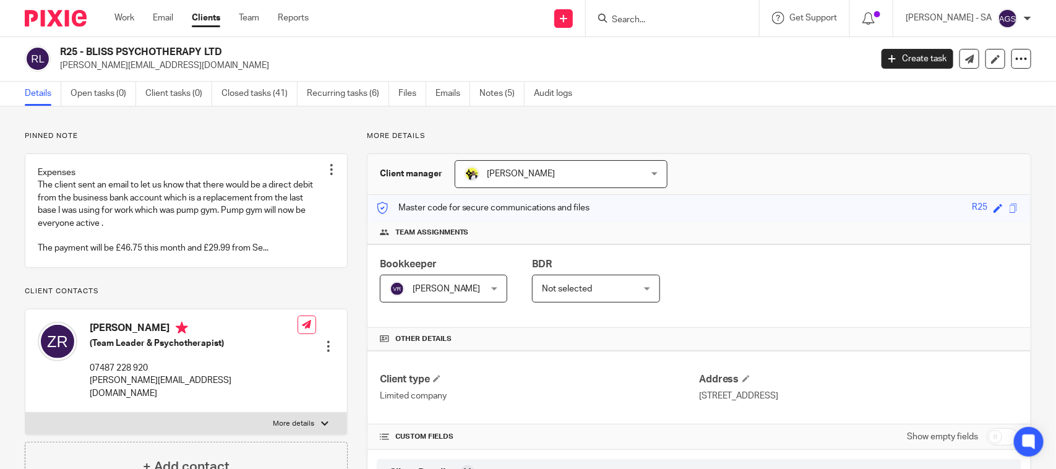
scroll to position [0, 0]
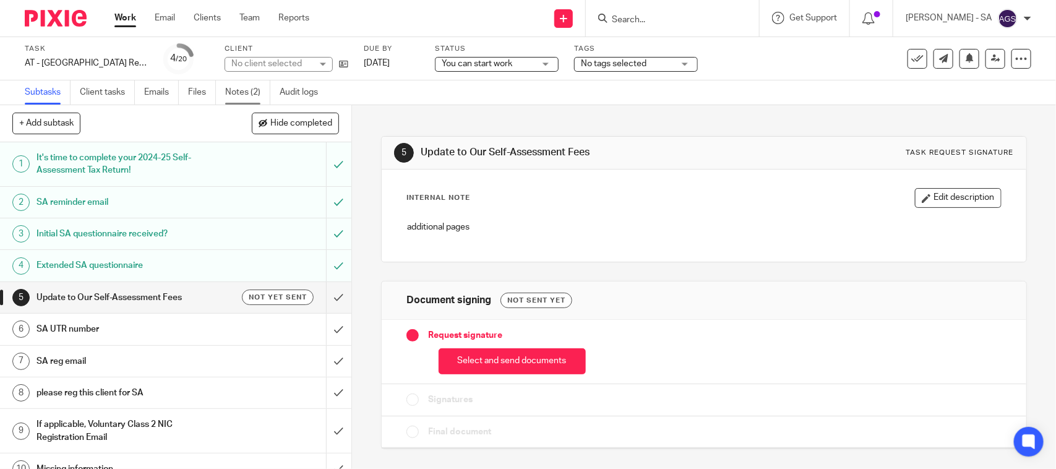
click at [242, 87] on link "Notes (2)" at bounding box center [247, 92] width 45 height 24
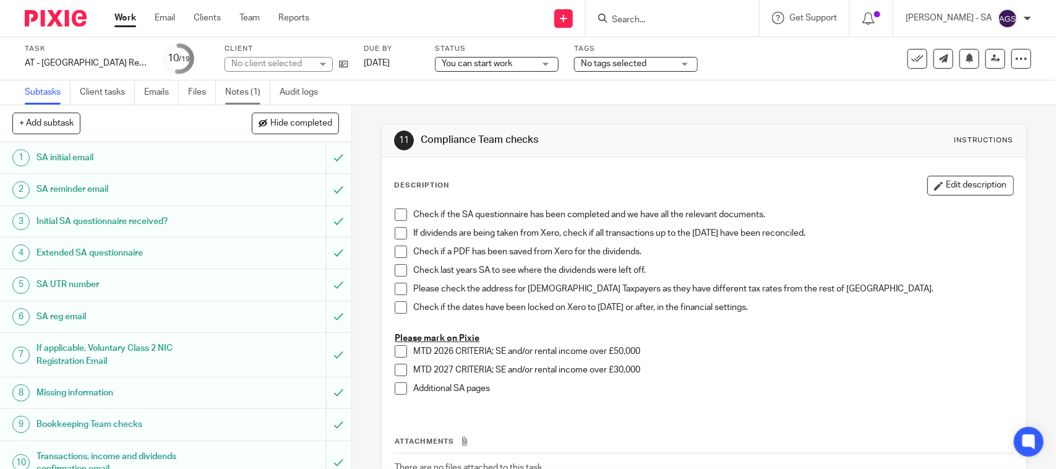
click at [239, 99] on link "Notes (1)" at bounding box center [247, 92] width 45 height 24
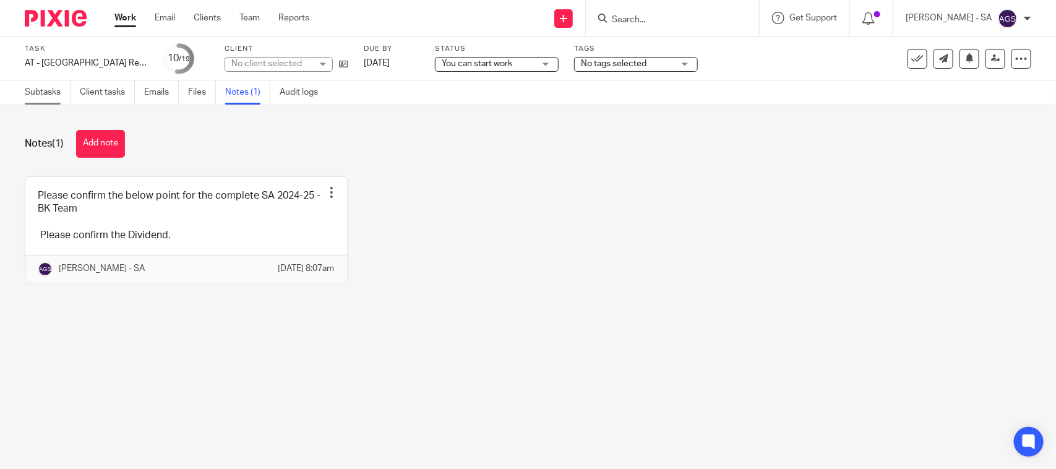
click at [42, 90] on link "Subtasks" at bounding box center [48, 92] width 46 height 24
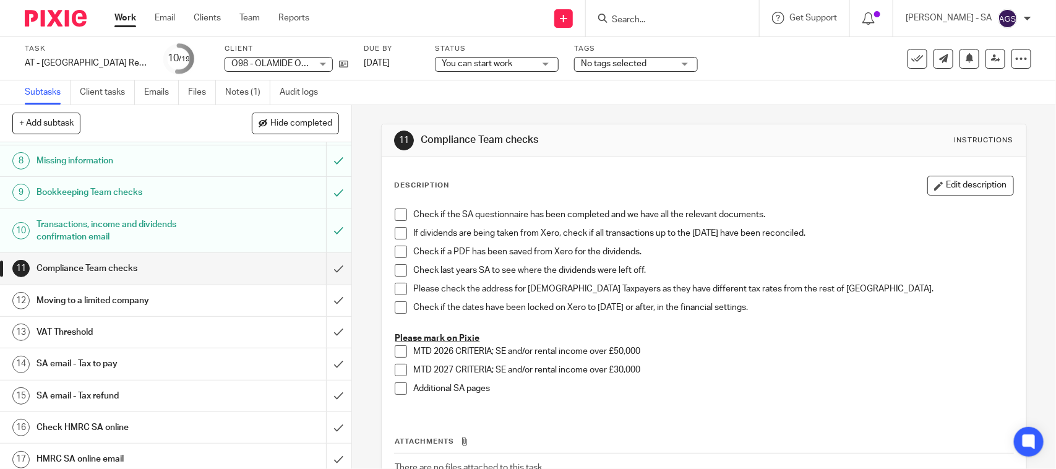
scroll to position [155, 0]
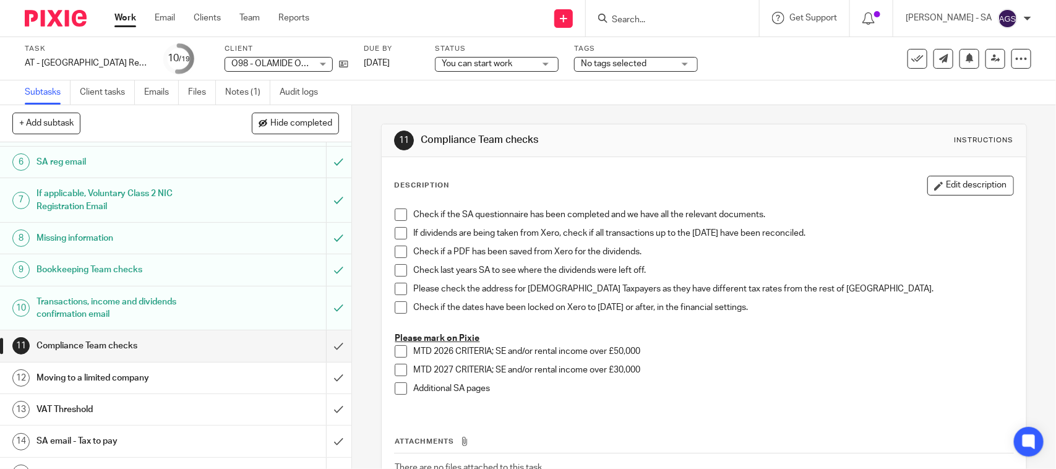
click at [88, 271] on h1 "Bookkeeping Team checks" at bounding box center [129, 269] width 185 height 19
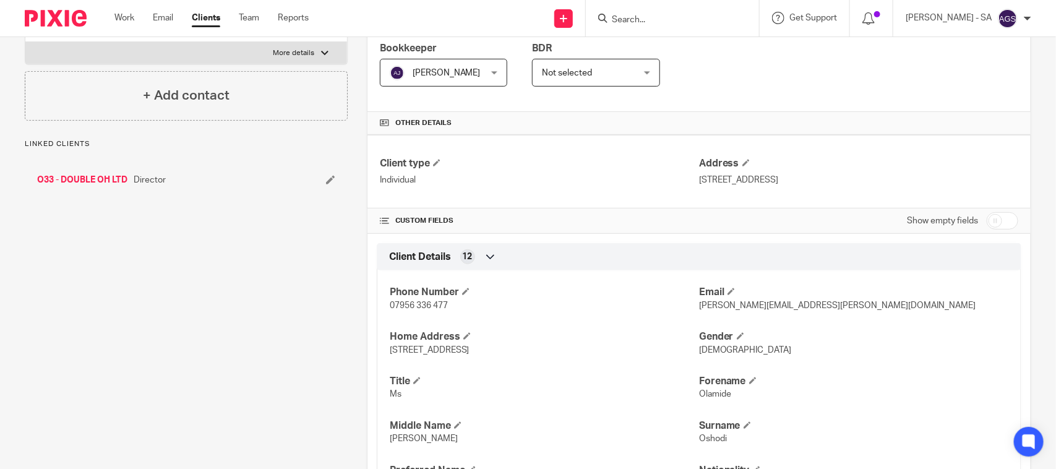
scroll to position [122, 0]
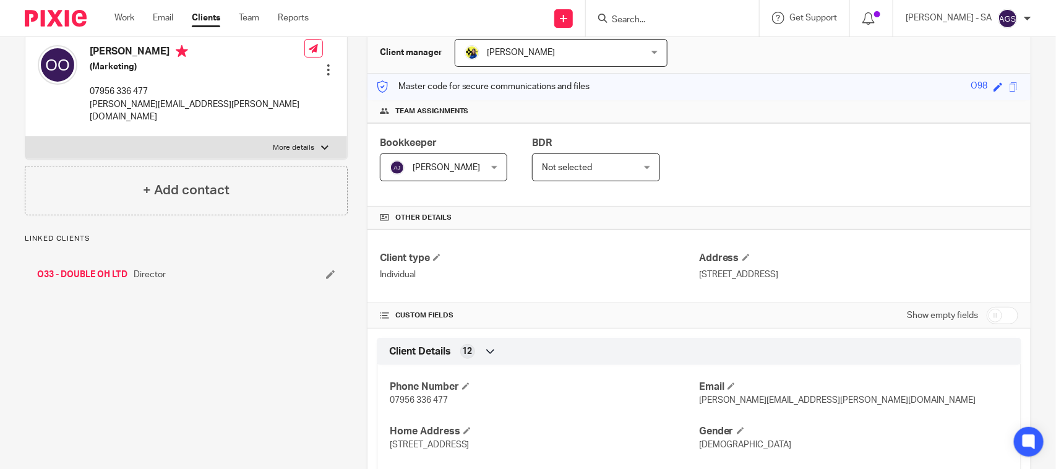
click at [77, 269] on link "O33 - DOUBLE OH LTD" at bounding box center [82, 275] width 90 height 12
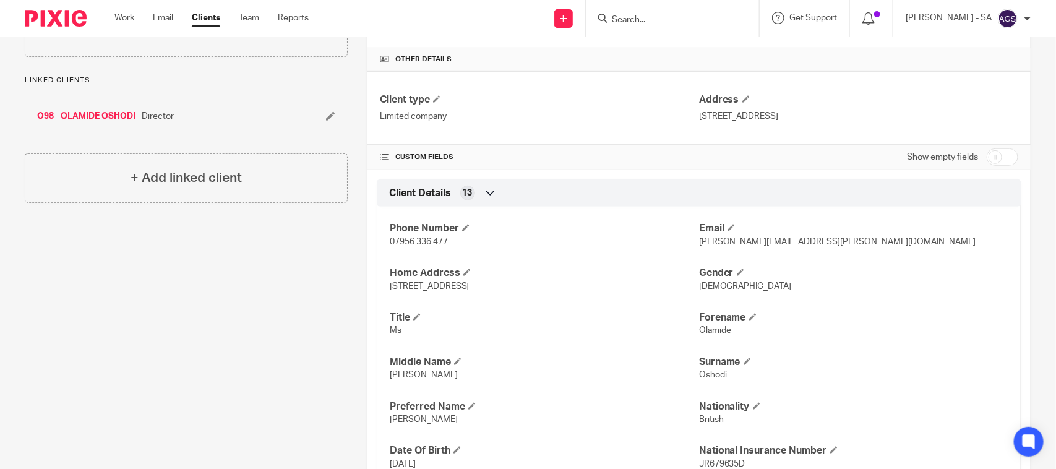
scroll to position [139, 0]
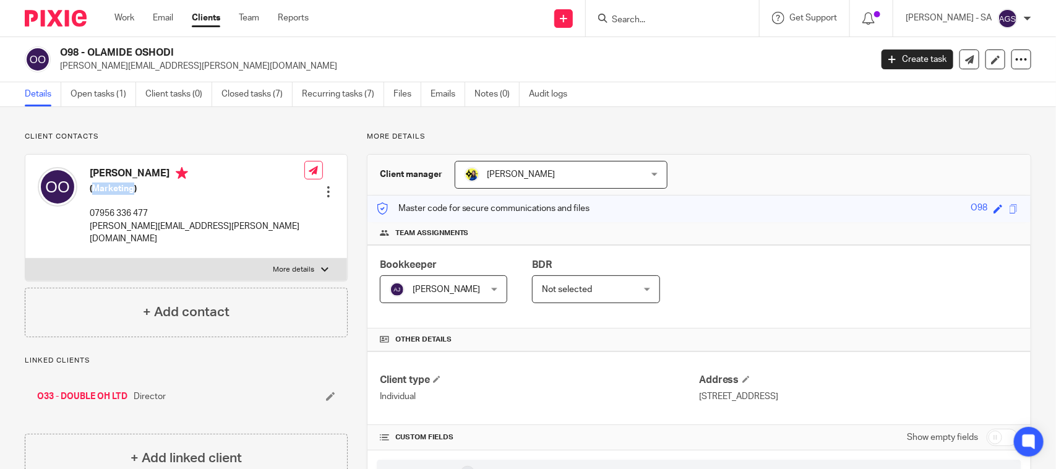
drag, startPoint x: 93, startPoint y: 187, endPoint x: 131, endPoint y: 194, distance: 38.2
click at [131, 194] on h5 "(Marketing)" at bounding box center [197, 189] width 215 height 12
copy h5 "Marketing"
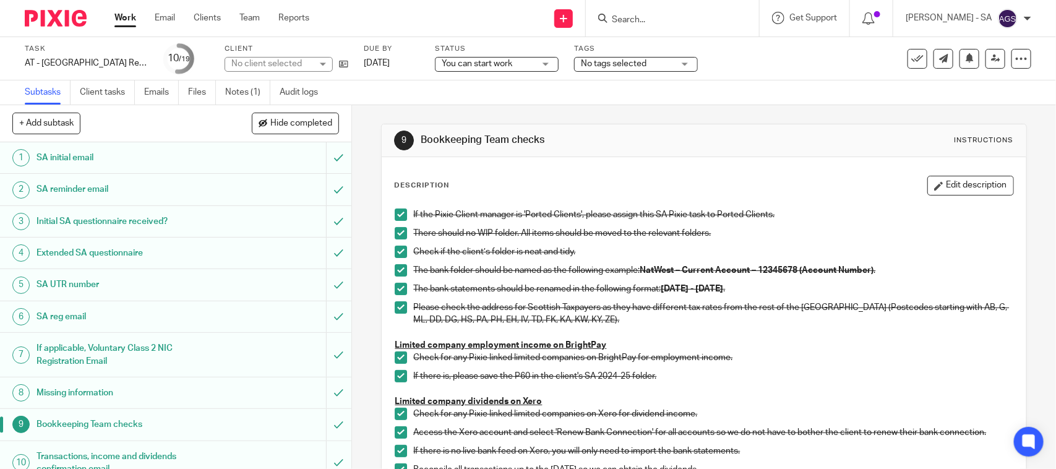
click at [88, 290] on h1 "SA UTR number" at bounding box center [129, 284] width 185 height 19
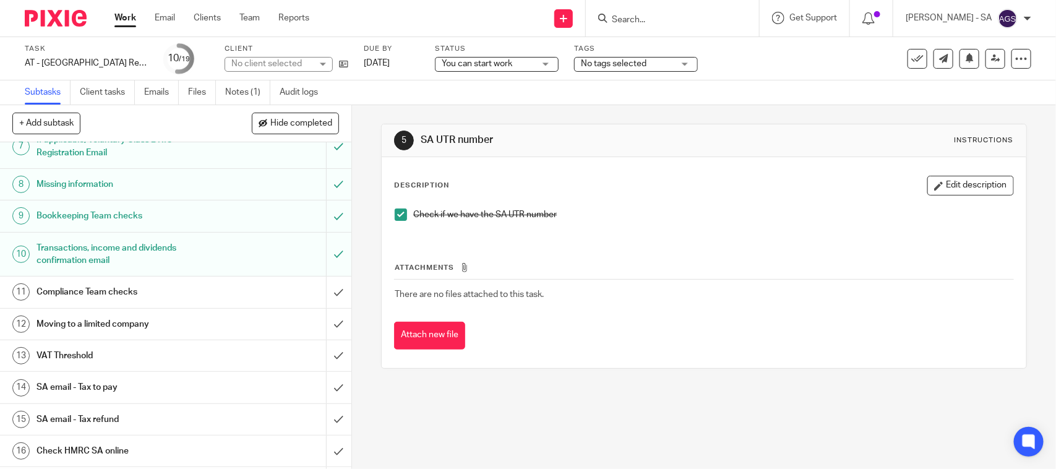
scroll to position [309, 0]
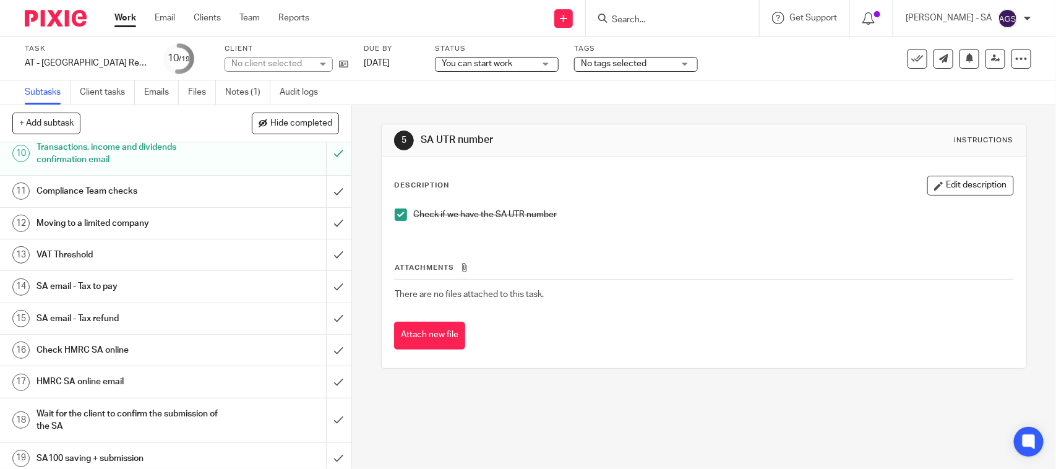
click at [71, 290] on h1 "SA email - Tax to pay" at bounding box center [129, 286] width 185 height 19
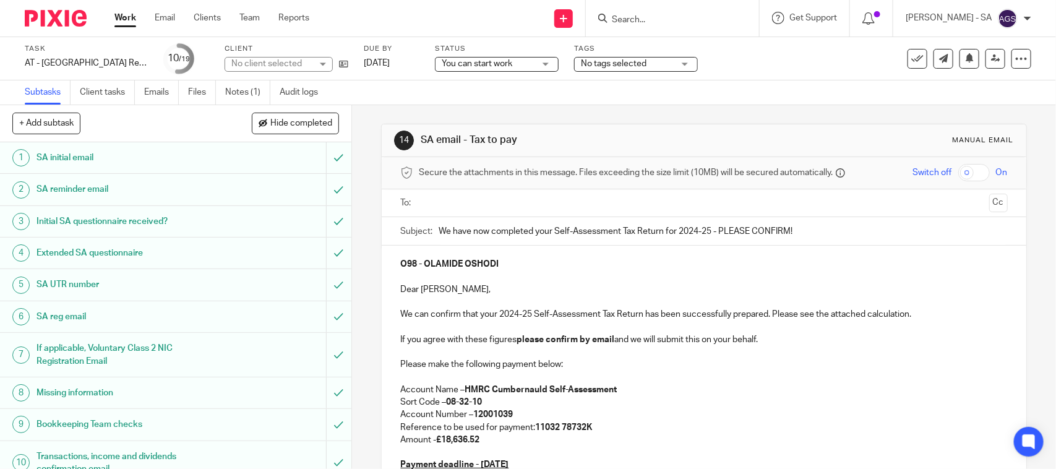
scroll to position [155, 0]
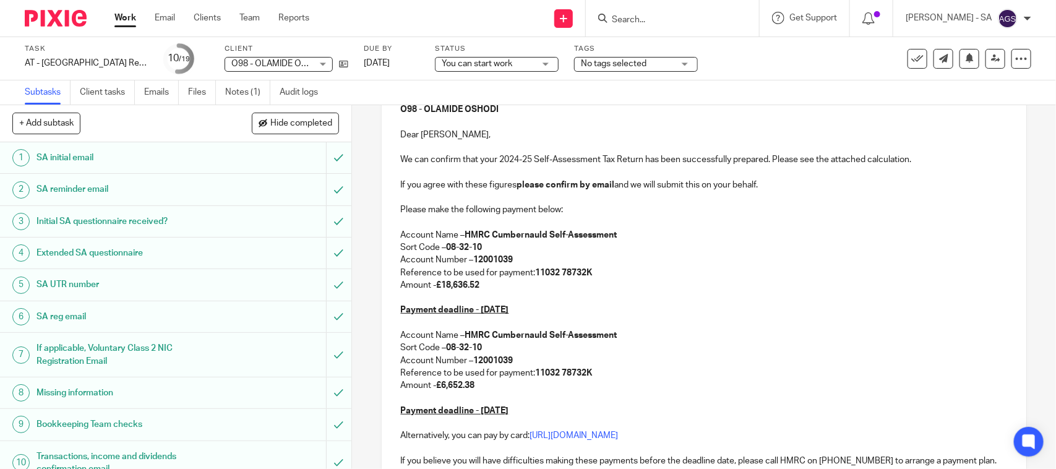
drag, startPoint x: 441, startPoint y: 285, endPoint x: 483, endPoint y: 288, distance: 42.1
click at [483, 288] on p "Amount - £18,636.52" at bounding box center [703, 285] width 607 height 12
drag, startPoint x: 441, startPoint y: 387, endPoint x: 477, endPoint y: 388, distance: 36.5
click at [477, 388] on p "Amount - £6,652.38" at bounding box center [703, 385] width 607 height 12
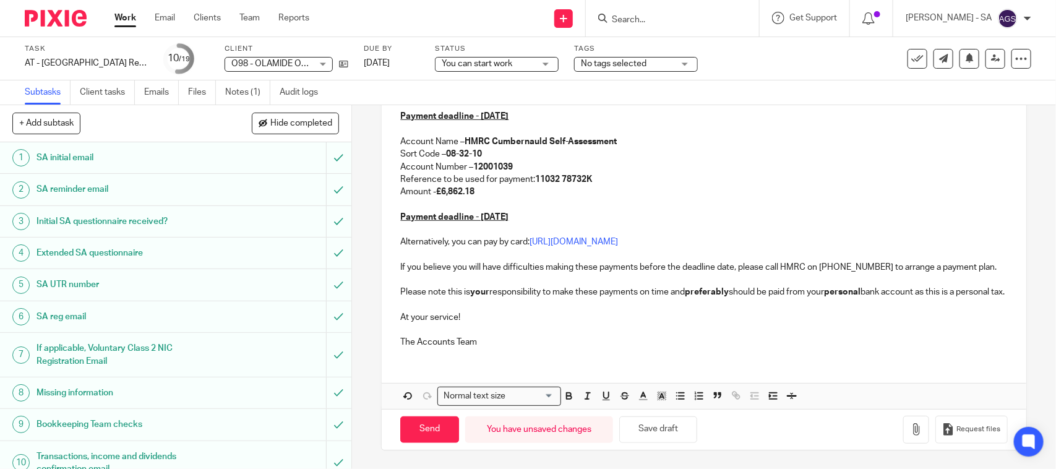
scroll to position [362, 0]
click at [658, 431] on button "Save draft" at bounding box center [658, 429] width 78 height 27
click at [249, 84] on link "Notes (1)" at bounding box center [247, 92] width 45 height 24
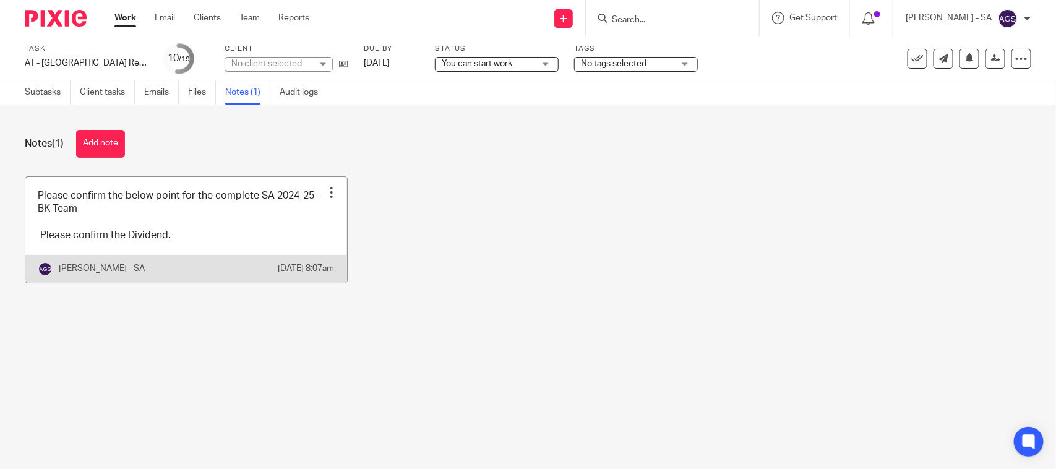
click at [118, 231] on link at bounding box center [186, 230] width 322 height 106
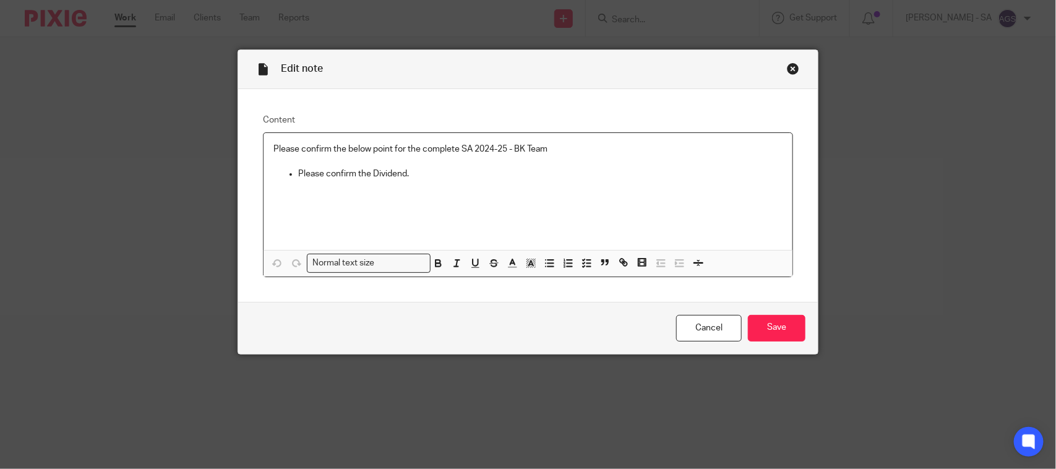
drag, startPoint x: 449, startPoint y: 172, endPoint x: 236, endPoint y: 126, distance: 218.4
click at [238, 126] on div "Content Please confirm the below point for the complete SA 2024-25 - BK Team Pl…" at bounding box center [528, 195] width 580 height 213
drag, startPoint x: 403, startPoint y: 153, endPoint x: 202, endPoint y: 153, distance: 201.1
click at [202, 153] on div "Edit note Content BK - Please confirm the dividend. Normal text size Loading...…" at bounding box center [528, 234] width 1056 height 469
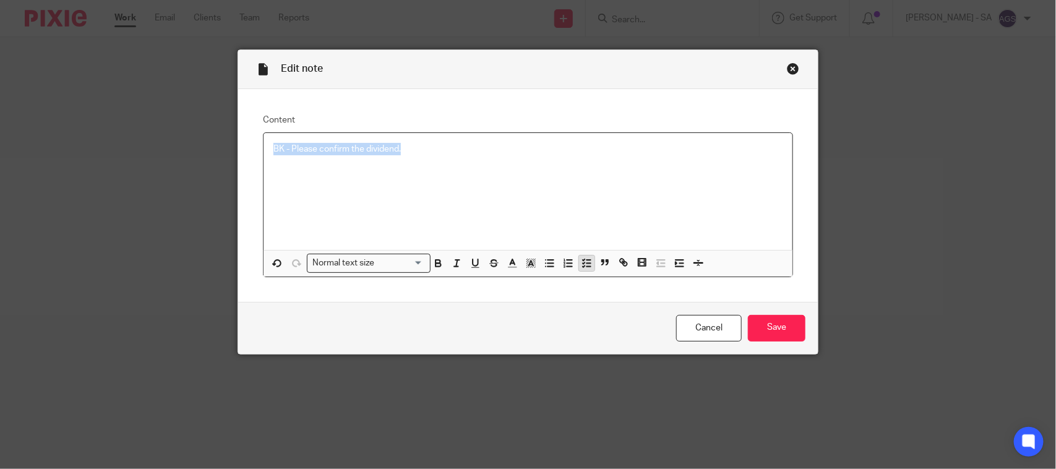
click at [583, 262] on polyline "button" at bounding box center [584, 262] width 2 height 1
click at [274, 150] on span at bounding box center [279, 149] width 12 height 12
click at [781, 320] on input "Save" at bounding box center [777, 328] width 58 height 27
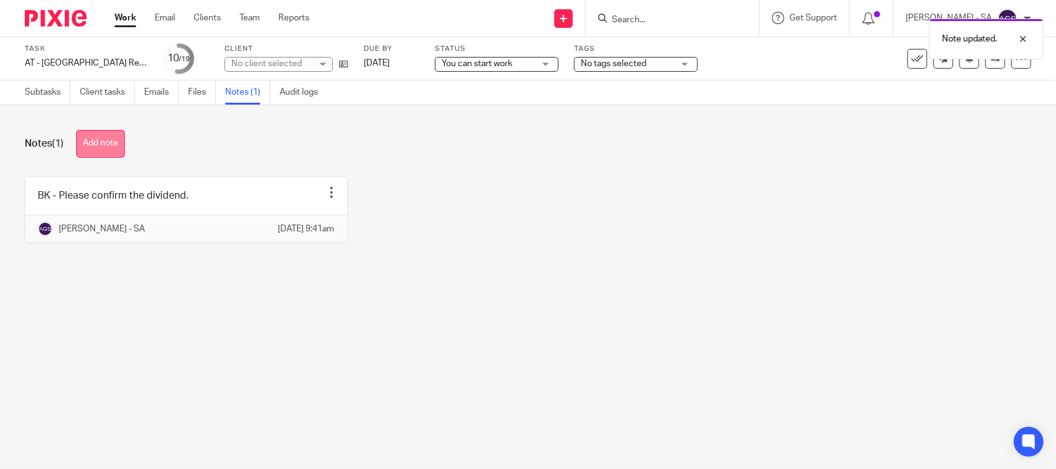
click at [102, 140] on button "Add note" at bounding box center [100, 144] width 49 height 28
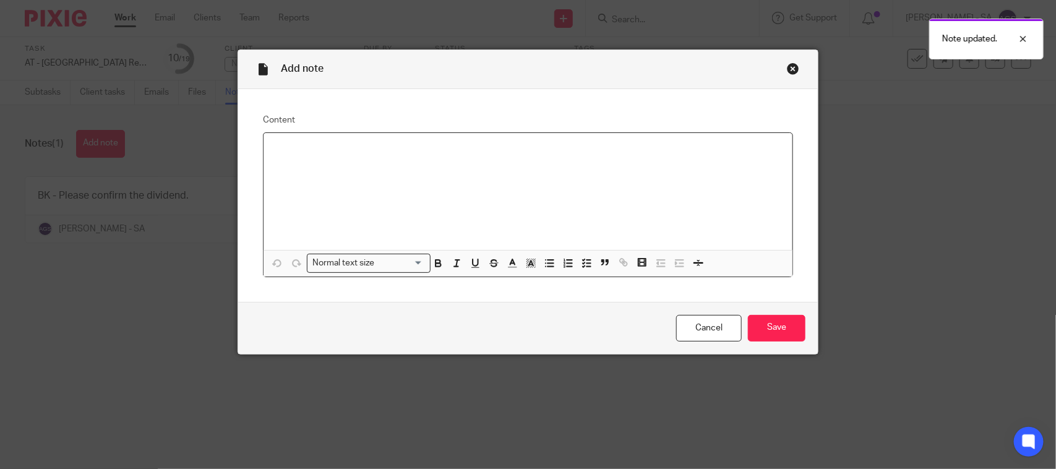
click at [278, 147] on p at bounding box center [527, 149] width 509 height 12
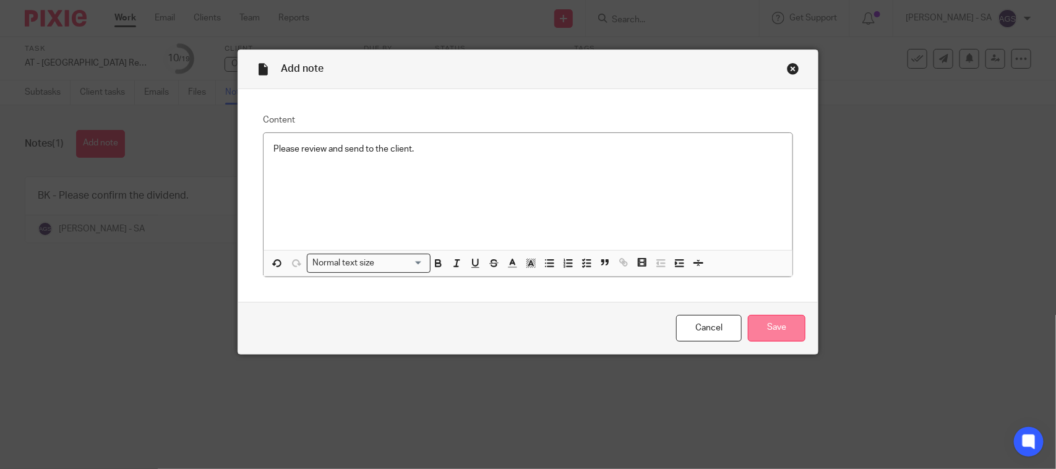
click at [780, 325] on input "Save" at bounding box center [777, 328] width 58 height 27
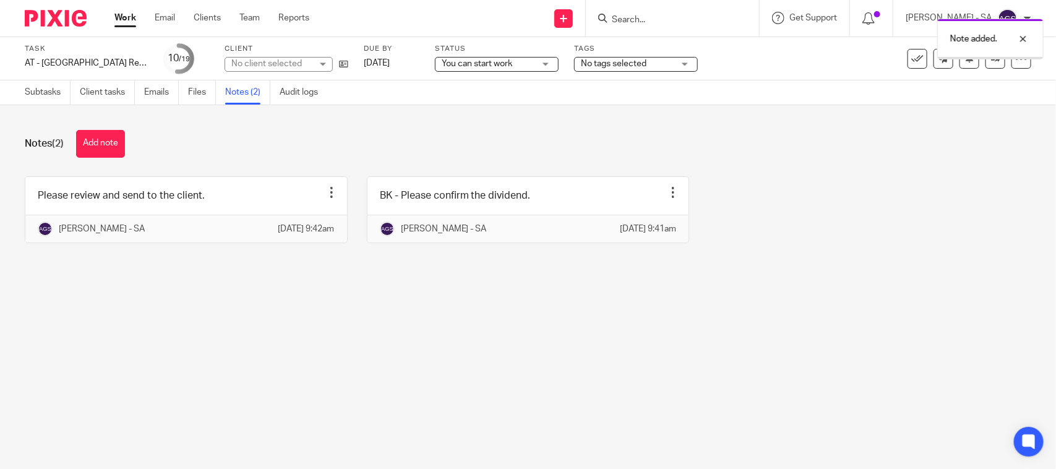
click at [369, 342] on main "Task AT - [GEOGRAPHIC_DATA] Return - PE [DATE] Save AT - [GEOGRAPHIC_DATA] Retu…" at bounding box center [528, 234] width 1056 height 469
click at [462, 61] on span "You can start work" at bounding box center [477, 63] width 71 height 9
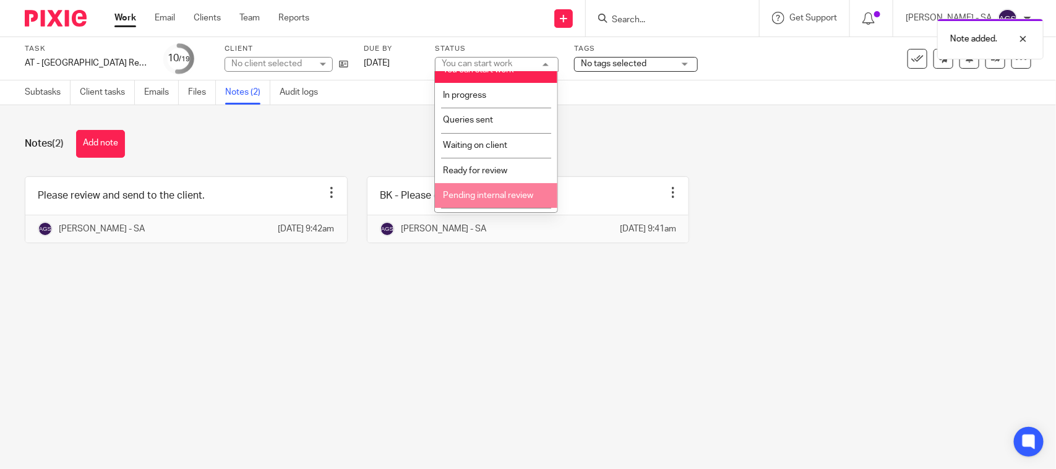
scroll to position [59, 0]
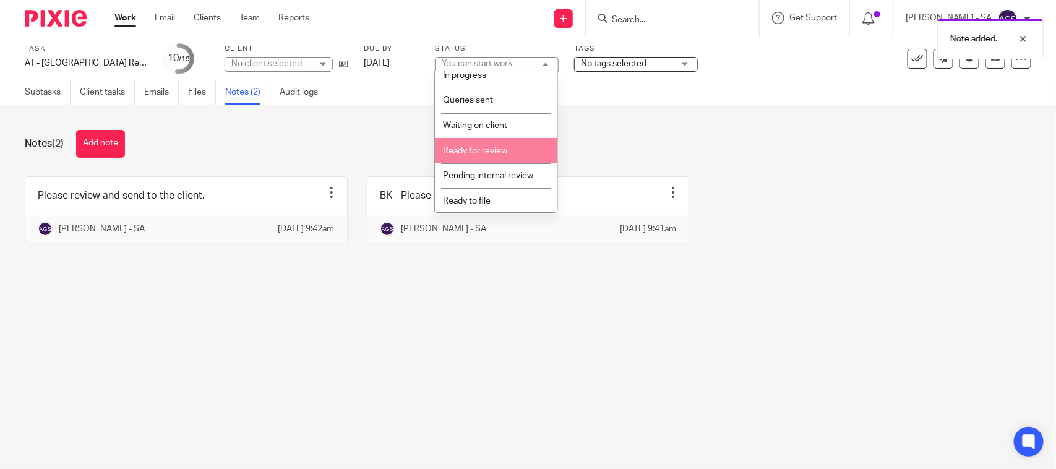
click at [473, 158] on li "Ready for review" at bounding box center [496, 150] width 122 height 25
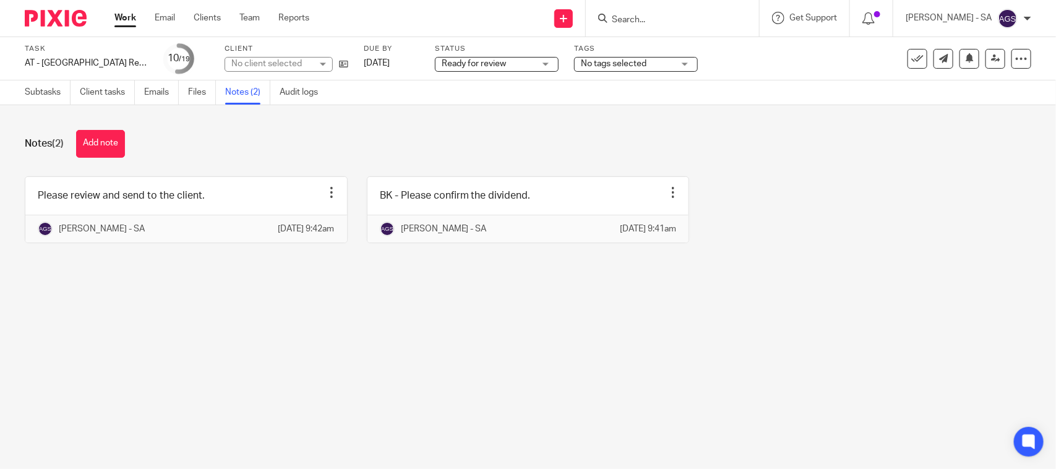
click at [329, 286] on div "Notes (2) Add note Please review and send to the client. Edit note Delete note …" at bounding box center [528, 195] width 1056 height 181
click at [35, 88] on link "Subtasks" at bounding box center [48, 92] width 46 height 24
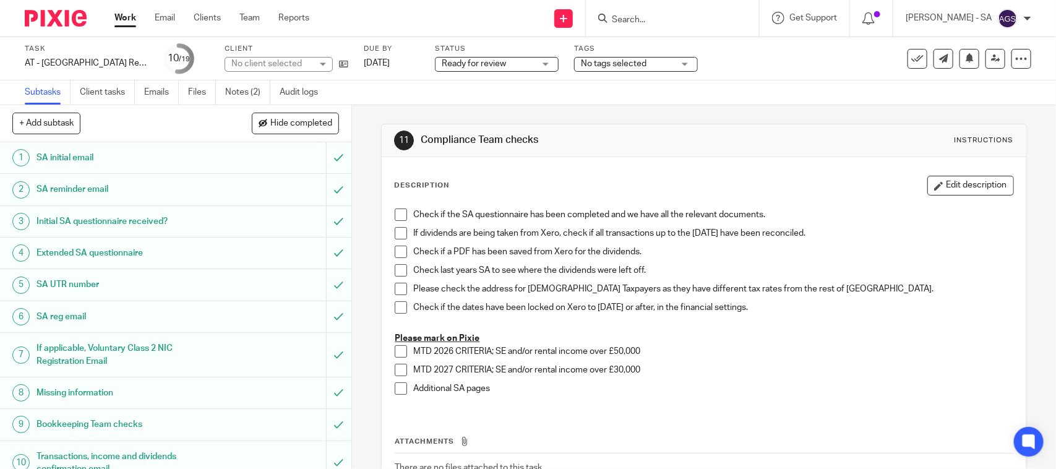
scroll to position [317, 0]
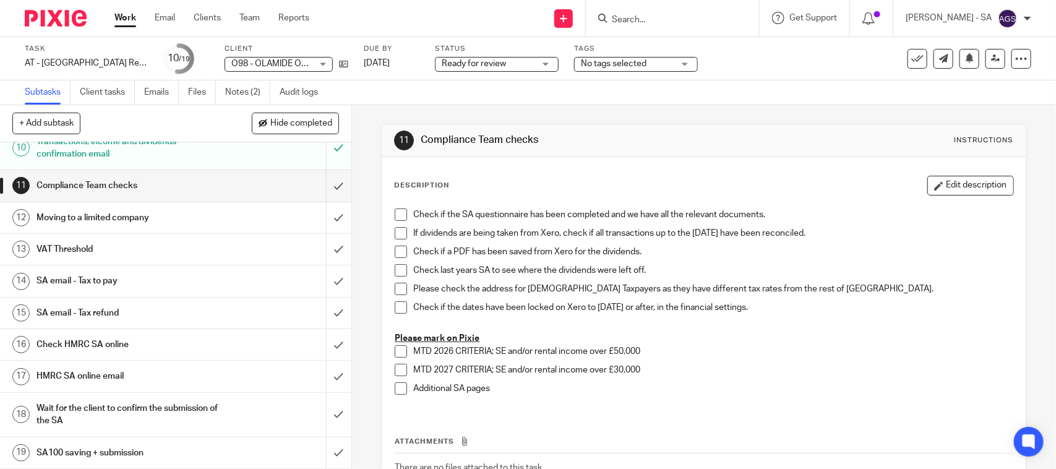
click at [653, 179] on div "Description Edit description" at bounding box center [703, 186] width 619 height 20
